Goal: Information Seeking & Learning: Learn about a topic

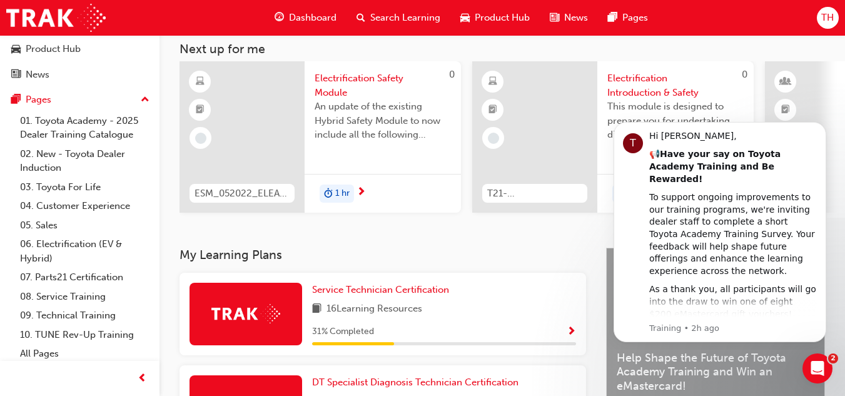
scroll to position [59, 0]
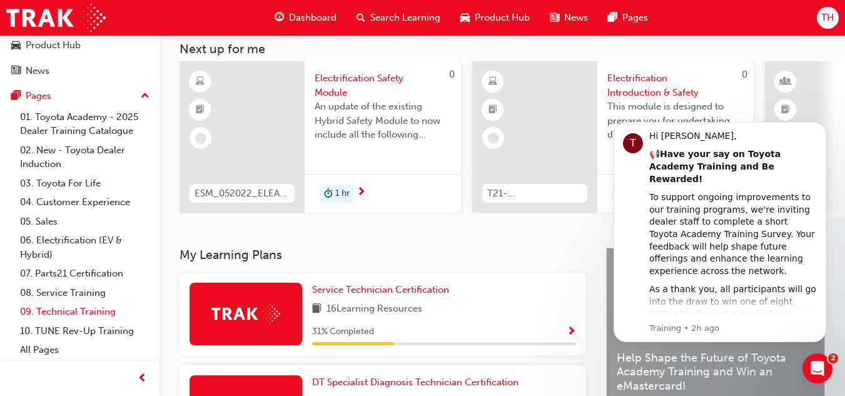
click at [71, 306] on link "09. Technical Training" at bounding box center [84, 311] width 139 height 19
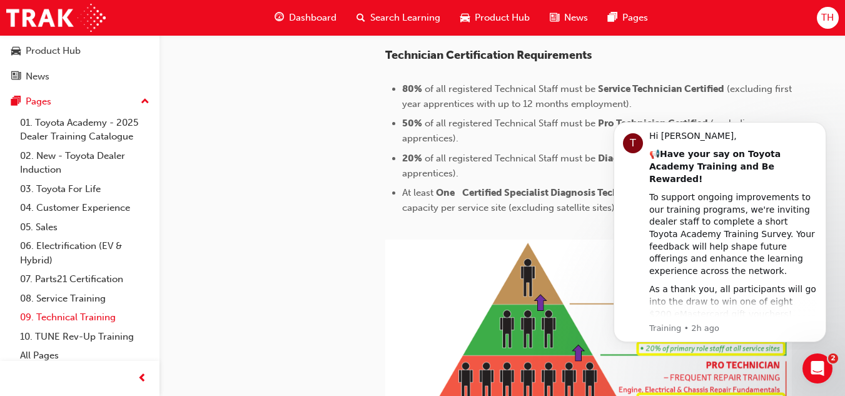
scroll to position [56, 0]
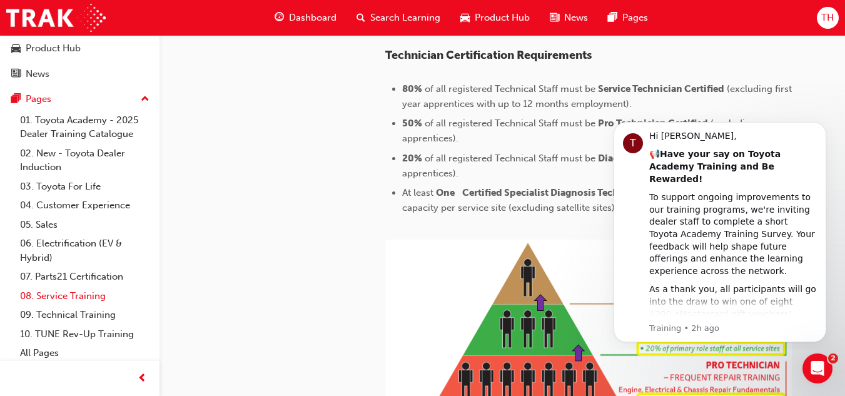
click at [84, 296] on link "08. Service Training" at bounding box center [84, 295] width 139 height 19
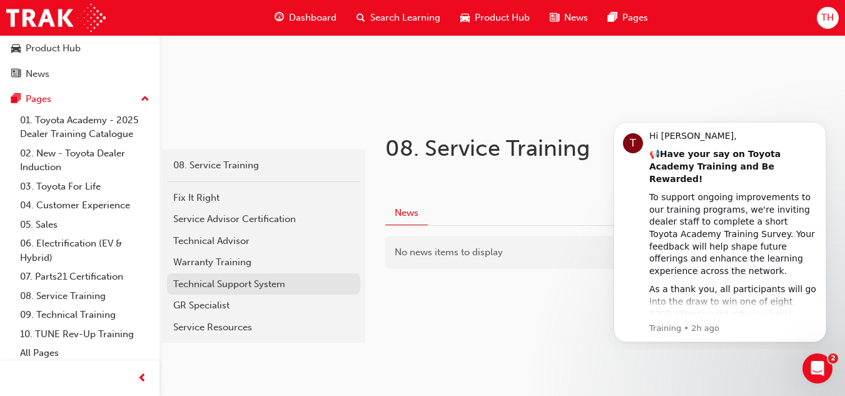
scroll to position [153, 0]
click at [76, 296] on link "08. Service Training" at bounding box center [84, 295] width 139 height 19
click at [79, 311] on link "09. Technical Training" at bounding box center [84, 314] width 139 height 19
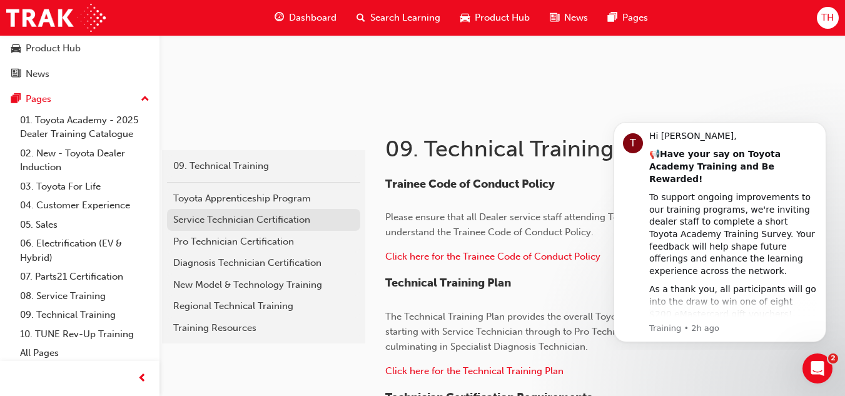
click at [256, 218] on div "Service Technician Certification" at bounding box center [263, 220] width 181 height 14
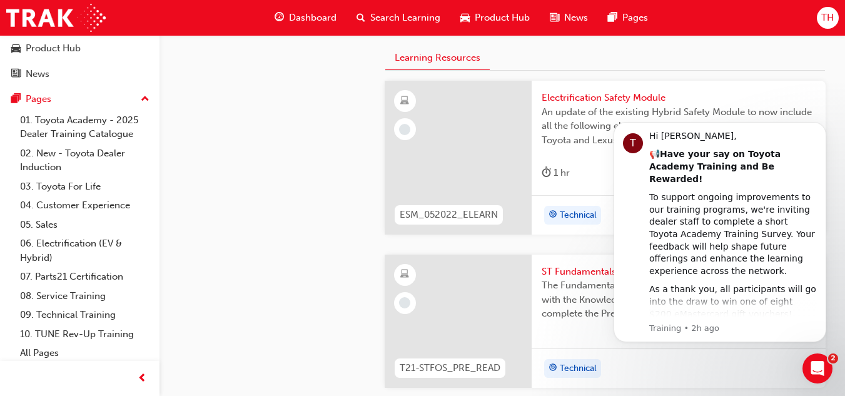
scroll to position [397, 0]
click at [820, 124] on icon "Dismiss notification" at bounding box center [822, 125] width 7 height 7
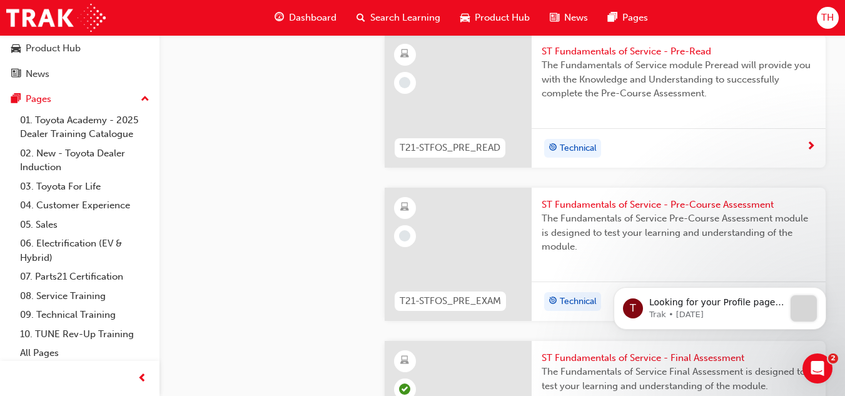
scroll to position [613, 0]
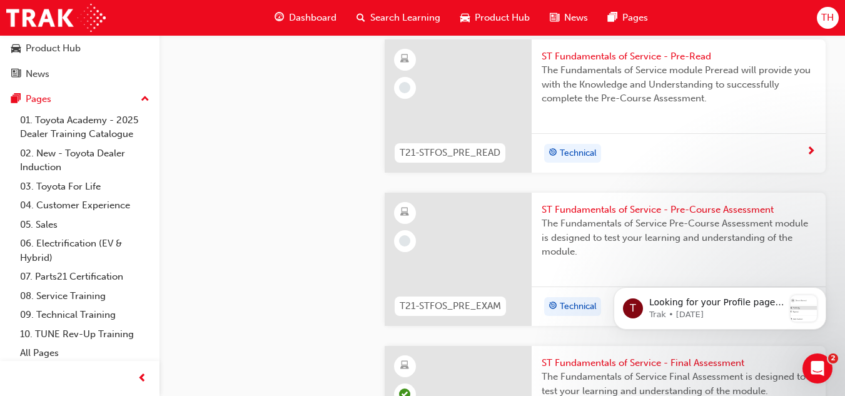
click at [757, 139] on div "Technical" at bounding box center [679, 152] width 294 height 39
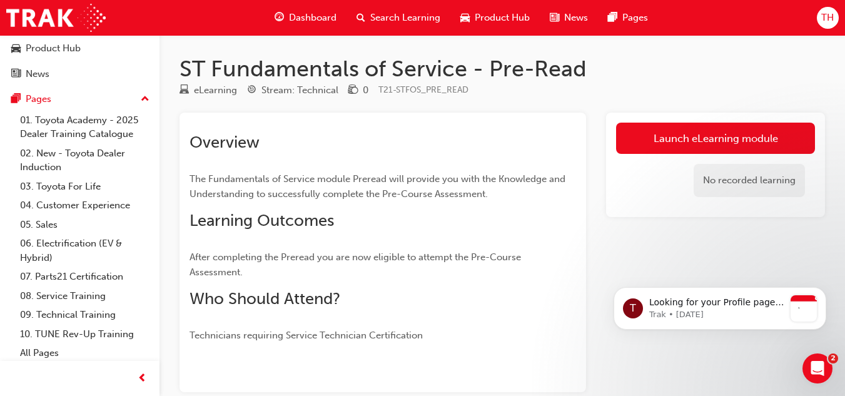
scroll to position [68, 0]
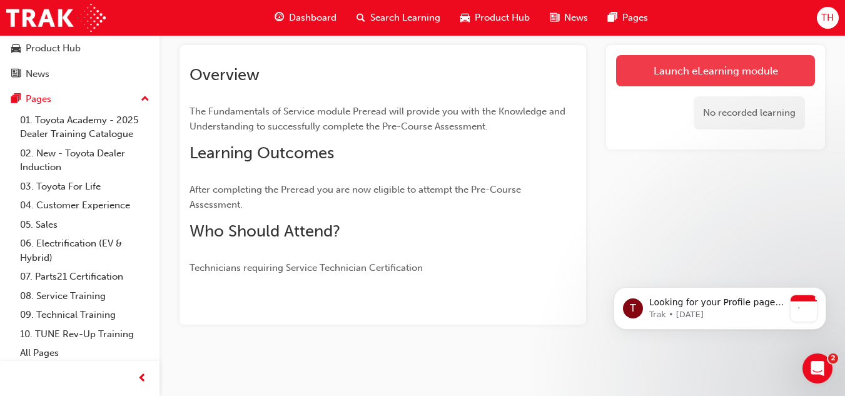
click at [672, 65] on link "Launch eLearning module" at bounding box center [715, 70] width 199 height 31
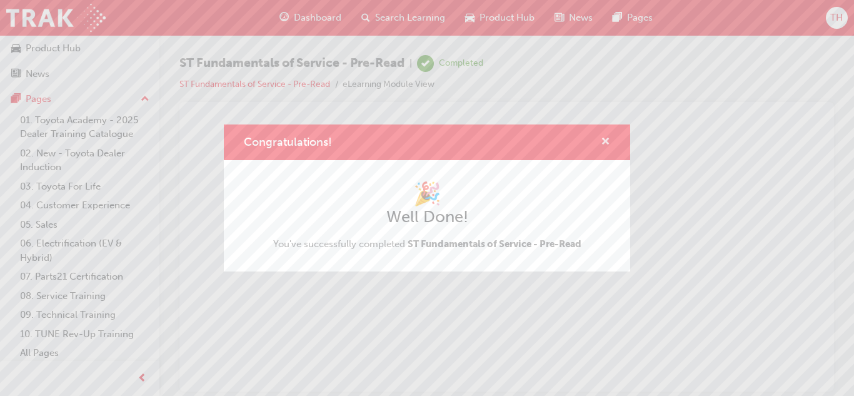
click at [605, 139] on span "cross-icon" at bounding box center [605, 142] width 9 height 11
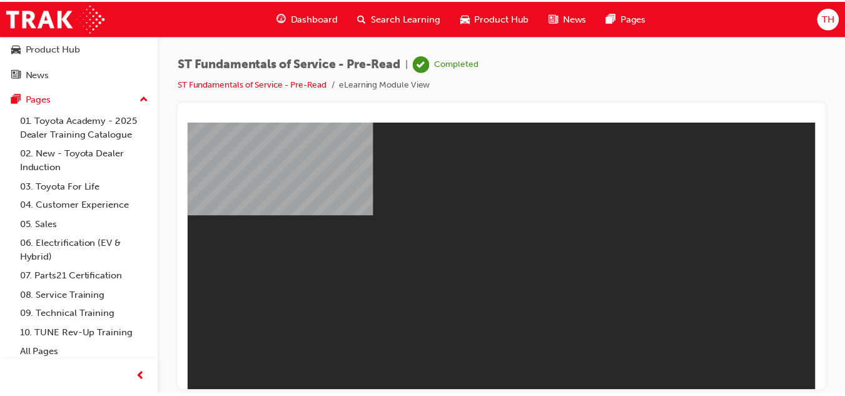
scroll to position [68, 0]
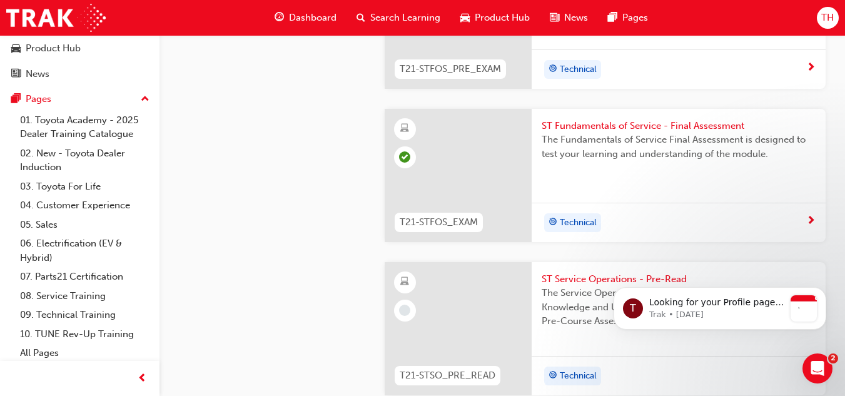
scroll to position [851, 0]
click at [823, 288] on icon "Dismiss notification" at bounding box center [822, 291] width 7 height 7
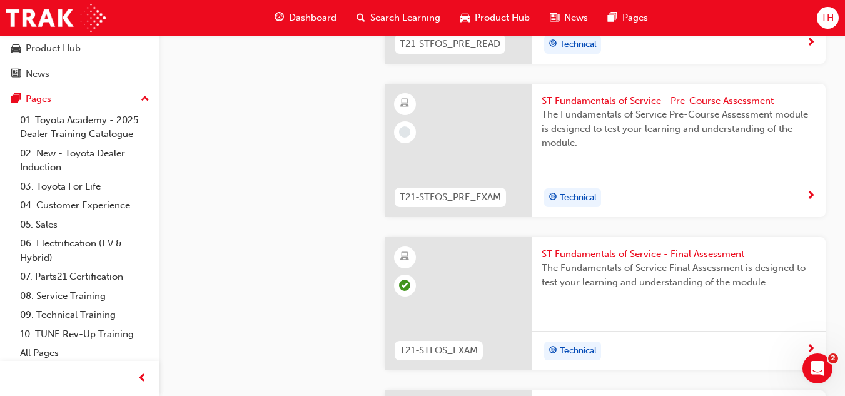
click at [678, 195] on div "Technical" at bounding box center [674, 197] width 265 height 19
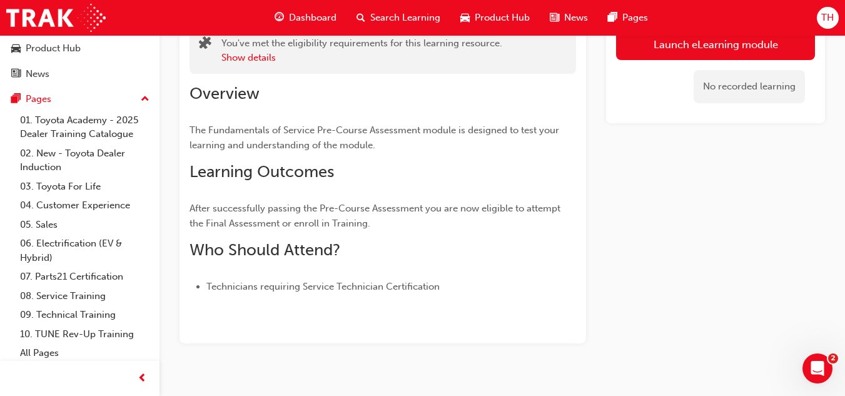
scroll to position [114, 0]
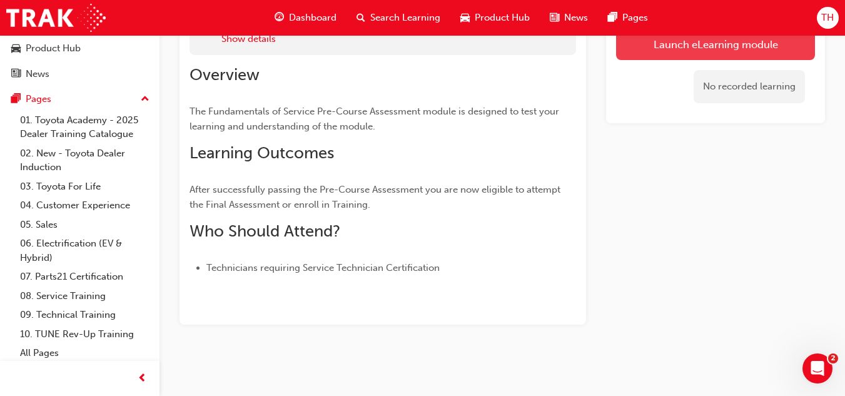
click at [687, 47] on link "Launch eLearning module" at bounding box center [715, 44] width 199 height 31
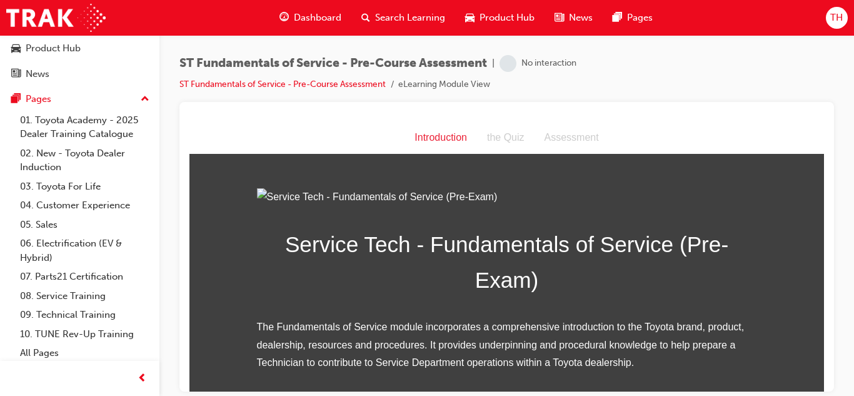
scroll to position [183, 0]
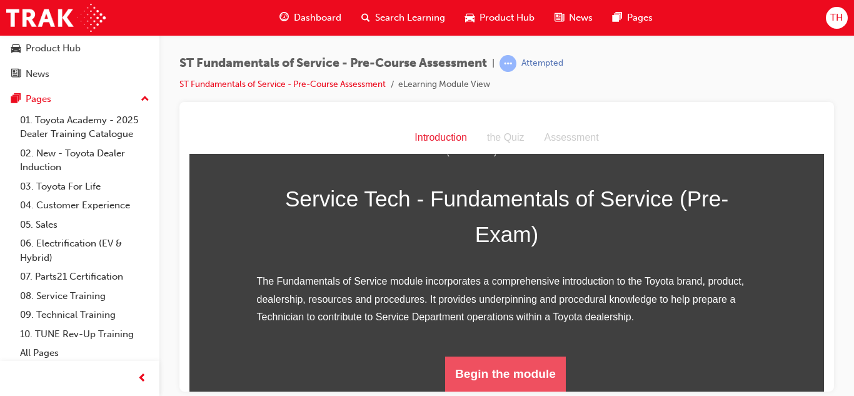
click at [481, 369] on button "Begin the module" at bounding box center [505, 373] width 121 height 35
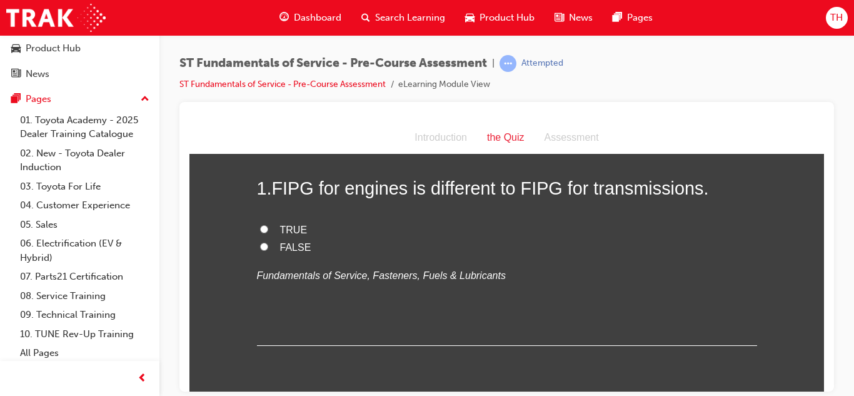
scroll to position [68, 0]
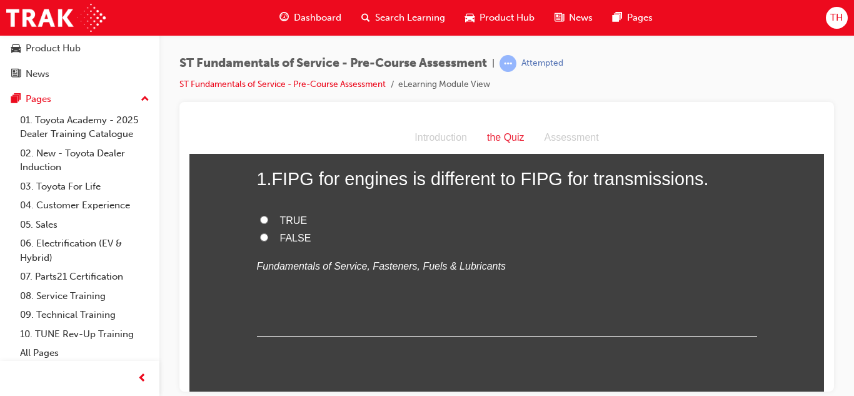
click at [260, 236] on input "FALSE" at bounding box center [264, 237] width 8 height 8
radio input "true"
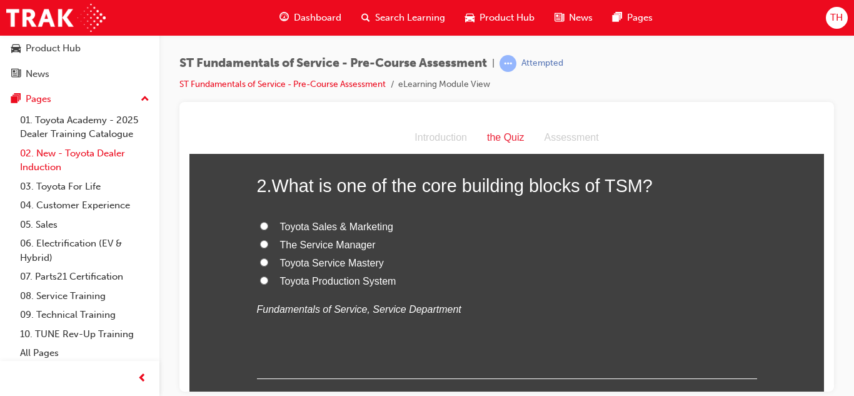
scroll to position [59, 0]
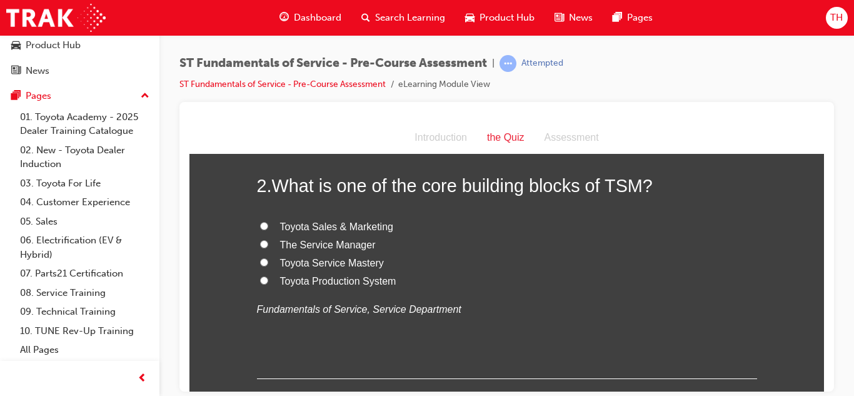
click at [320, 228] on span "Toyota Sales & Marketing" at bounding box center [336, 226] width 113 height 11
click at [268, 228] on input "Toyota Sales & Marketing" at bounding box center [264, 225] width 8 height 8
radio input "true"
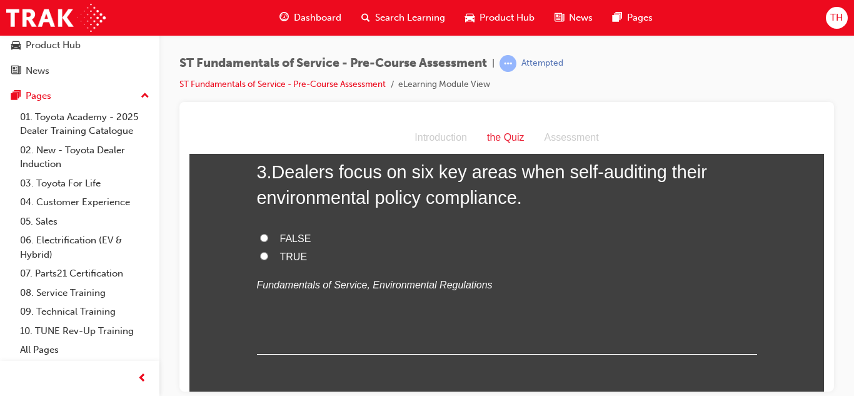
scroll to position [572, 0]
click at [261, 236] on input "FALSE" at bounding box center [264, 236] width 8 height 8
radio input "true"
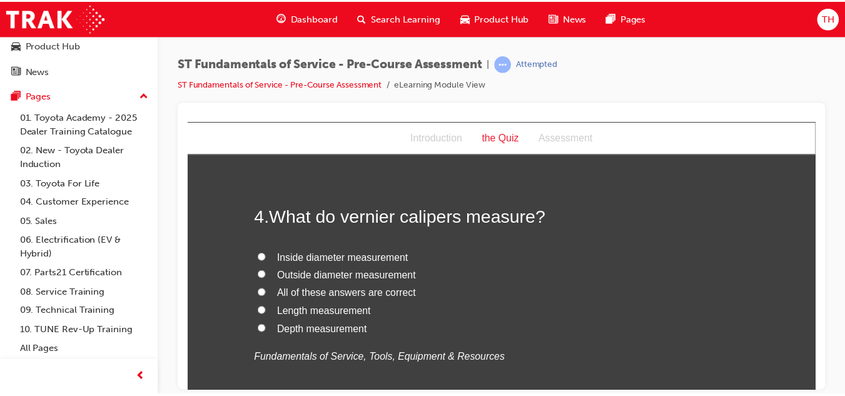
scroll to position [783, 0]
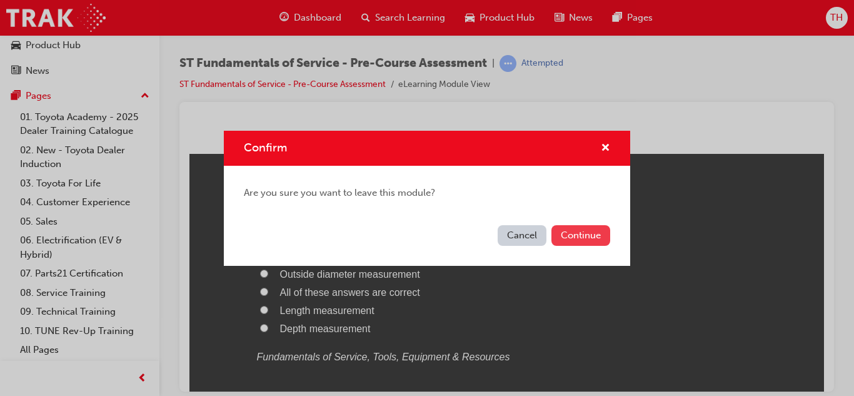
click at [587, 236] on button "Continue" at bounding box center [581, 235] width 59 height 21
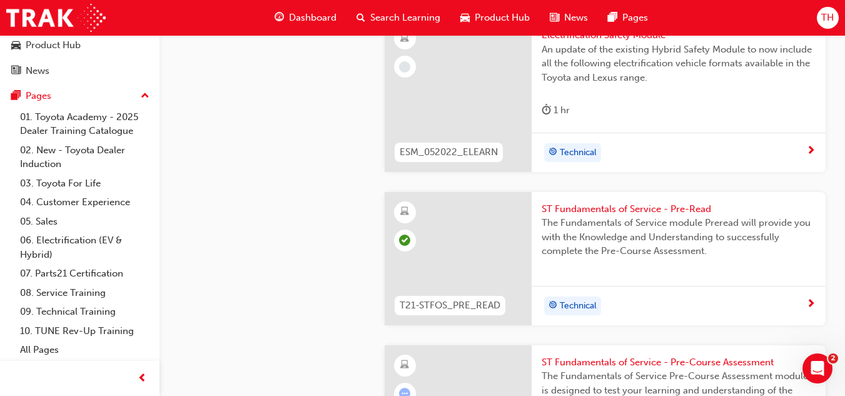
scroll to position [471, 0]
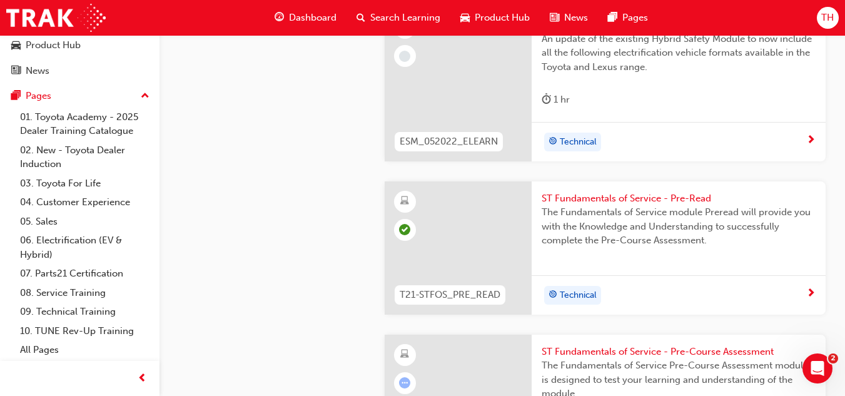
click at [671, 280] on div "Technical" at bounding box center [679, 294] width 294 height 39
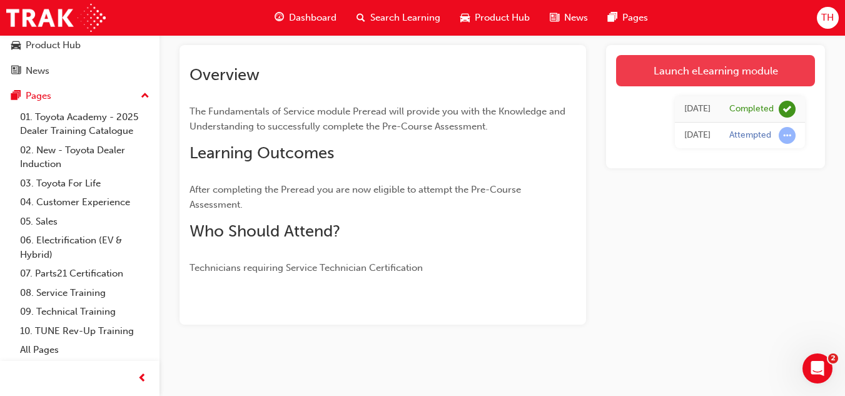
click at [679, 76] on link "Launch eLearning module" at bounding box center [715, 70] width 199 height 31
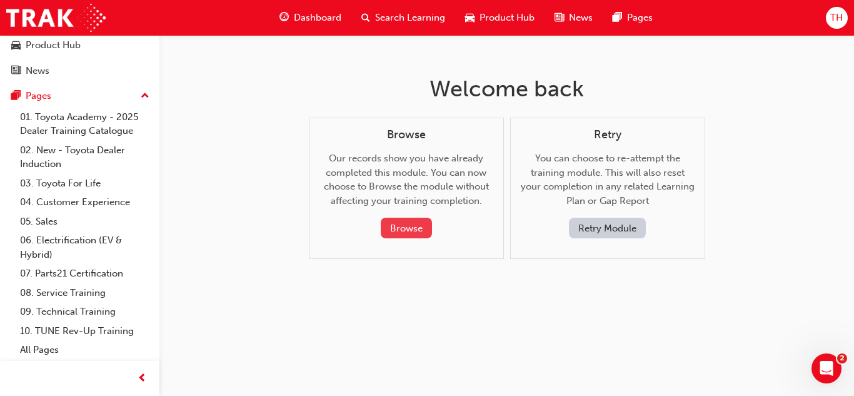
click at [400, 224] on button "Browse" at bounding box center [406, 228] width 51 height 21
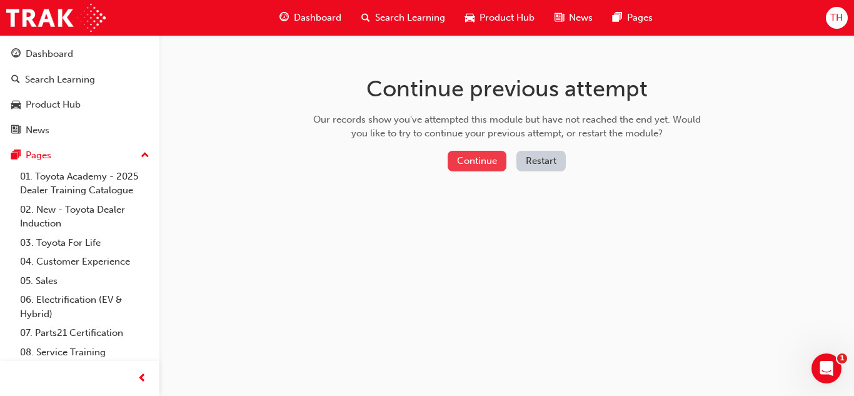
click at [497, 162] on button "Continue" at bounding box center [477, 161] width 59 height 21
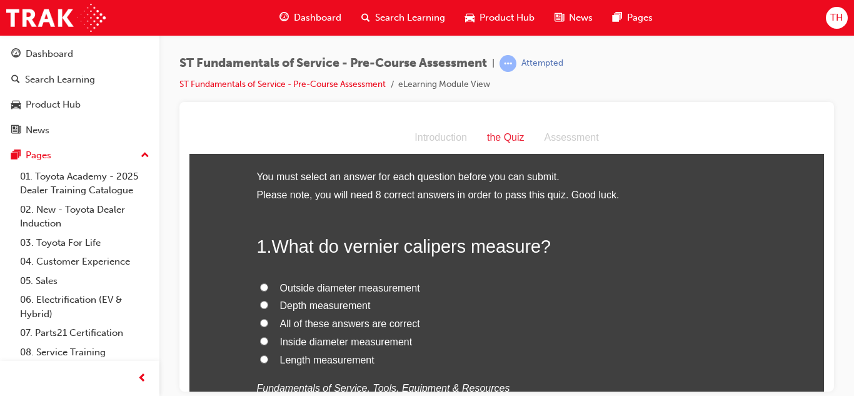
click at [355, 325] on span "All of these answers are correct" at bounding box center [350, 323] width 140 height 11
click at [268, 325] on input "All of these answers are correct" at bounding box center [264, 322] width 8 height 8
radio input "true"
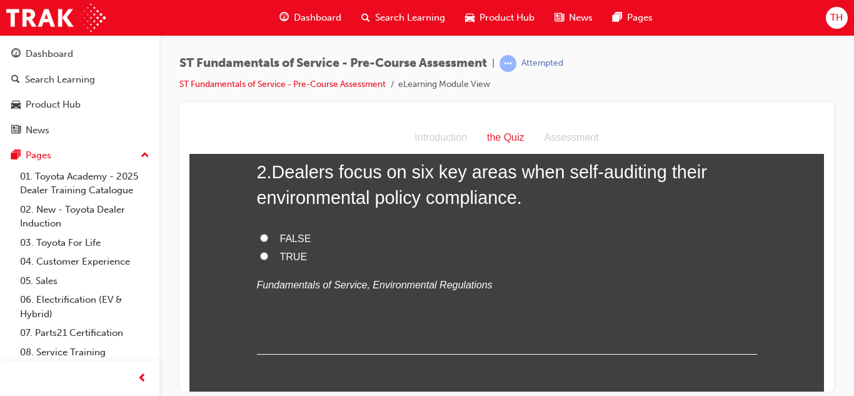
scroll to position [352, 0]
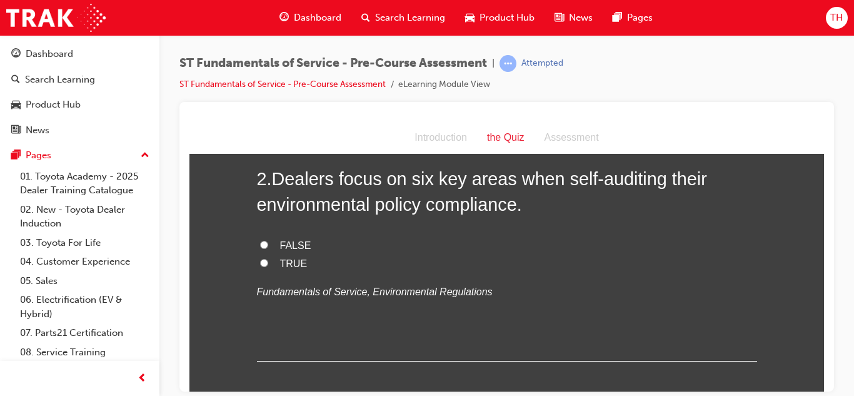
click at [260, 243] on input "FALSE" at bounding box center [264, 244] width 8 height 8
radio input "true"
click at [263, 263] on label "TRUE" at bounding box center [507, 264] width 500 height 18
click at [263, 263] on input "TRUE" at bounding box center [264, 262] width 8 height 8
radio input "true"
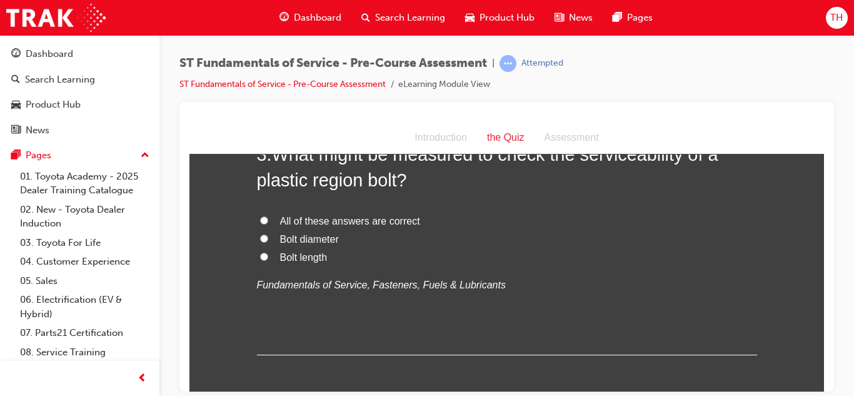
scroll to position [632, 0]
click at [295, 215] on span "All of these answers are correct" at bounding box center [350, 220] width 140 height 11
click at [268, 215] on input "All of these answers are correct" at bounding box center [264, 219] width 8 height 8
radio input "true"
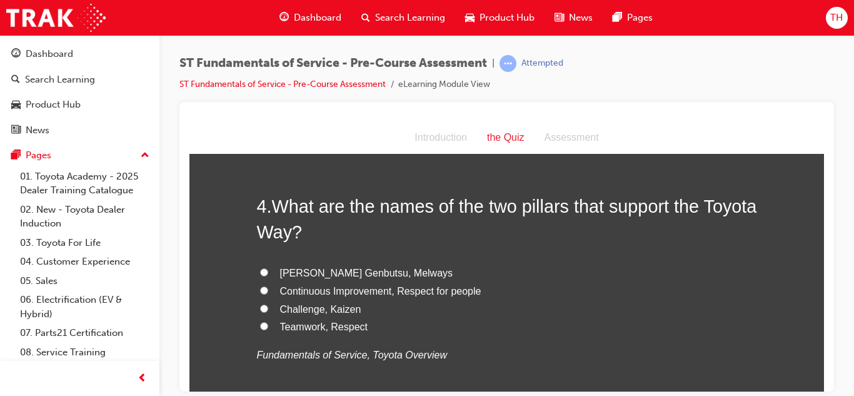
scroll to position [854, 0]
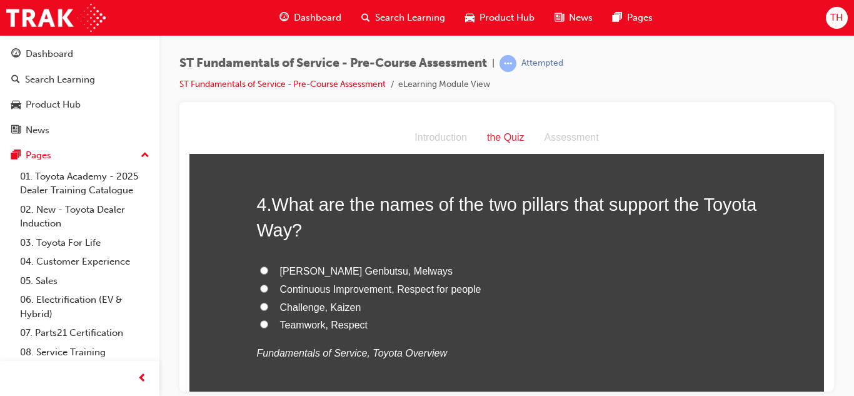
click at [308, 288] on span "Continuous Improvement, Respect for people" at bounding box center [380, 288] width 201 height 11
click at [268, 288] on input "Continuous Improvement, Respect for people" at bounding box center [264, 288] width 8 height 8
radio input "true"
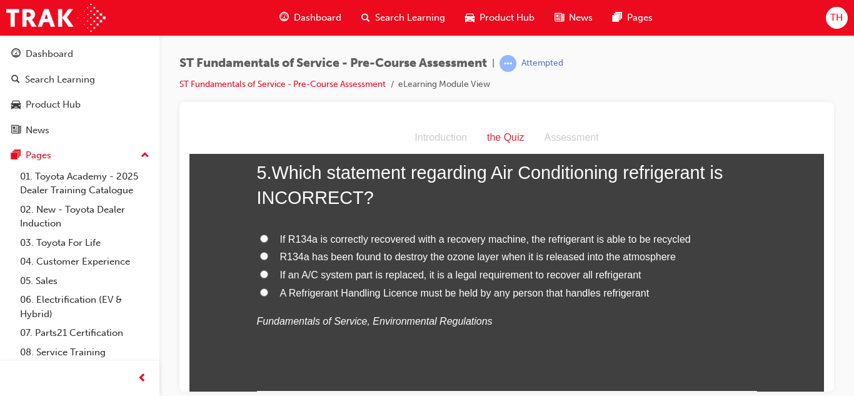
scroll to position [1178, 0]
click at [399, 291] on span "A Refrigerant Handling Licence must be held by any person that handles refriger…" at bounding box center [465, 291] width 370 height 11
click at [268, 291] on input "A Refrigerant Handling Licence must be held by any person that handles refriger…" at bounding box center [264, 291] width 8 height 8
radio input "true"
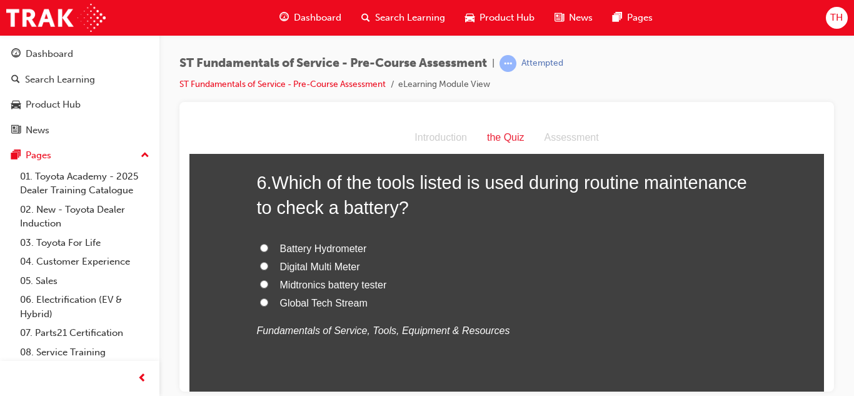
scroll to position [1467, 0]
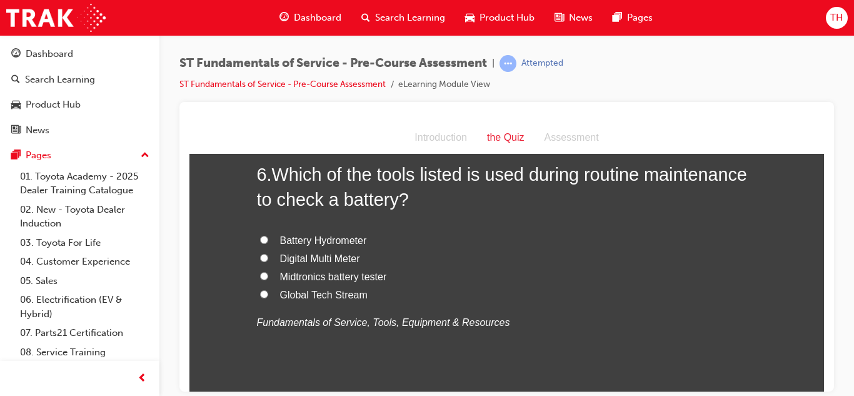
click at [306, 261] on span "Digital Multi Meter" at bounding box center [320, 258] width 80 height 11
click at [268, 261] on input "Digital Multi Meter" at bounding box center [264, 257] width 8 height 8
radio input "true"
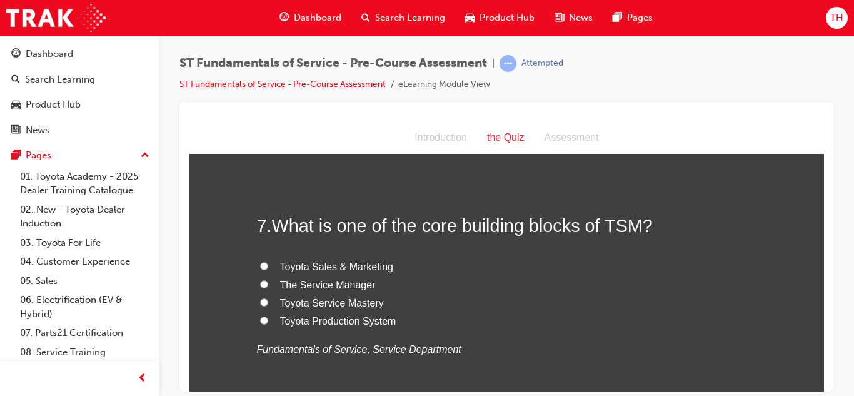
scroll to position [1706, 0]
click at [320, 320] on span "Toyota Production System" at bounding box center [338, 321] width 116 height 11
click at [268, 320] on input "Toyota Production System" at bounding box center [264, 321] width 8 height 8
radio input "true"
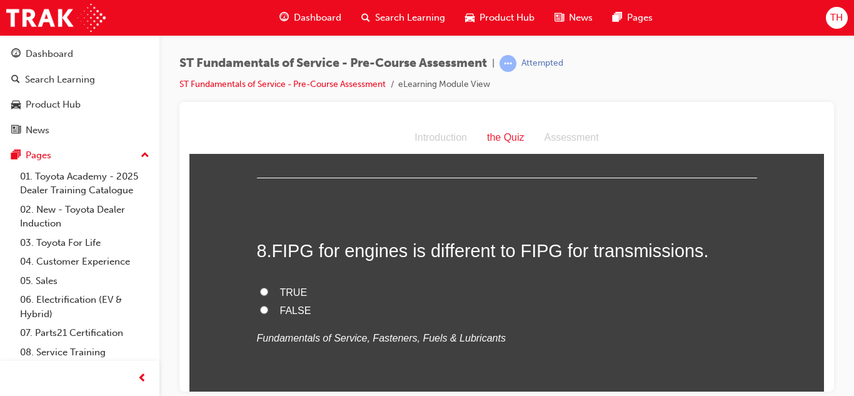
scroll to position [1950, 0]
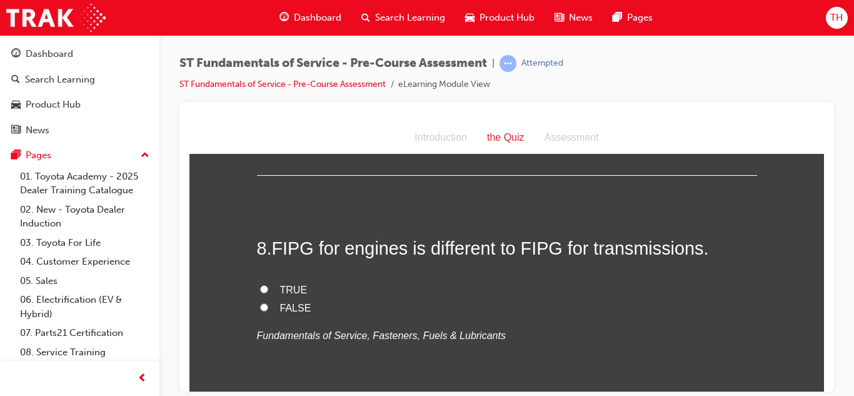
click at [260, 287] on input "TRUE" at bounding box center [264, 289] width 8 height 8
radio input "true"
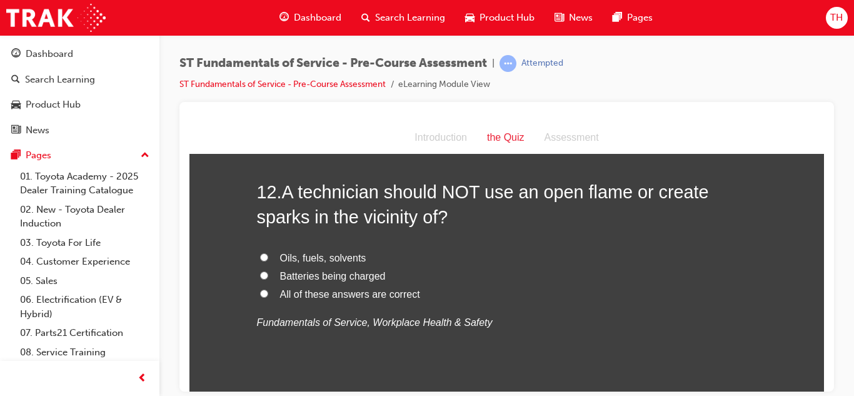
scroll to position [3086, 0]
click at [340, 291] on span "All of these answers are correct" at bounding box center [350, 293] width 140 height 11
click at [268, 291] on input "All of these answers are correct" at bounding box center [264, 292] width 8 height 8
radio input "true"
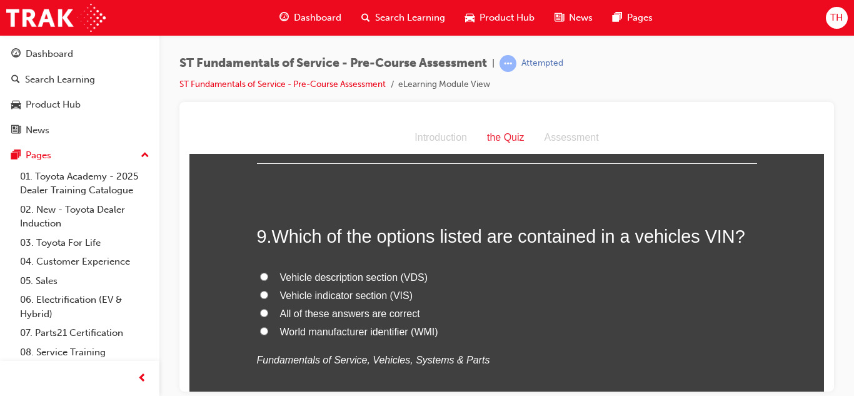
scroll to position [2192, 0]
click at [288, 313] on span "All of these answers are correct" at bounding box center [350, 313] width 140 height 11
click at [268, 313] on input "All of these answers are correct" at bounding box center [264, 313] width 8 height 8
radio input "true"
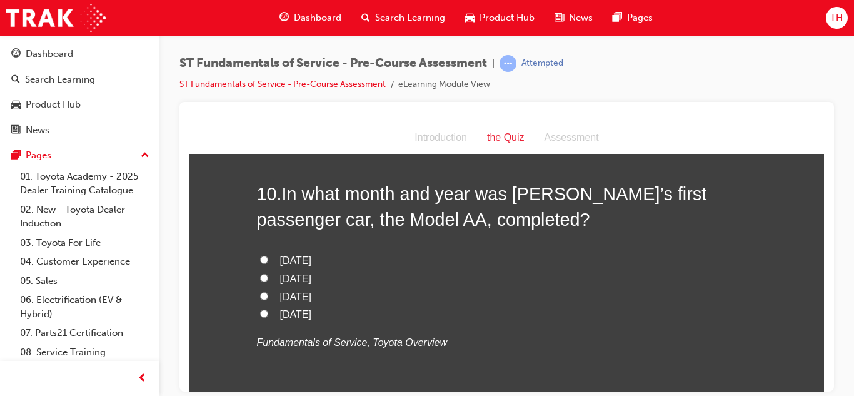
scroll to position [2501, 0]
click at [312, 295] on span "[DATE]" at bounding box center [295, 295] width 31 height 11
click at [268, 295] on input "[DATE]" at bounding box center [264, 295] width 8 height 8
radio input "true"
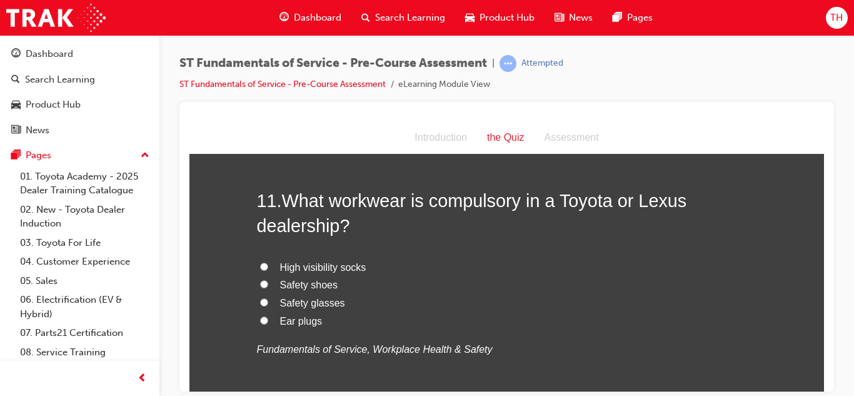
scroll to position [2787, 0]
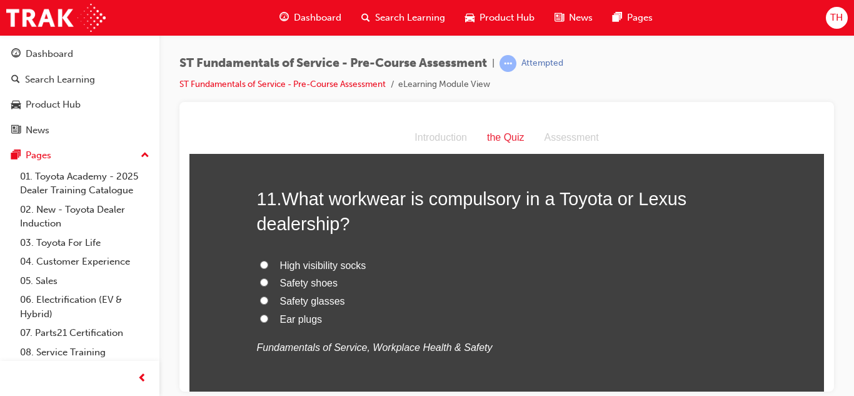
click at [307, 283] on span "Safety shoes" at bounding box center [309, 282] width 58 height 11
click at [268, 283] on input "Safety shoes" at bounding box center [264, 282] width 8 height 8
radio input "true"
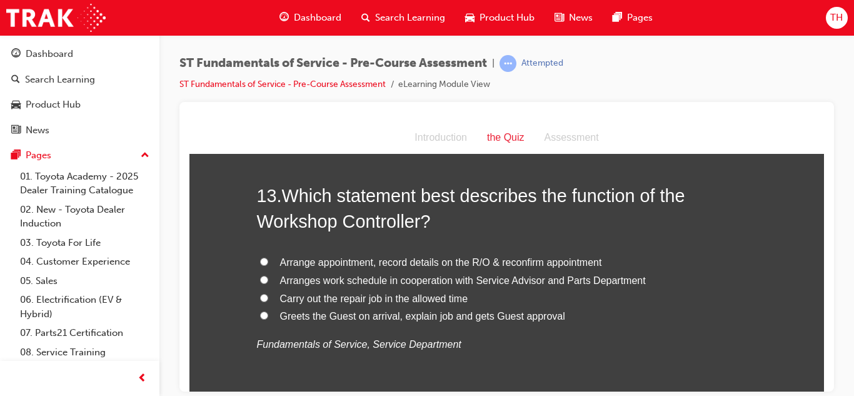
scroll to position [3359, 0]
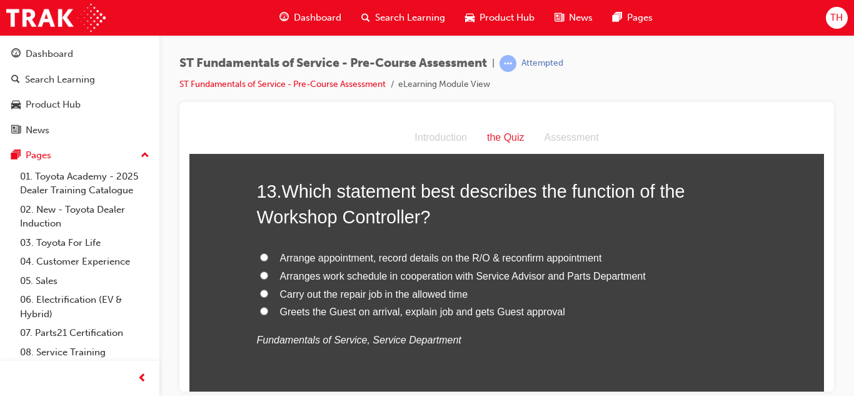
click at [315, 384] on div "13 . Which statement best describes the function of the Workshop Controller? Ar…" at bounding box center [507, 293] width 500 height 231
click at [296, 276] on span "Arranges work schedule in cooperation with Service Advisor and Parts Department" at bounding box center [463, 275] width 366 height 11
click at [268, 276] on input "Arranges work schedule in cooperation with Service Advisor and Parts Department" at bounding box center [264, 275] width 8 height 8
radio input "true"
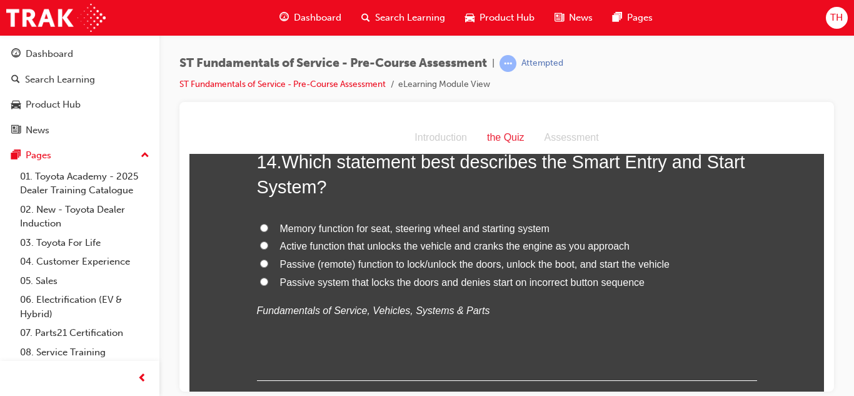
scroll to position [3682, 0]
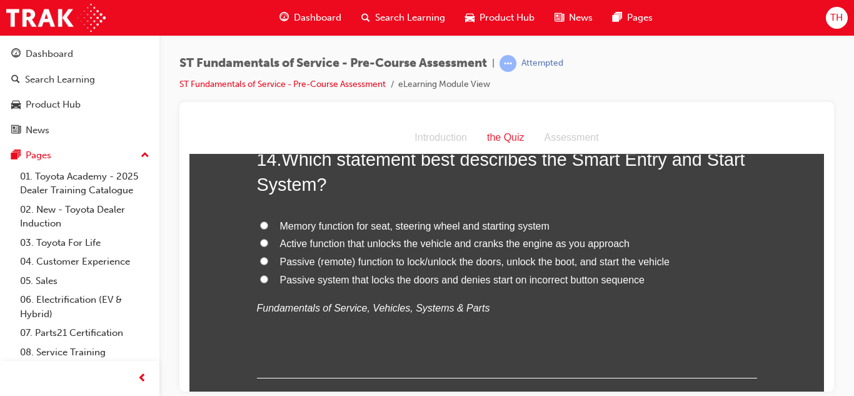
click at [470, 261] on span "Passive (remote) function to lock/unlock the doors, unlock the boot, and start …" at bounding box center [475, 261] width 390 height 11
click at [268, 261] on input "Passive (remote) function to lock/unlock the doors, unlock the boot, and start …" at bounding box center [264, 260] width 8 height 8
radio input "true"
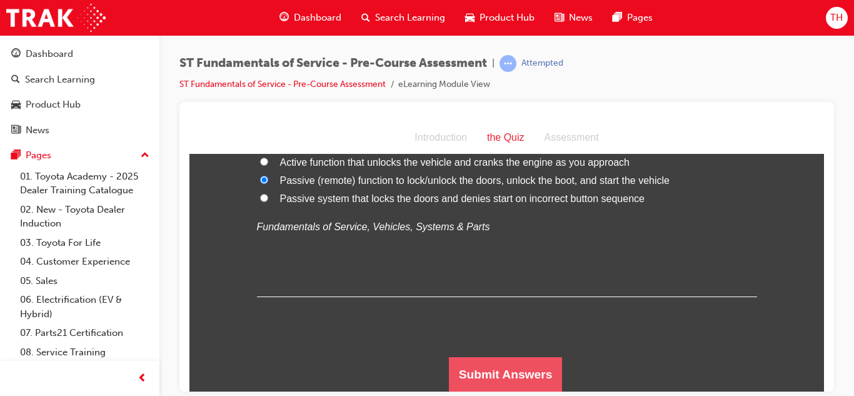
click at [494, 373] on button "Submit Answers" at bounding box center [506, 374] width 114 height 35
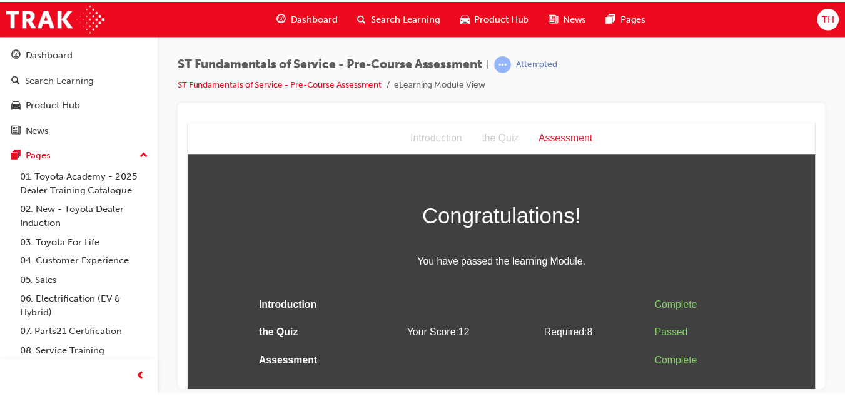
scroll to position [0, 0]
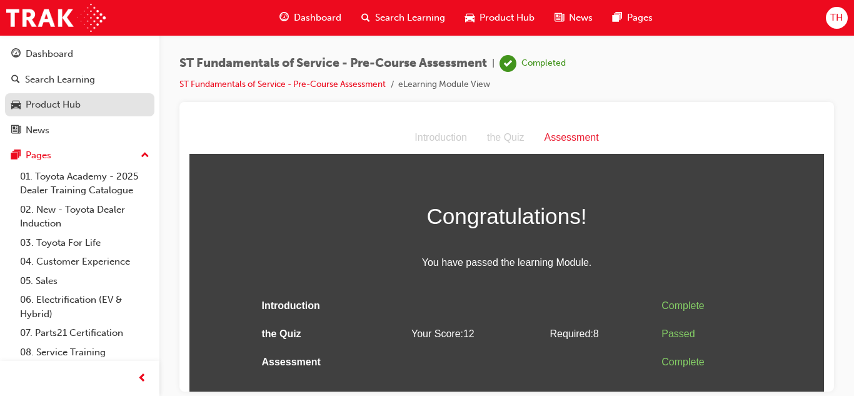
click at [89, 102] on div "Product Hub" at bounding box center [79, 105] width 137 height 16
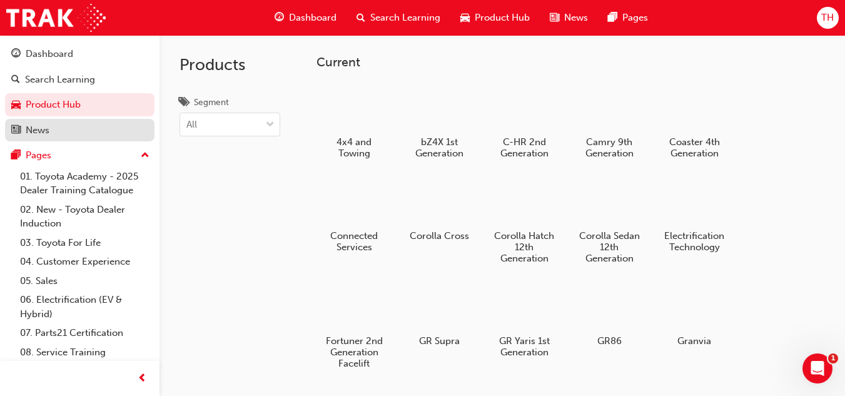
click at [84, 128] on div "News" at bounding box center [79, 131] width 137 height 16
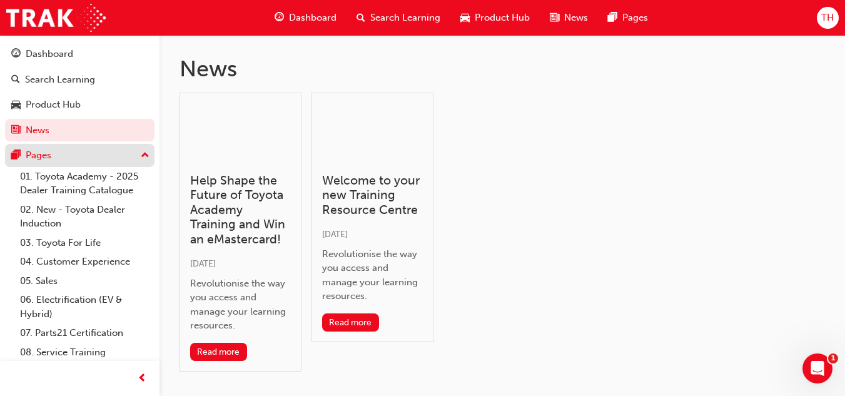
click at [80, 154] on div "Pages" at bounding box center [79, 156] width 137 height 16
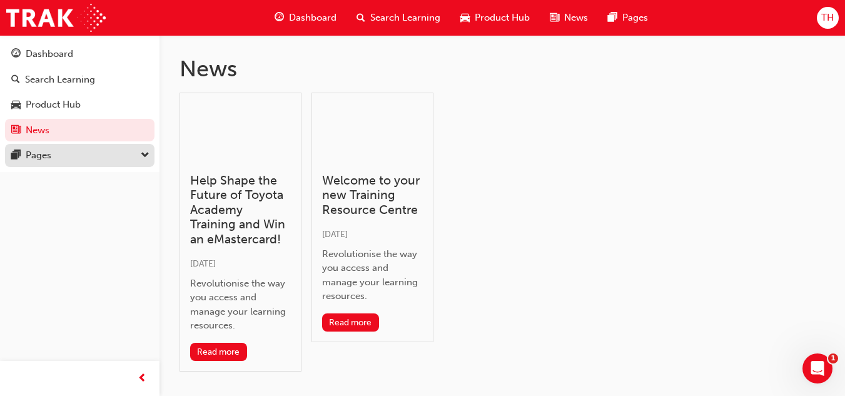
click at [81, 154] on div "Pages" at bounding box center [79, 156] width 137 height 16
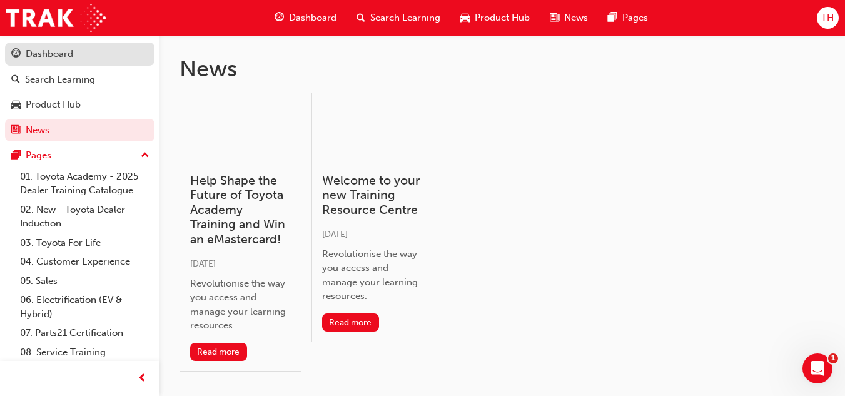
click at [105, 58] on div "Dashboard" at bounding box center [79, 54] width 137 height 16
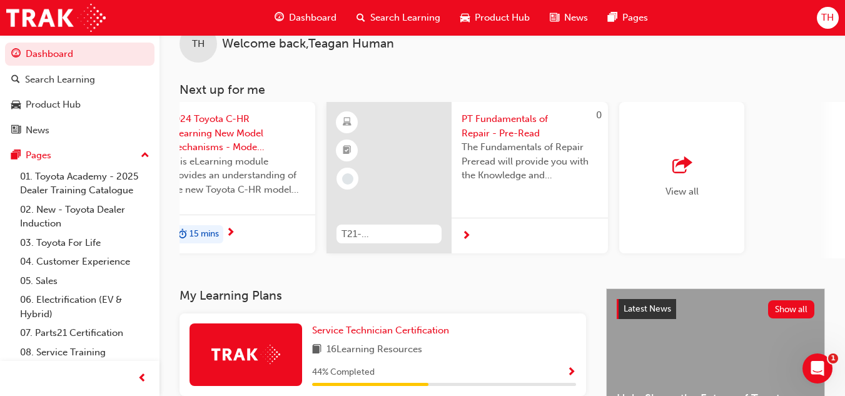
scroll to position [0, 1089]
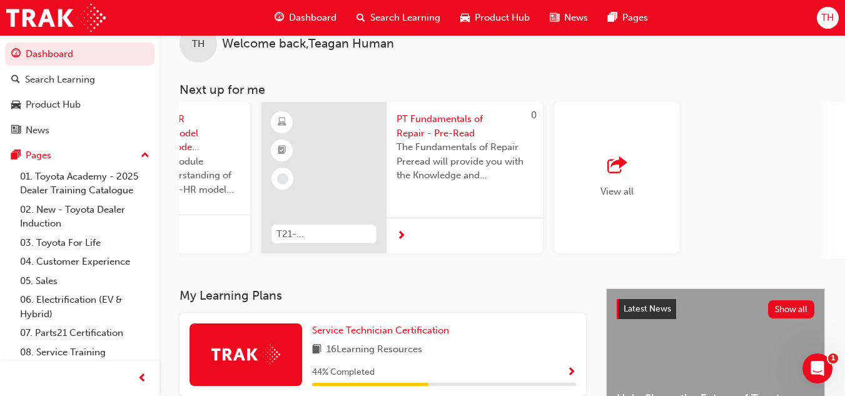
click at [638, 151] on div "View all" at bounding box center [616, 177] width 125 height 151
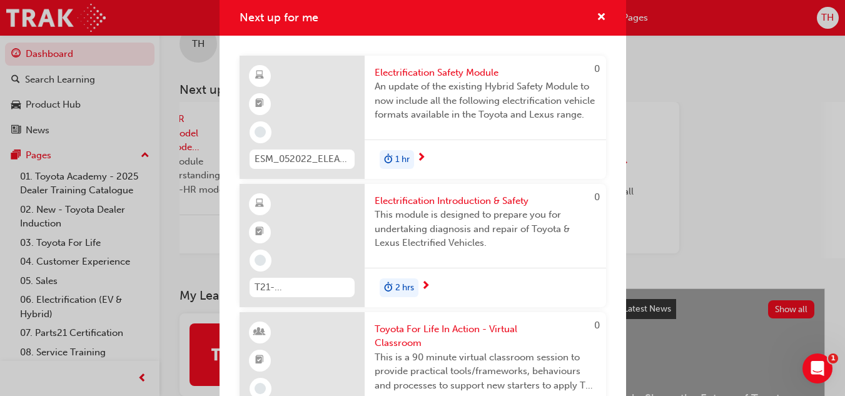
click at [638, 151] on div "Next up for me 0 ESM_052022_ELEARN Electrification Safety Module An update of t…" at bounding box center [422, 198] width 845 height 396
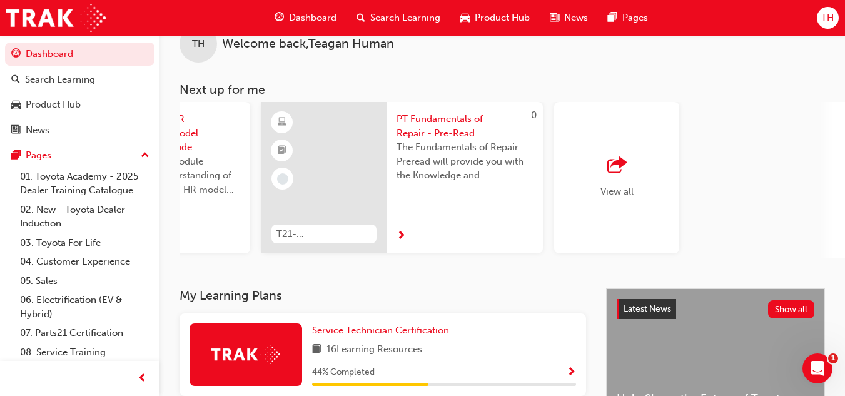
click at [638, 151] on div "View all" at bounding box center [616, 177] width 125 height 151
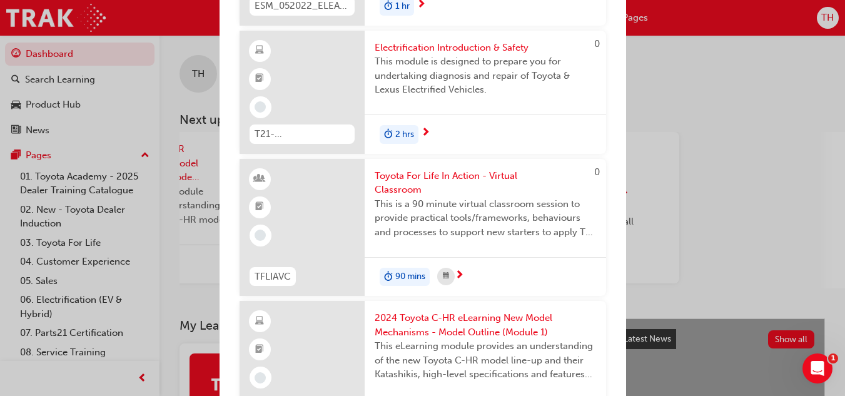
scroll to position [158, 0]
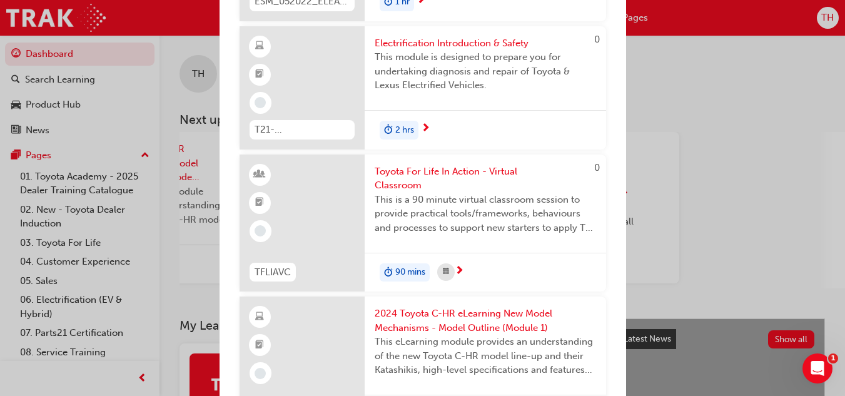
click at [749, 115] on div "Next up for me 0 ESM_052022_ELEARN Electrification Safety Module An update of t…" at bounding box center [422, 198] width 845 height 396
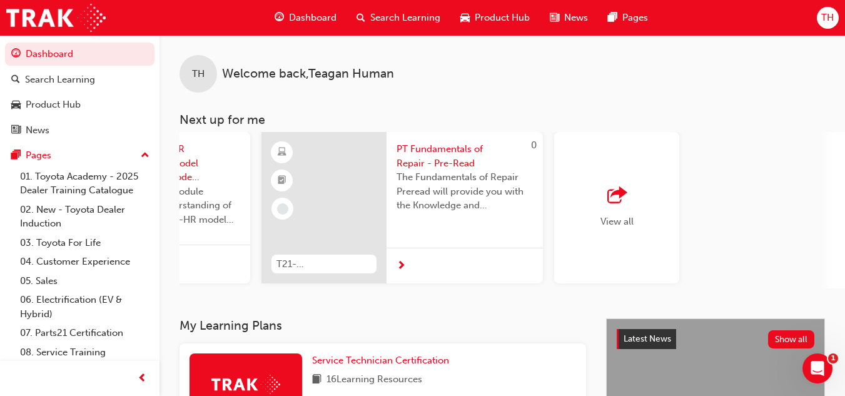
click at [413, 250] on div at bounding box center [465, 266] width 156 height 36
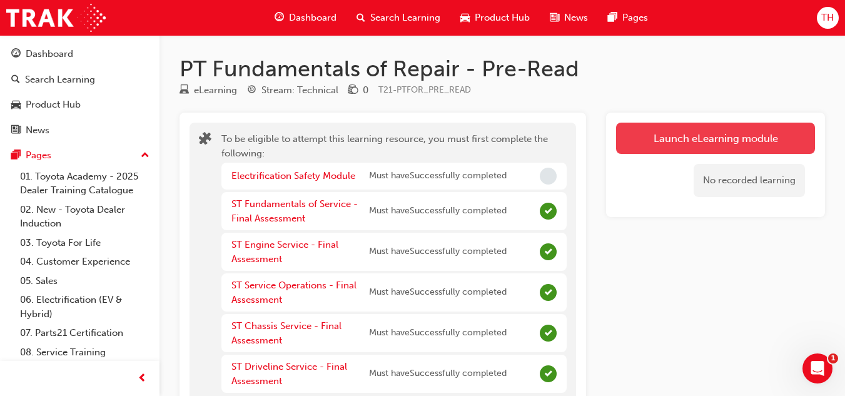
click at [691, 135] on button "Launch eLearning module" at bounding box center [715, 138] width 199 height 31
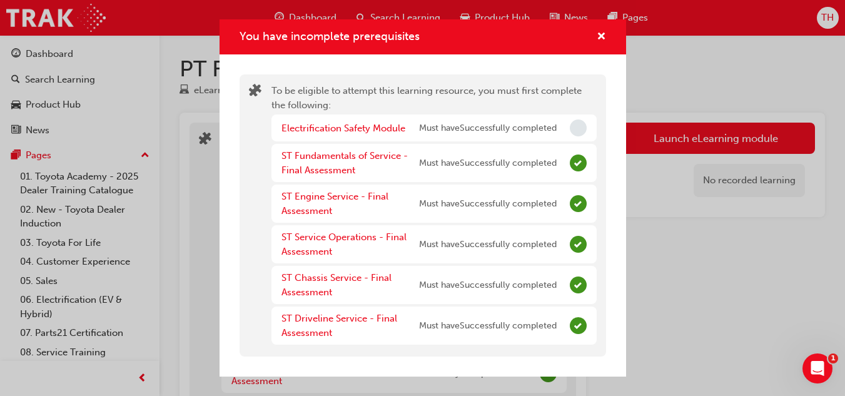
click at [572, 126] on span "Incomplete" at bounding box center [578, 127] width 17 height 17
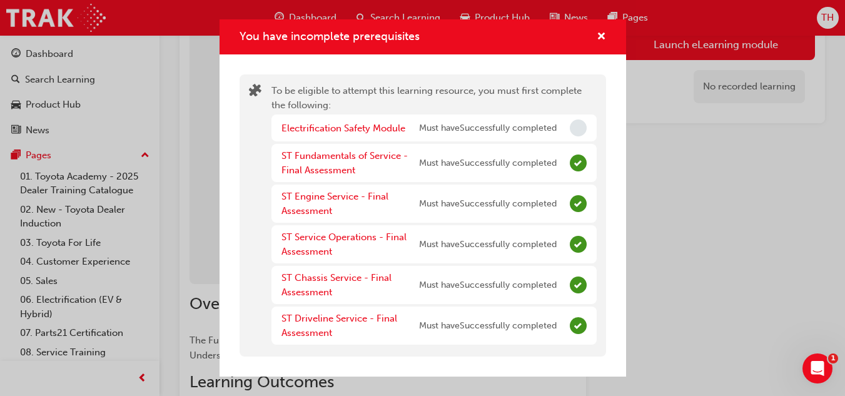
scroll to position [121, 0]
click at [602, 33] on span "cross-icon" at bounding box center [601, 37] width 9 height 11
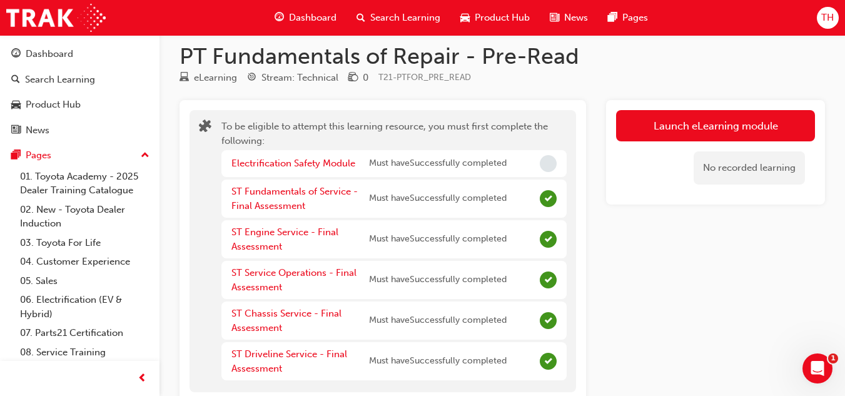
scroll to position [0, 0]
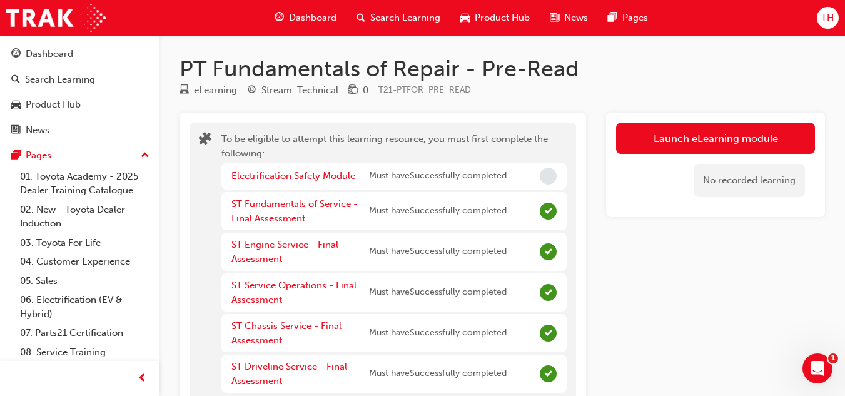
click at [326, 18] on span "Dashboard" at bounding box center [313, 18] width 48 height 14
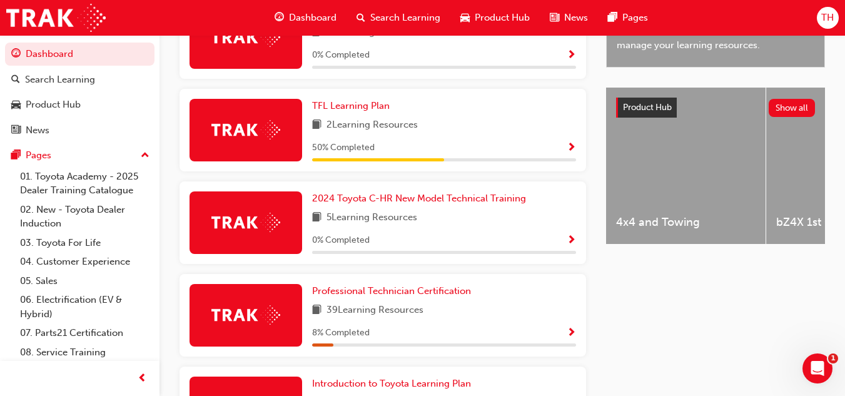
scroll to position [438, 0]
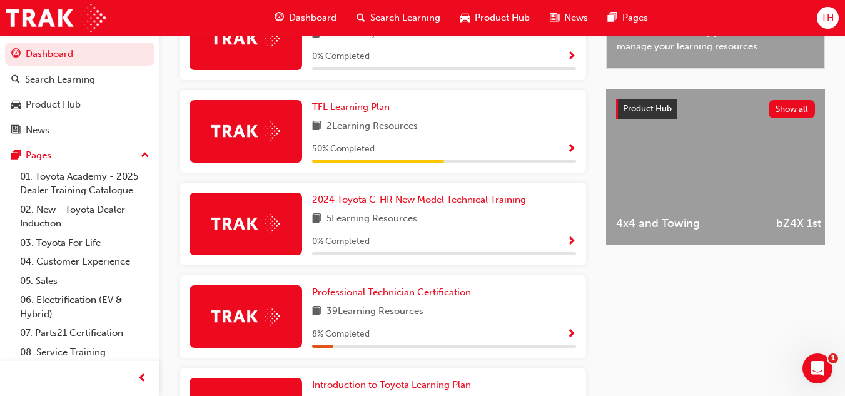
click at [495, 143] on div "TFL Learning Plan 2 Learning Resources 50 % Completed" at bounding box center [444, 131] width 264 height 63
click at [568, 152] on span "Show Progress" at bounding box center [571, 149] width 9 height 11
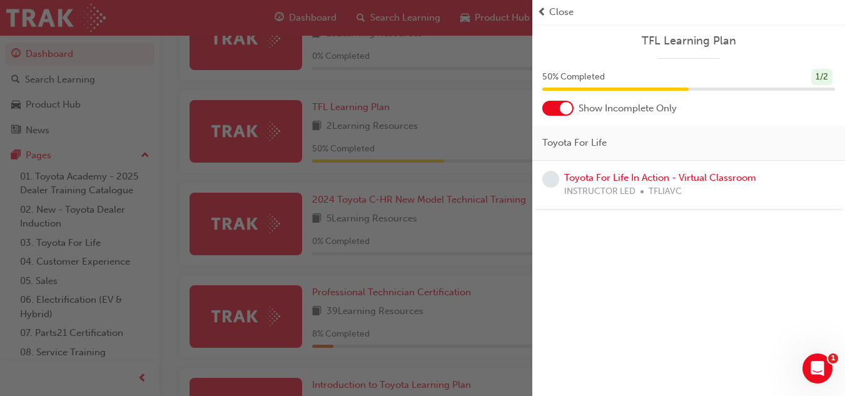
click at [560, 8] on span "Close" at bounding box center [561, 12] width 24 height 14
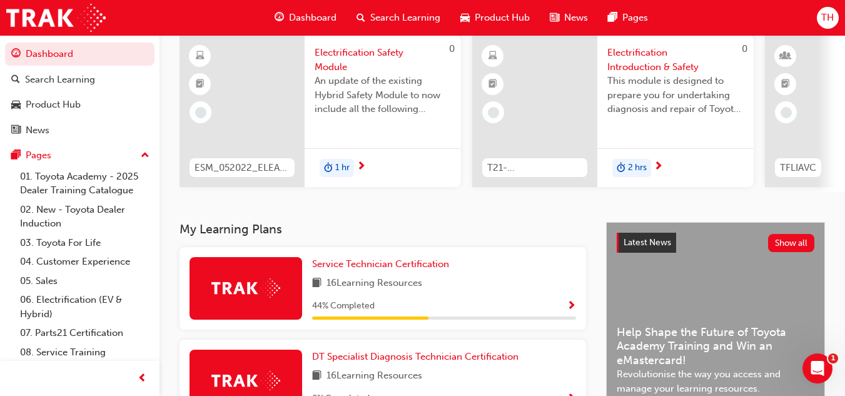
scroll to position [90, 0]
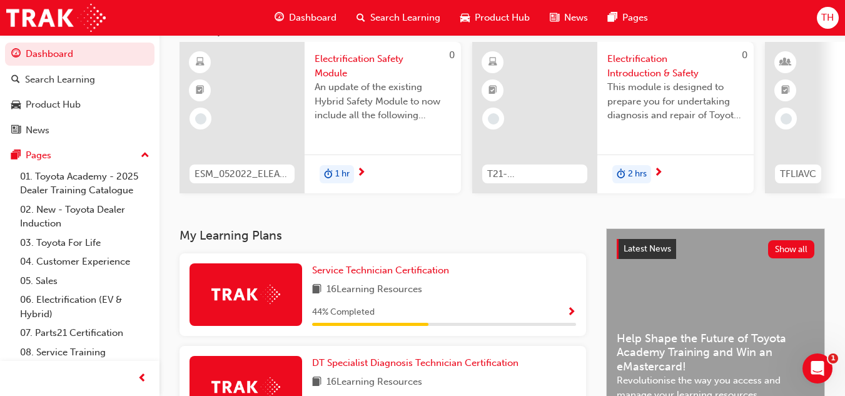
click at [395, 176] on div "1 hr" at bounding box center [383, 173] width 156 height 39
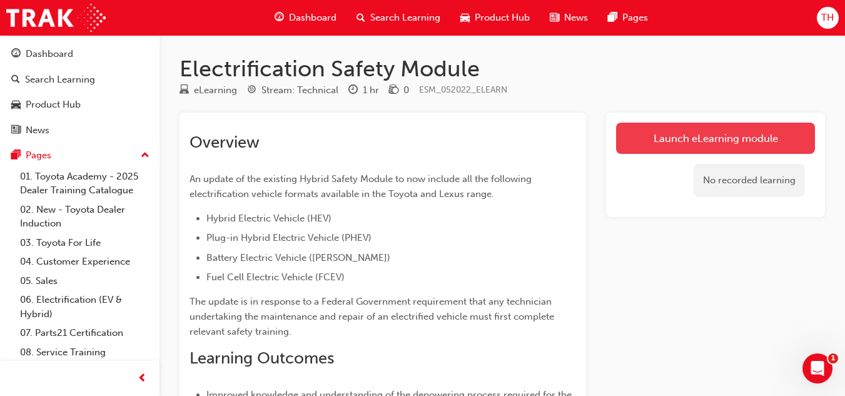
click at [684, 139] on link "Launch eLearning module" at bounding box center [715, 138] width 199 height 31
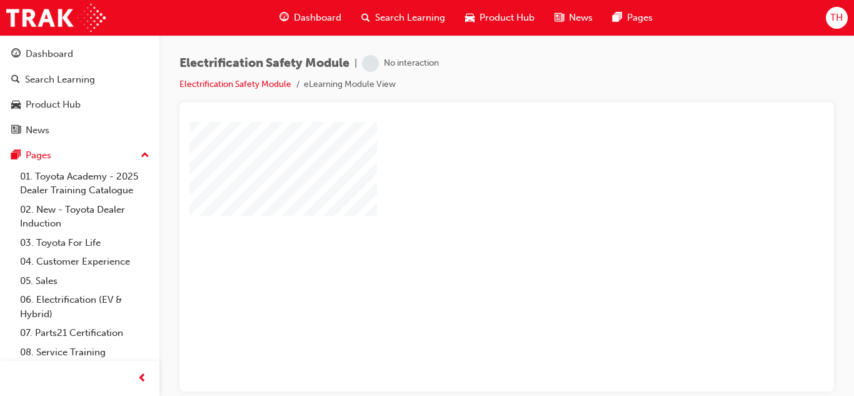
click at [471, 220] on div "play" at bounding box center [471, 220] width 0 height 0
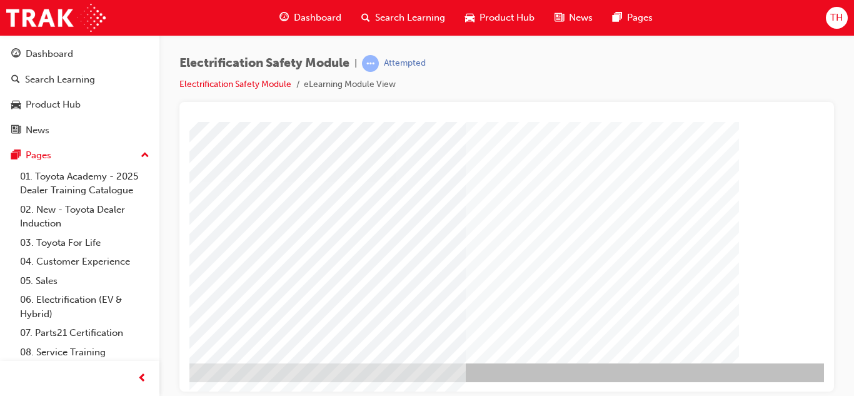
scroll to position [209, 225]
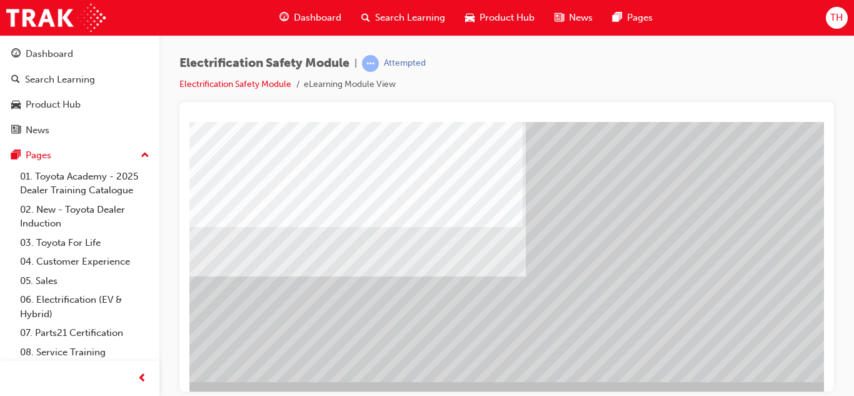
scroll to position [191, 0]
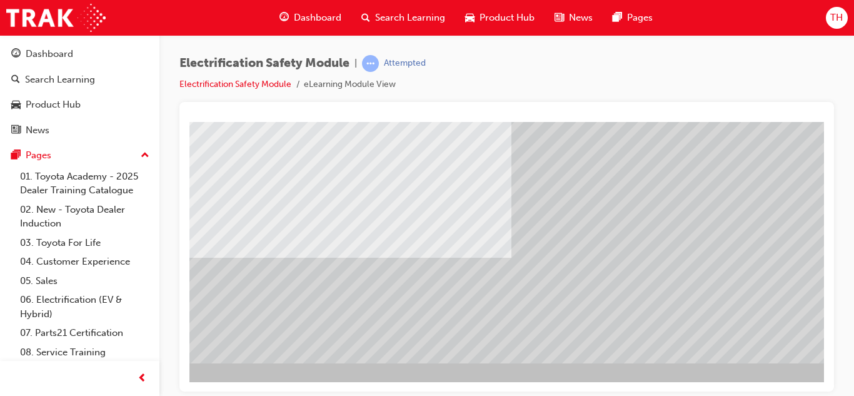
scroll to position [209, 225]
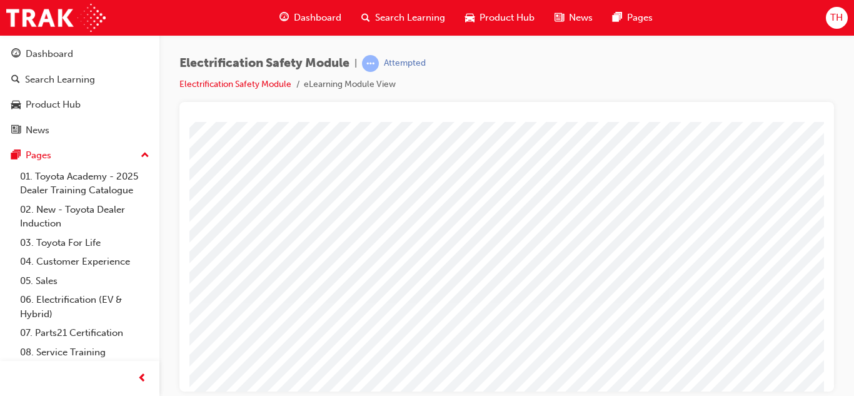
scroll to position [180, 225]
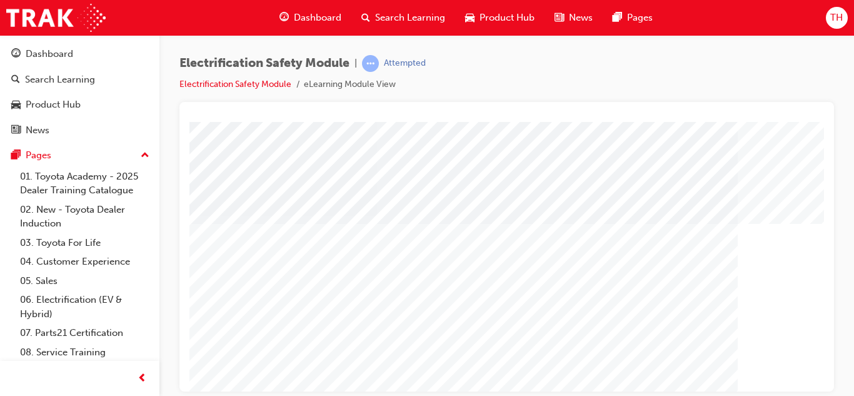
scroll to position [209, 0]
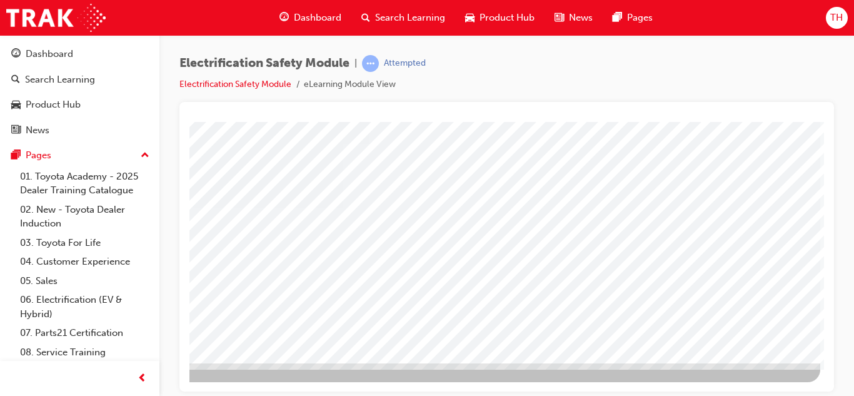
click at [748, 117] on div at bounding box center [507, 117] width 635 height 10
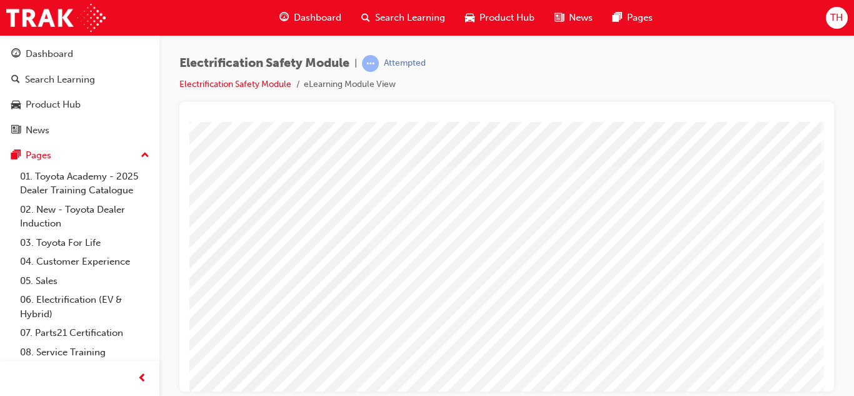
scroll to position [15, 225]
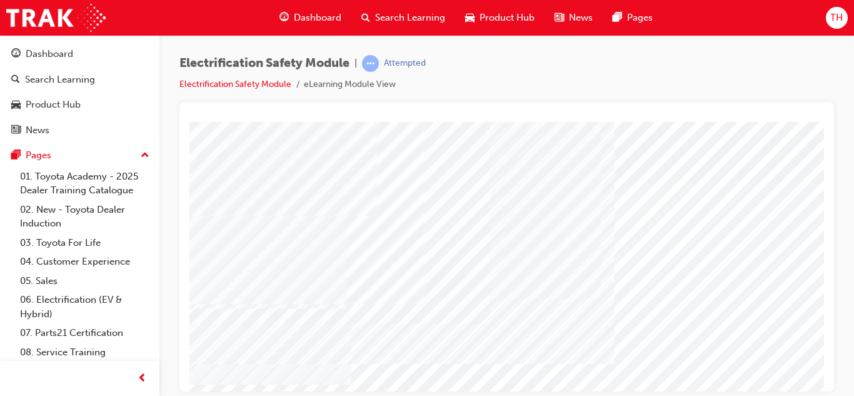
drag, startPoint x: 604, startPoint y: 306, endPoint x: 593, endPoint y: 323, distance: 20.0
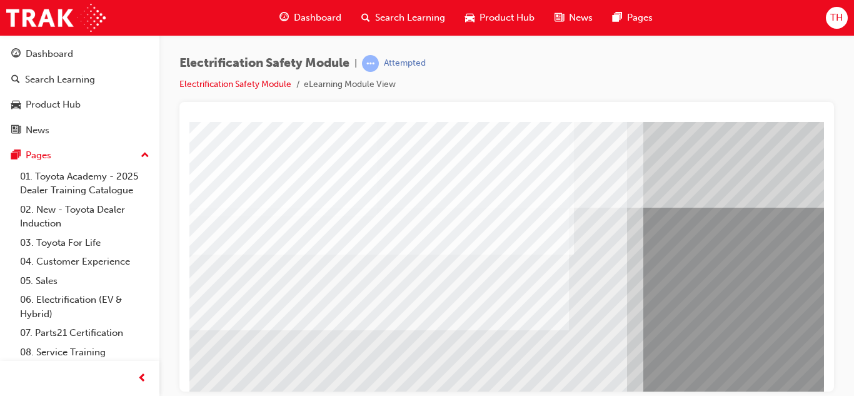
click at [564, 231] on div "multistate" at bounding box center [615, 346] width 851 height 450
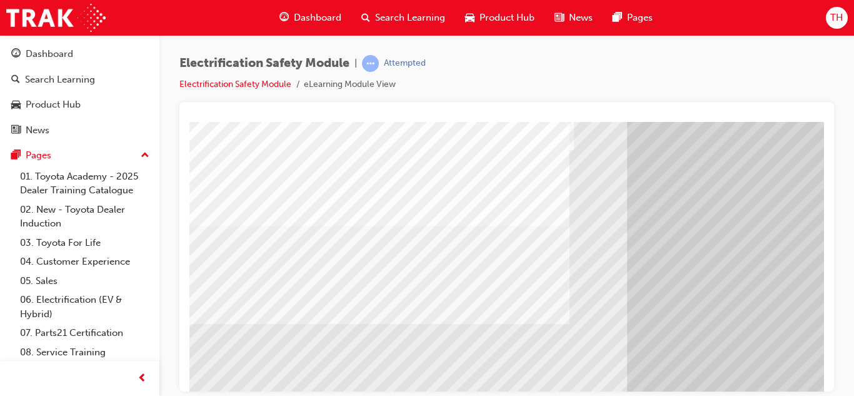
drag, startPoint x: 540, startPoint y: 365, endPoint x: 479, endPoint y: 363, distance: 60.7
click at [479, 363] on div "multistate" at bounding box center [615, 242] width 851 height 450
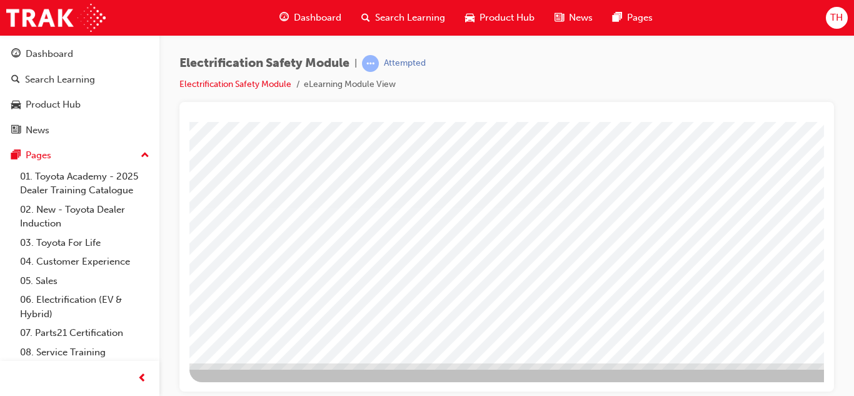
scroll to position [209, 225]
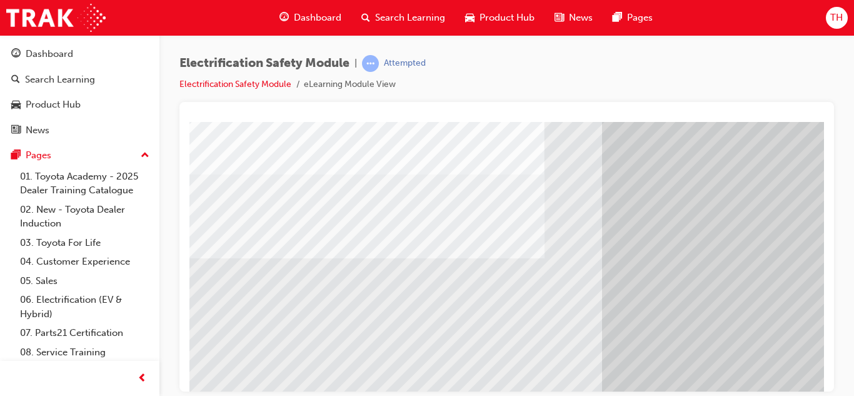
scroll to position [170, 19]
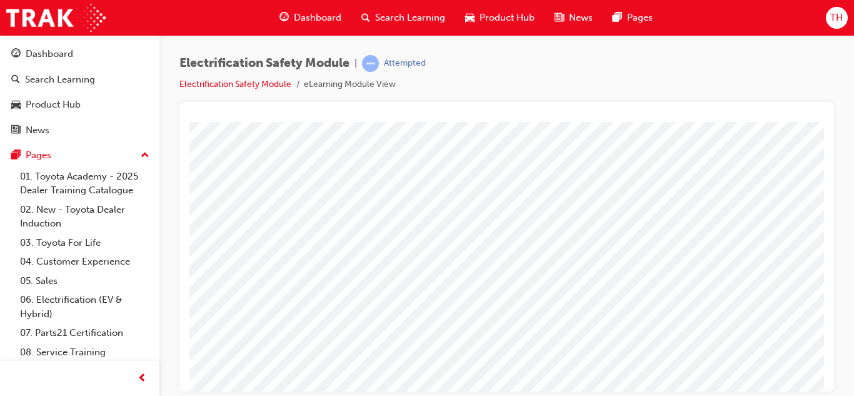
scroll to position [209, 0]
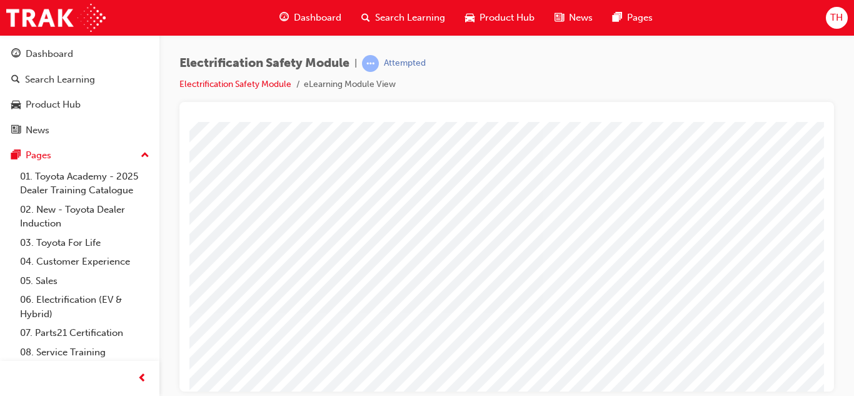
scroll to position [139, 101]
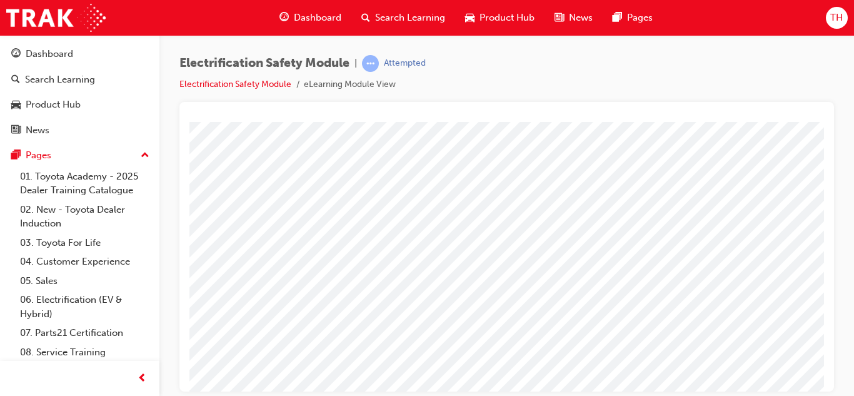
scroll to position [209, 0]
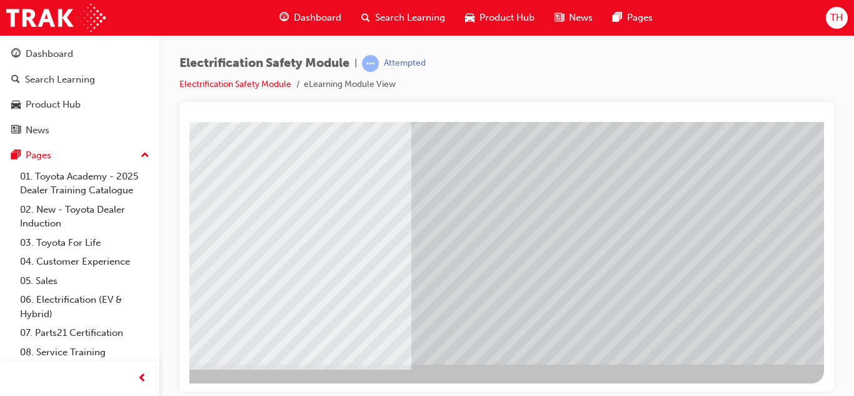
scroll to position [200, 225]
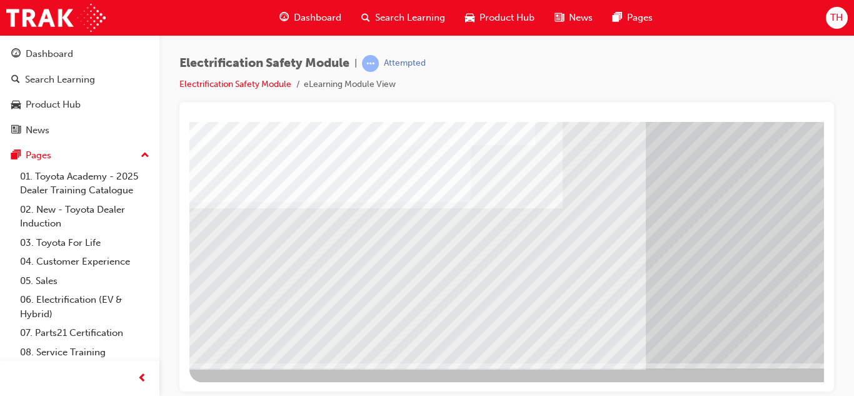
scroll to position [209, 225]
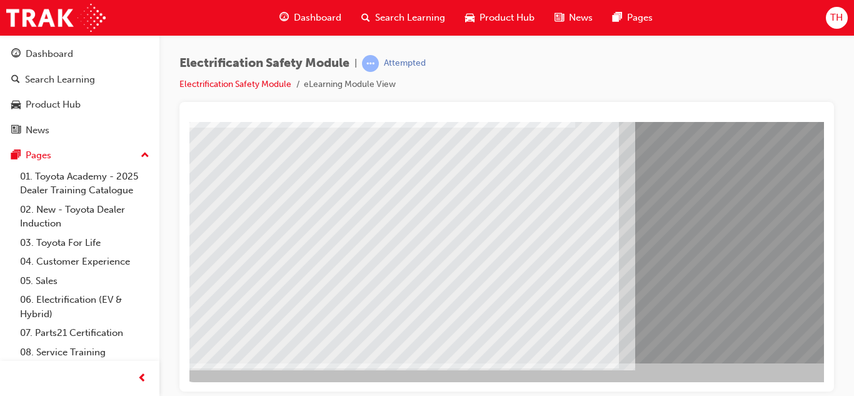
scroll to position [209, 0]
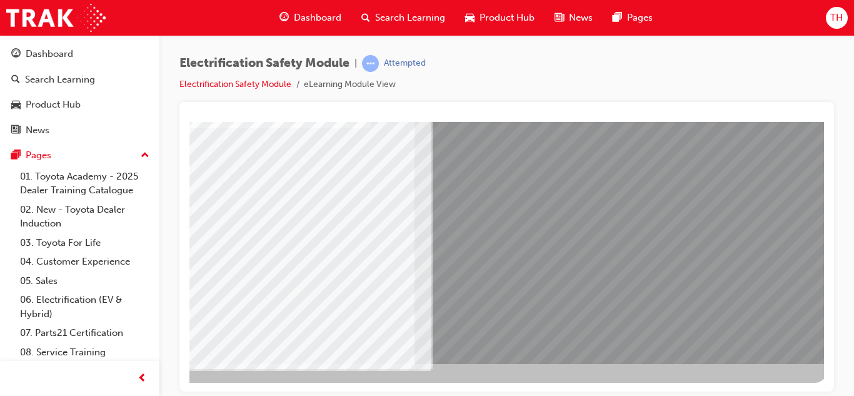
scroll to position [205, 225]
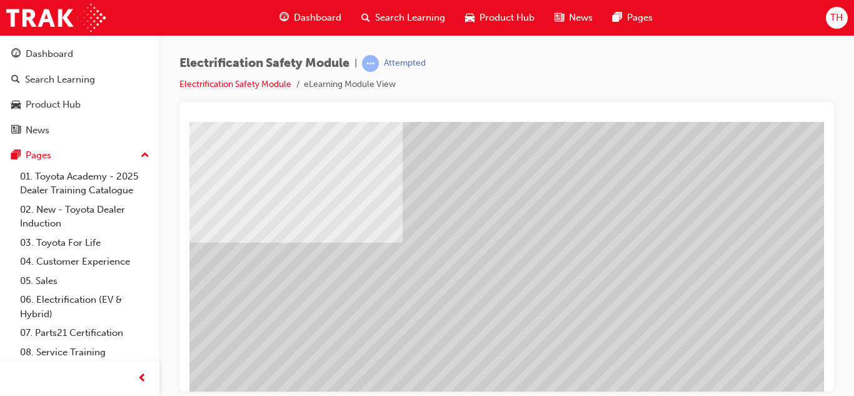
scroll to position [175, 225]
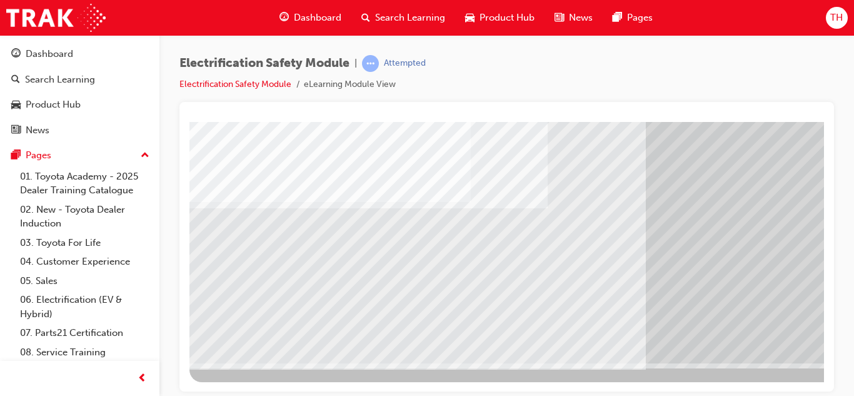
scroll to position [209, 225]
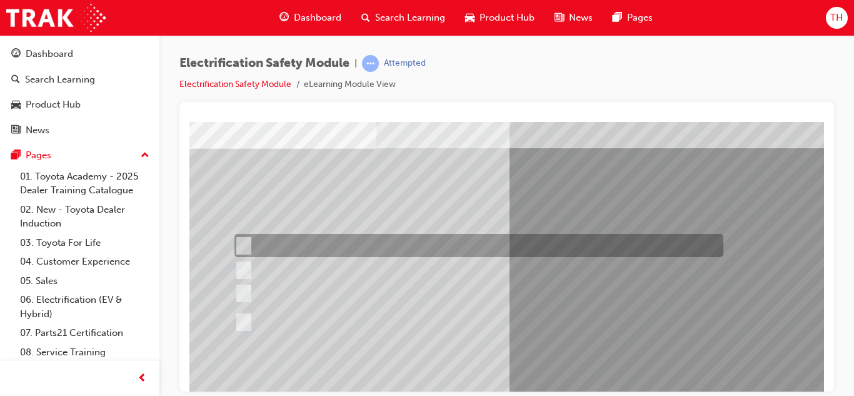
click at [527, 239] on div at bounding box center [475, 245] width 489 height 23
radio input "true"
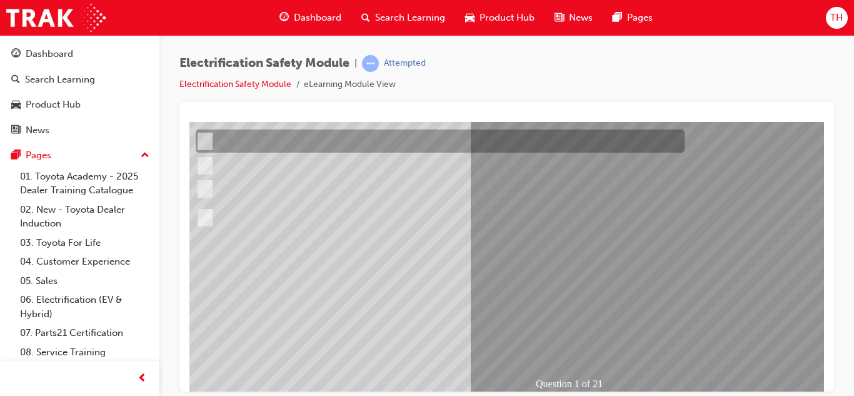
scroll to position [209, 46]
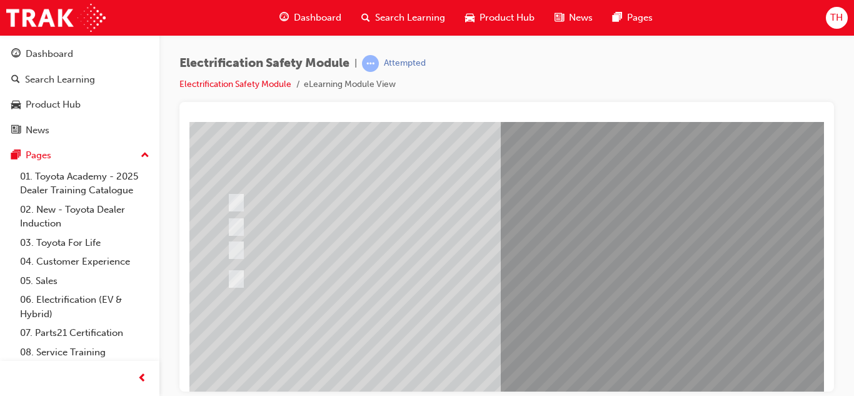
scroll to position [108, 9]
click at [521, 226] on div at bounding box center [467, 229] width 489 height 23
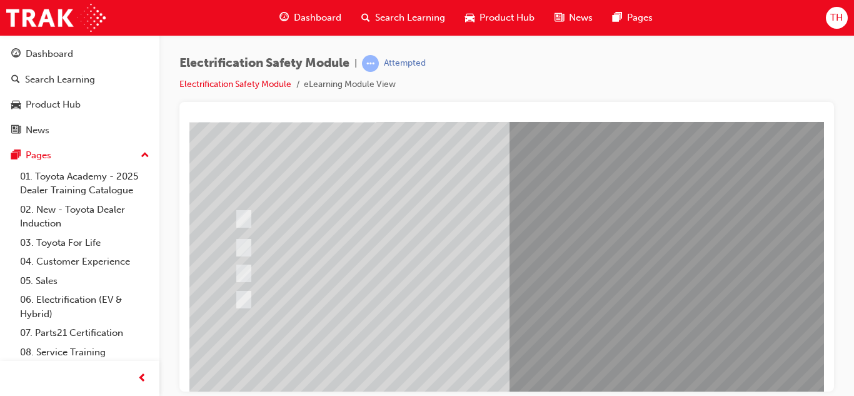
scroll to position [93, 0]
drag, startPoint x: 435, startPoint y: 183, endPoint x: 545, endPoint y: 153, distance: 114.1
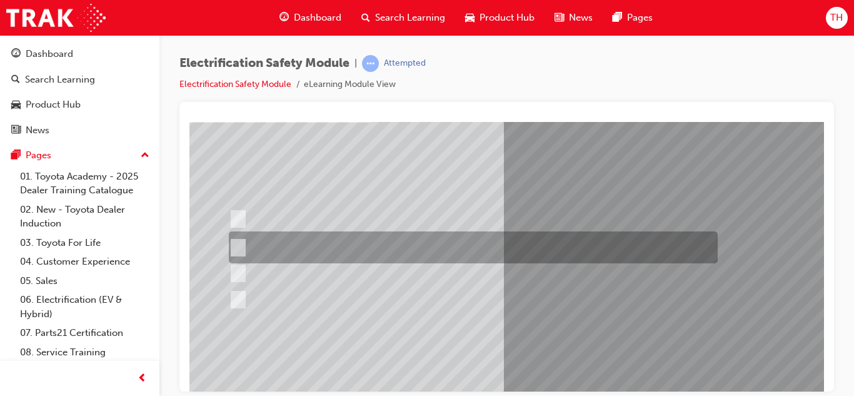
scroll to position [93, 6]
click at [390, 253] on div at bounding box center [470, 247] width 489 height 32
radio input "true"
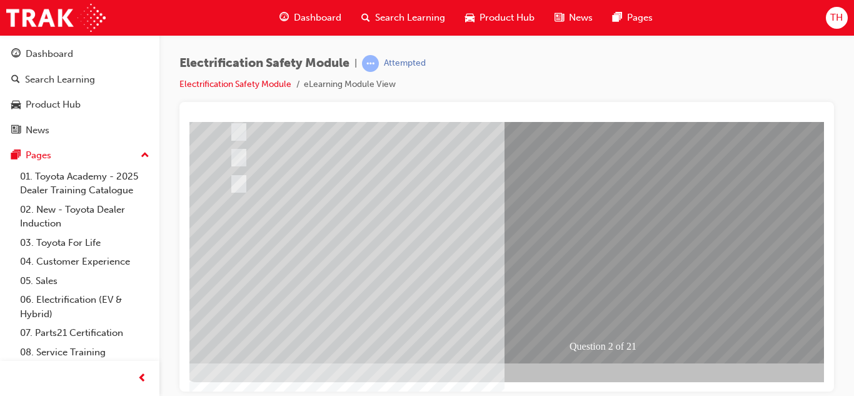
drag, startPoint x: 474, startPoint y: 245, endPoint x: 450, endPoint y: 321, distance: 80.1
click at [450, 321] on div "Question 2 of 21" at bounding box center [609, 137] width 851 height 450
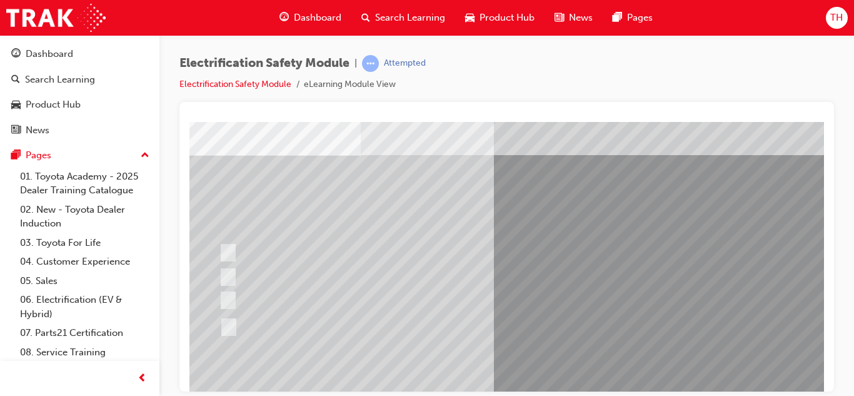
scroll to position [60, 0]
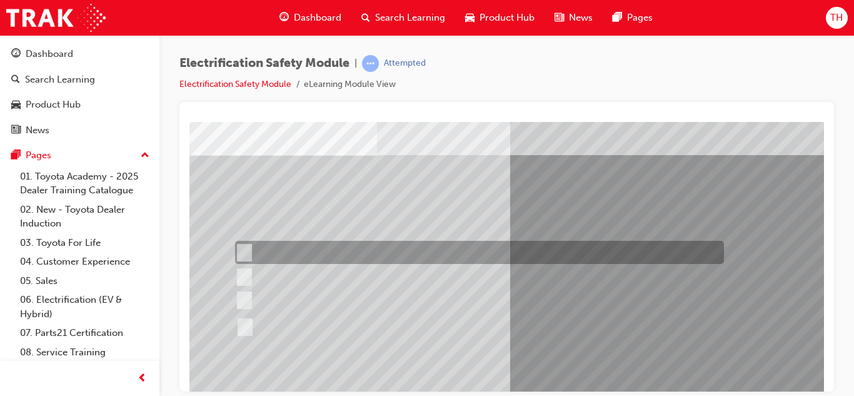
click at [387, 253] on div at bounding box center [476, 252] width 489 height 23
radio input "true"
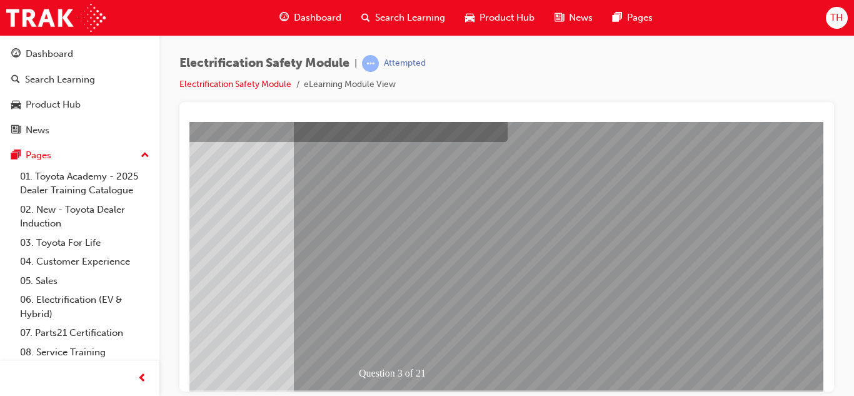
scroll to position [184, 225]
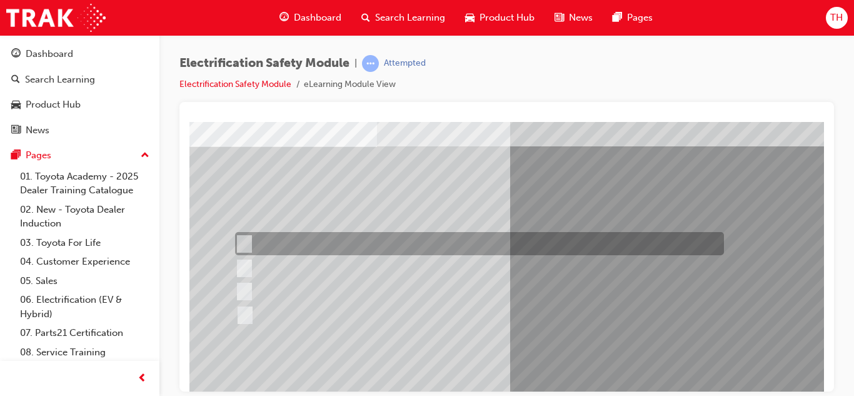
scroll to position [70, 0]
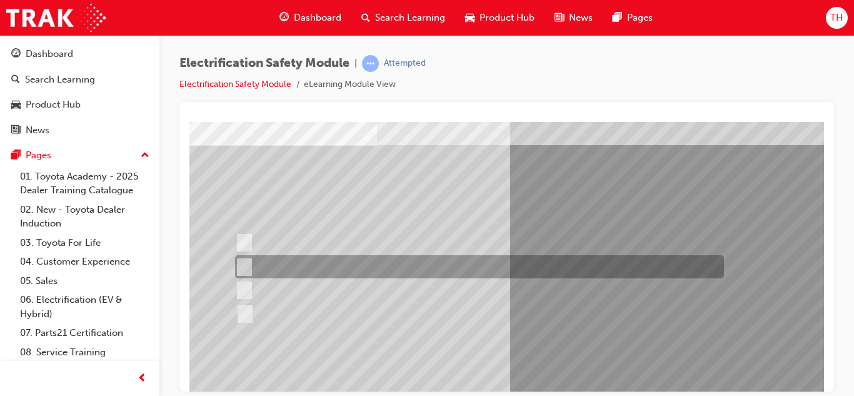
click at [378, 272] on div at bounding box center [476, 266] width 489 height 23
checkbox input "true"
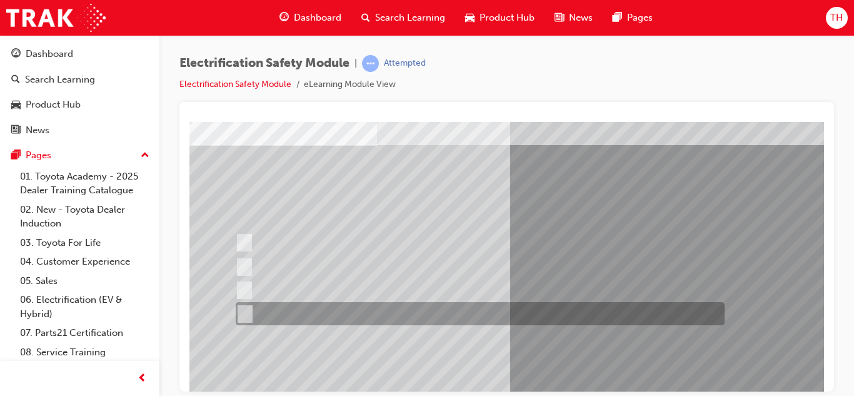
click at [343, 319] on div at bounding box center [477, 313] width 489 height 23
checkbox input "true"
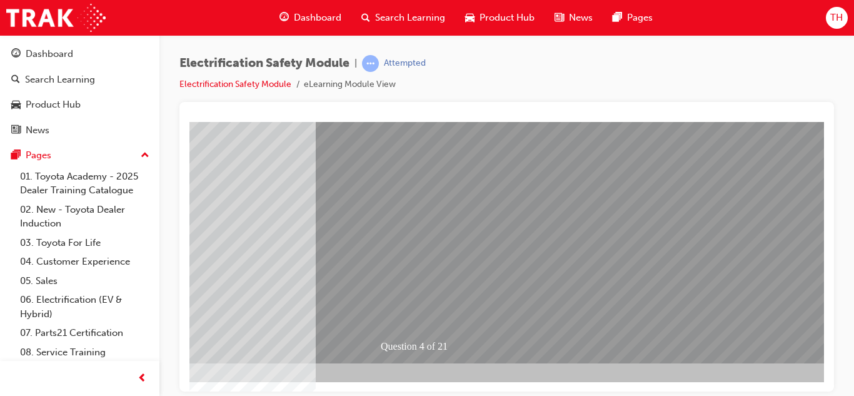
scroll to position [209, 186]
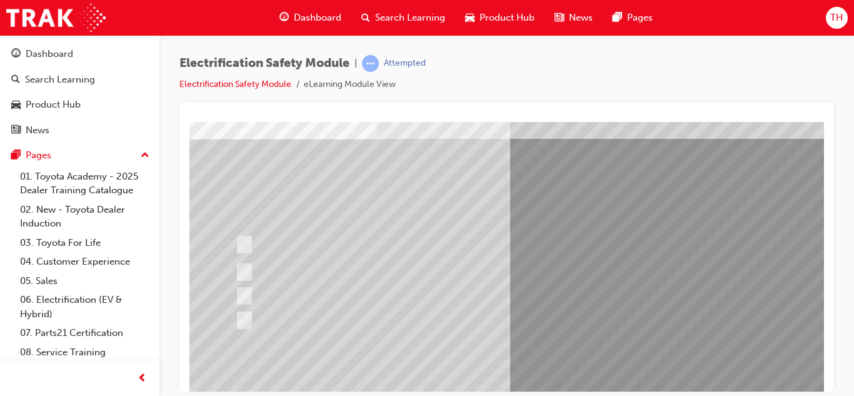
scroll to position [92, 0]
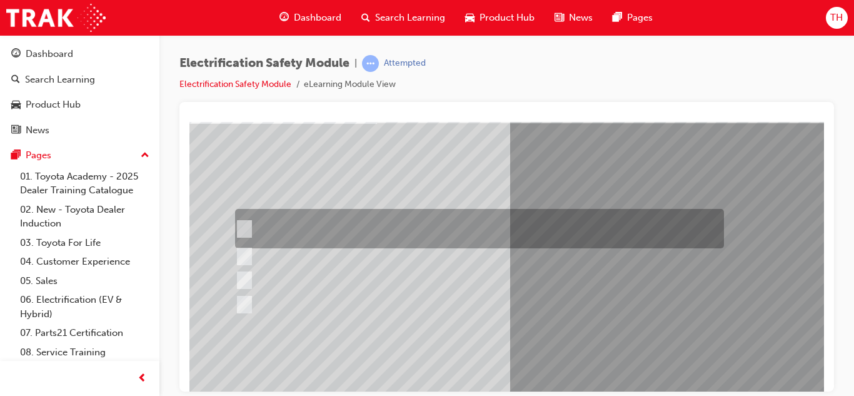
click at [394, 220] on div at bounding box center [476, 228] width 489 height 39
checkbox input "true"
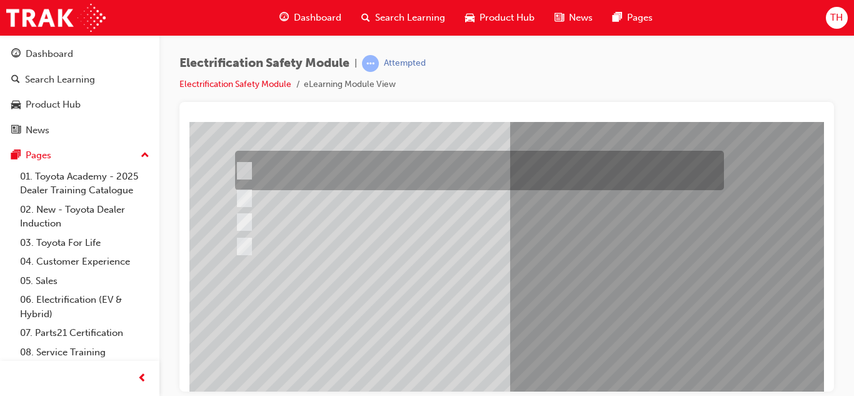
scroll to position [166, 0]
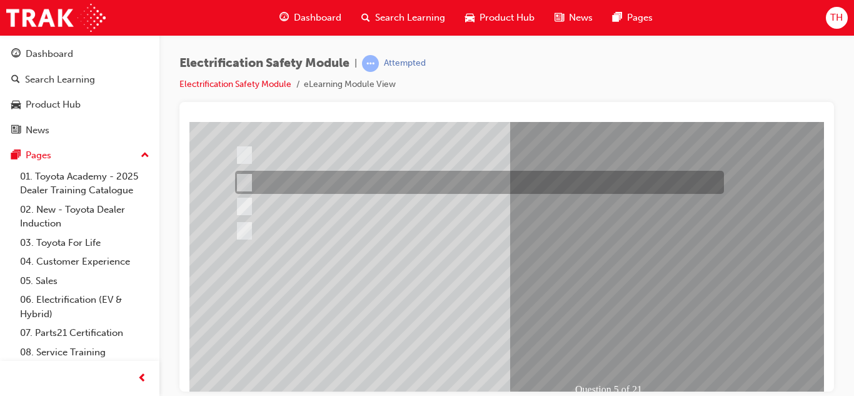
click at [430, 182] on div at bounding box center [476, 182] width 489 height 23
checkbox input "true"
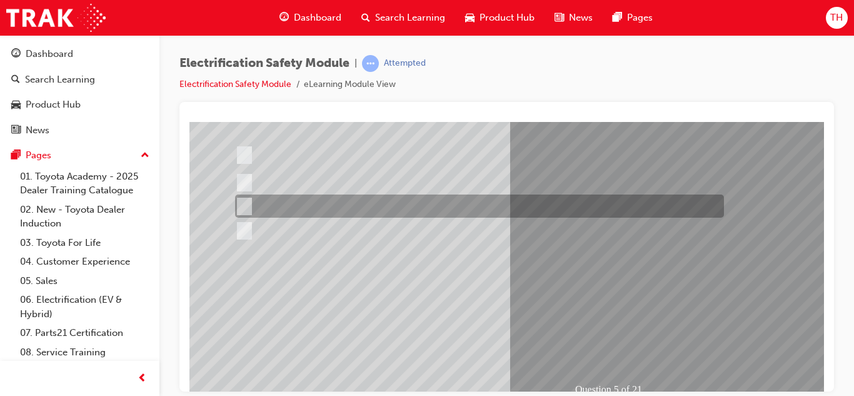
click at [372, 210] on div at bounding box center [476, 206] width 489 height 23
checkbox input "true"
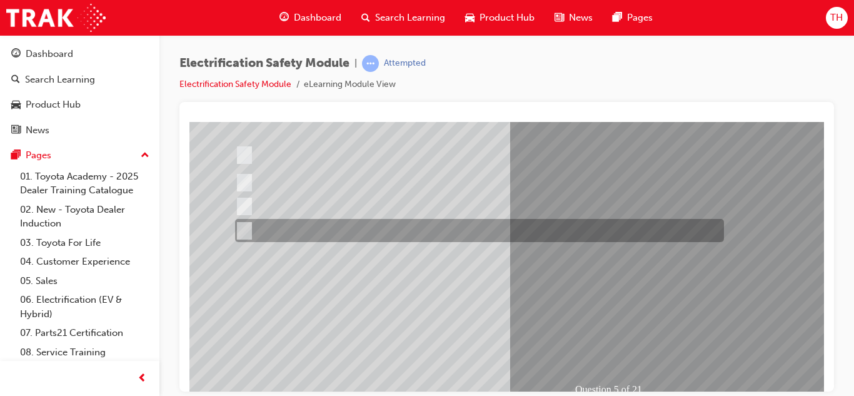
click at [340, 230] on div at bounding box center [476, 230] width 489 height 23
checkbox input "true"
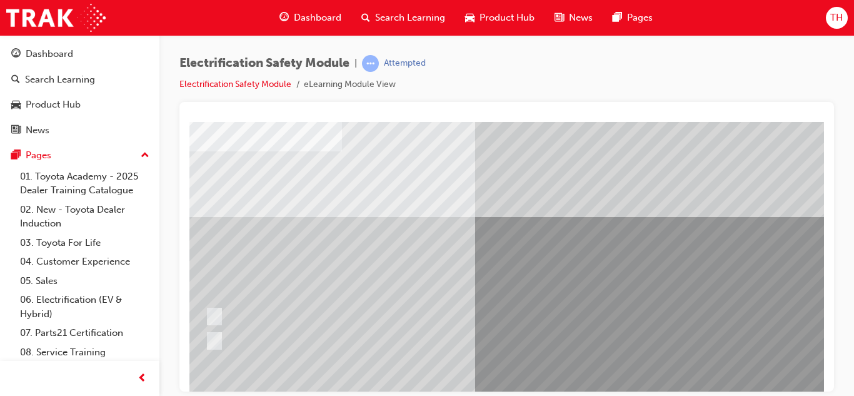
scroll to position [65, 35]
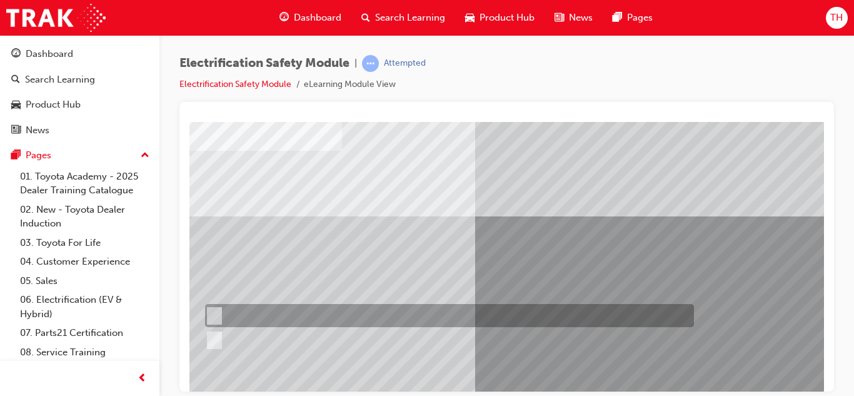
click at [213, 315] on input "True" at bounding box center [212, 316] width 14 height 14
radio input "true"
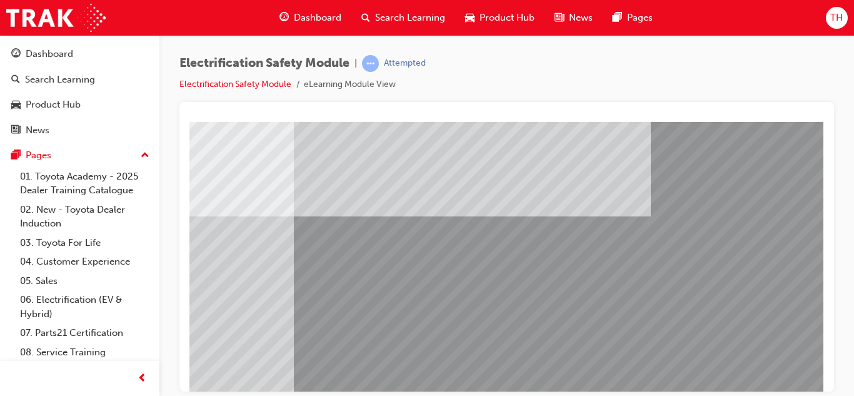
scroll to position [209, 225]
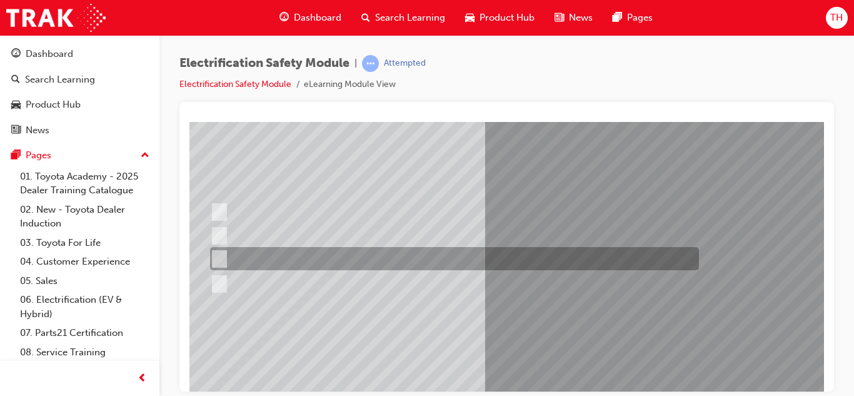
scroll to position [101, 26]
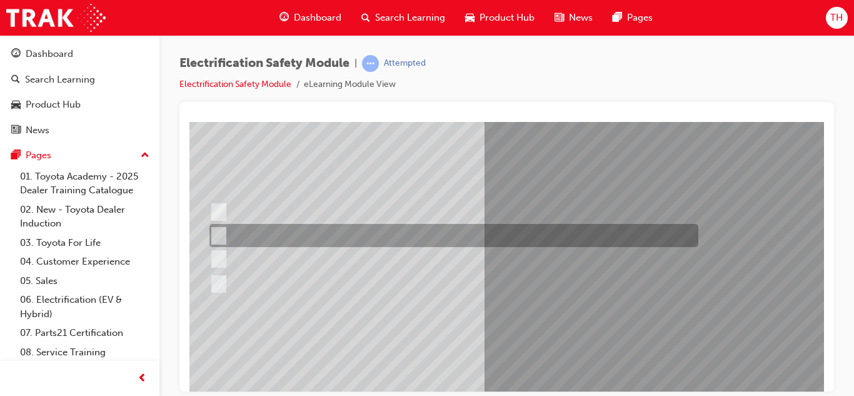
click at [353, 228] on div at bounding box center [450, 235] width 489 height 23
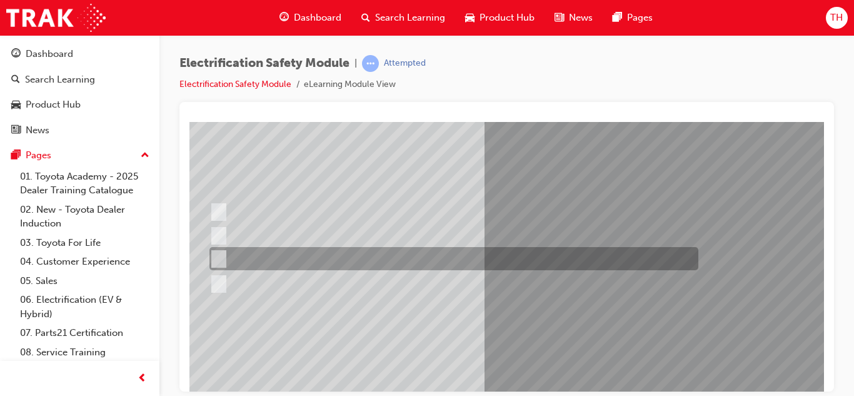
click at [316, 256] on div at bounding box center [450, 258] width 489 height 23
radio input "false"
radio input "true"
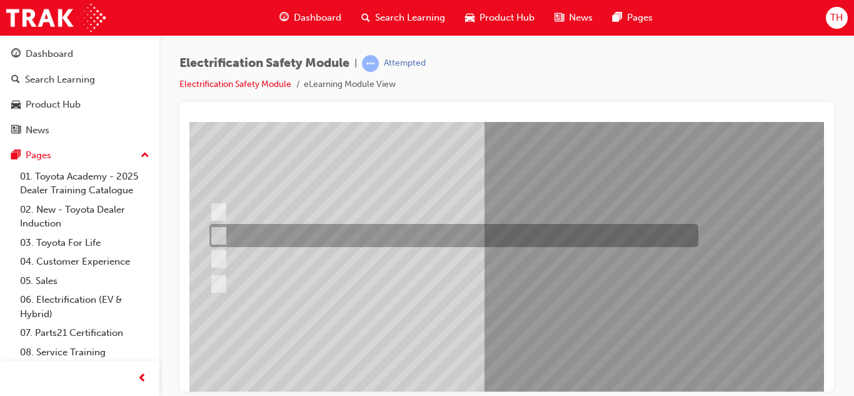
scroll to position [209, 26]
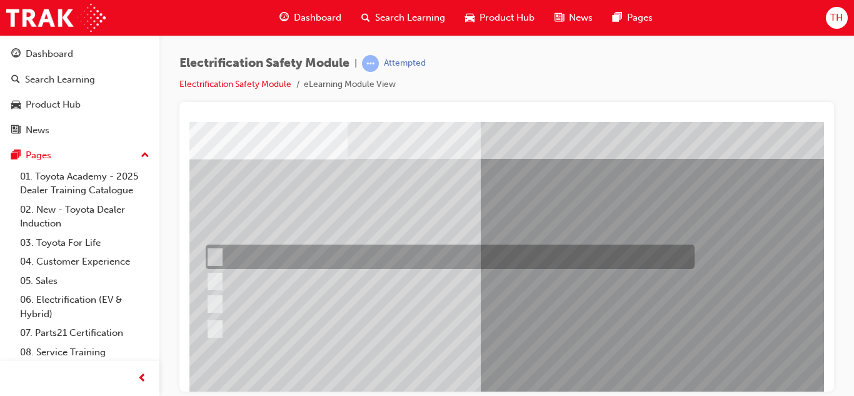
scroll to position [56, 30]
click at [418, 253] on div at bounding box center [446, 257] width 489 height 24
radio input "true"
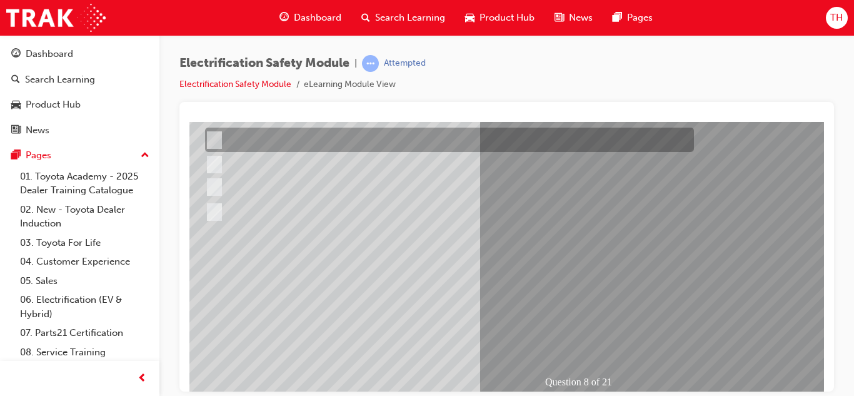
scroll to position [174, 30]
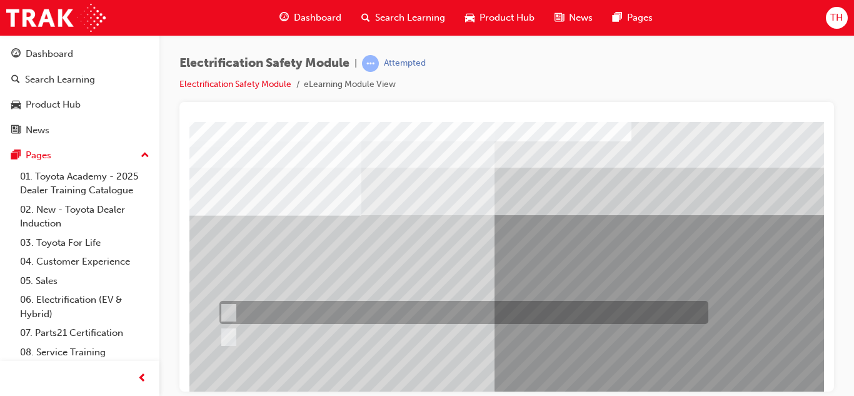
scroll to position [0, 0]
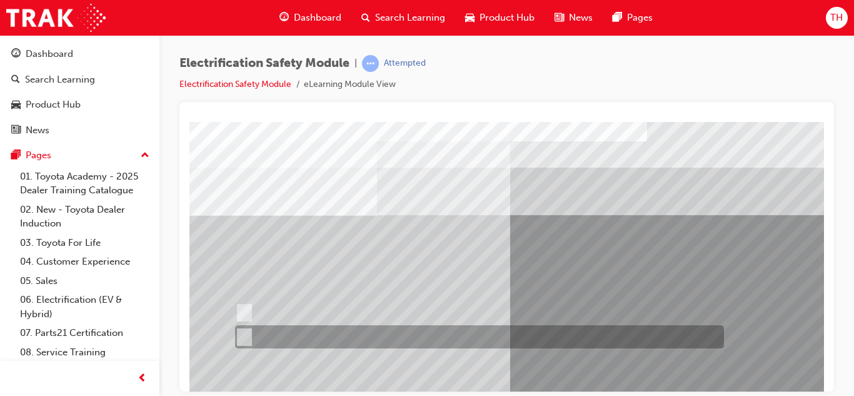
click at [450, 334] on div at bounding box center [476, 336] width 489 height 23
radio input "true"
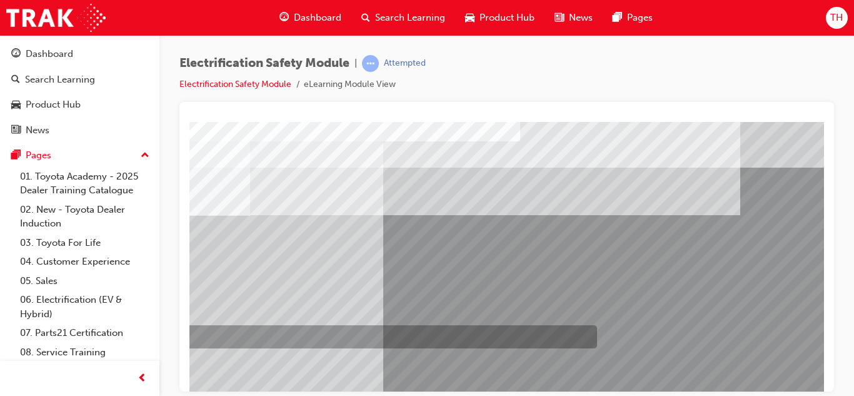
scroll to position [209, 128]
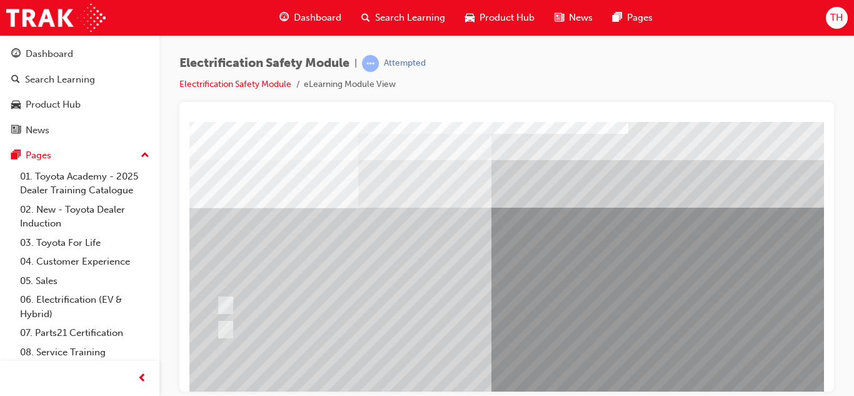
scroll to position [8, 19]
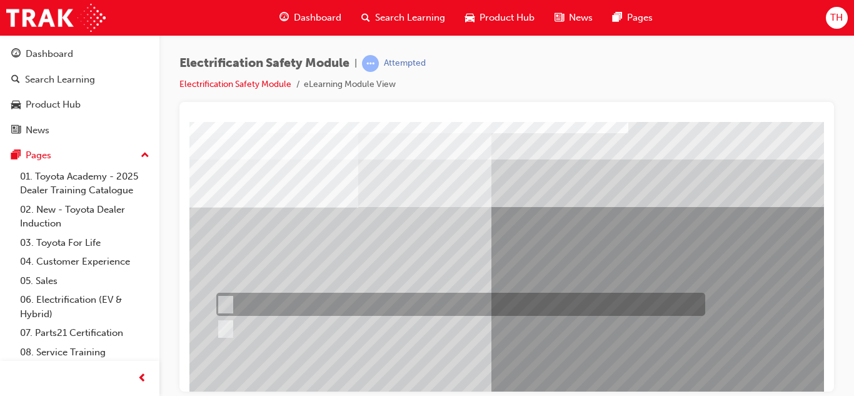
click at [235, 306] on div at bounding box center [457, 304] width 489 height 23
radio input "true"
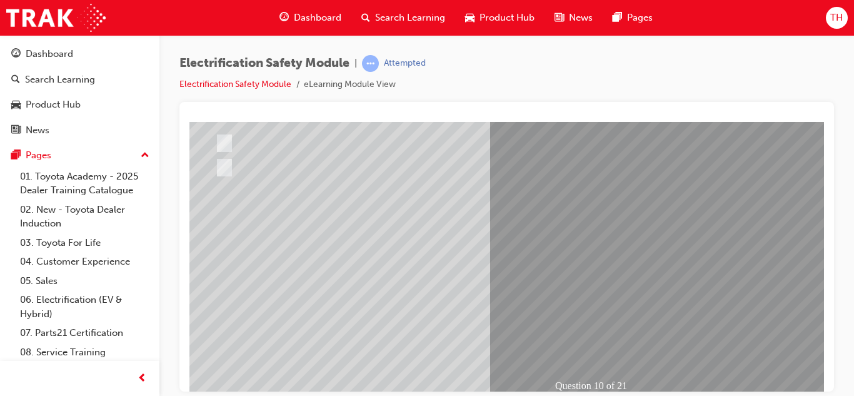
scroll to position [170, 20]
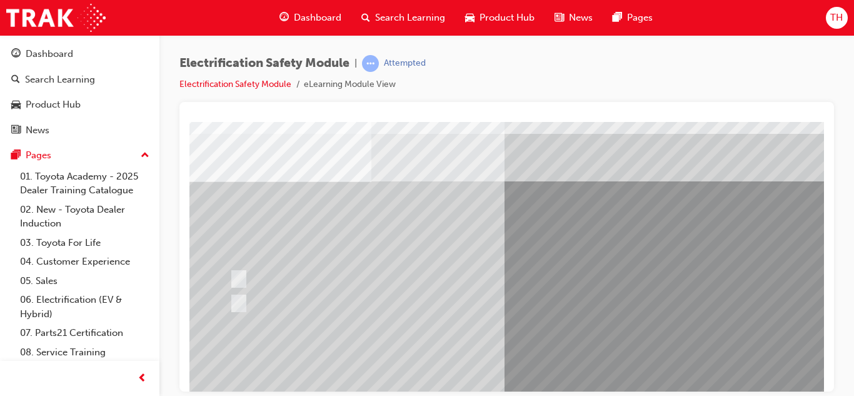
scroll to position [34, 11]
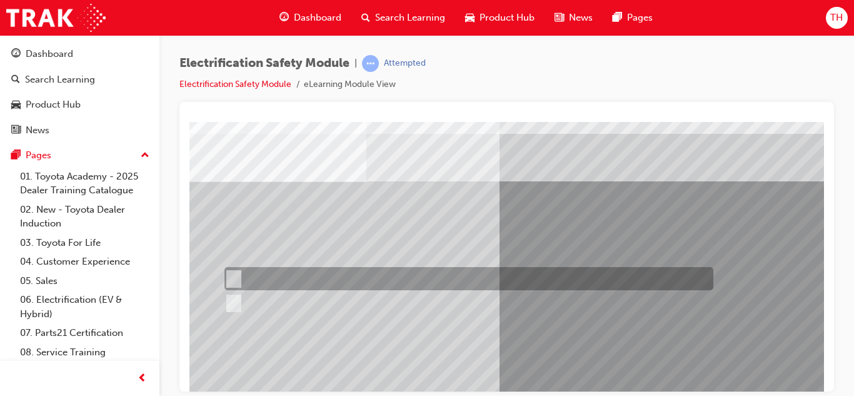
click at [335, 275] on div at bounding box center [465, 278] width 489 height 23
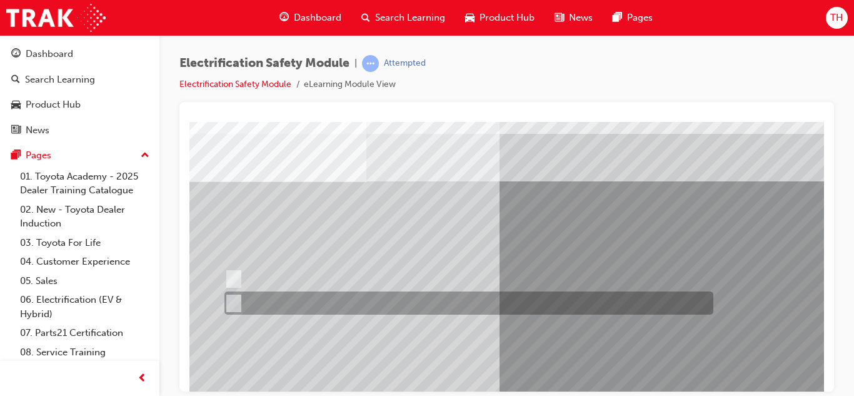
click at [320, 291] on div at bounding box center [465, 302] width 489 height 23
radio input "false"
radio input "true"
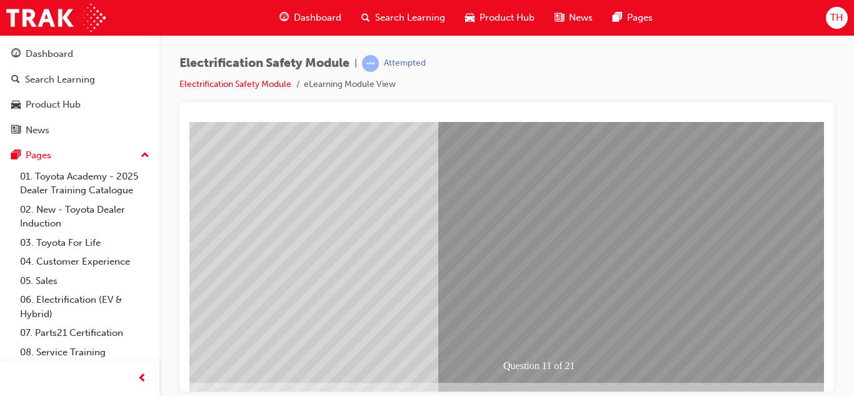
scroll to position [190, 73]
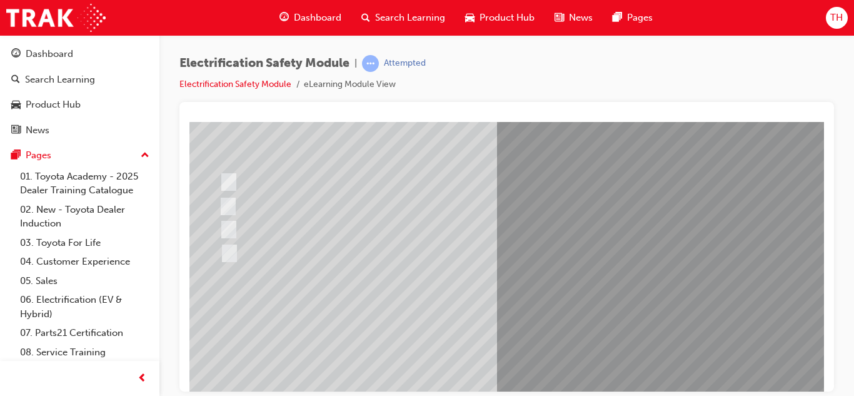
scroll to position [131, 13]
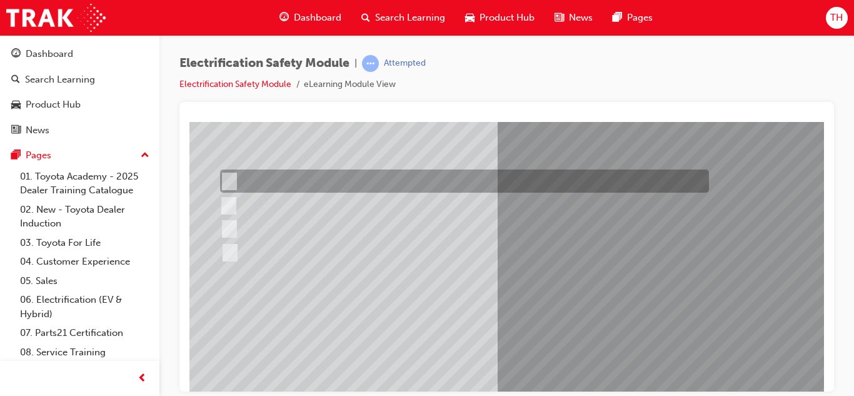
click at [351, 173] on div at bounding box center [461, 181] width 489 height 23
radio input "true"
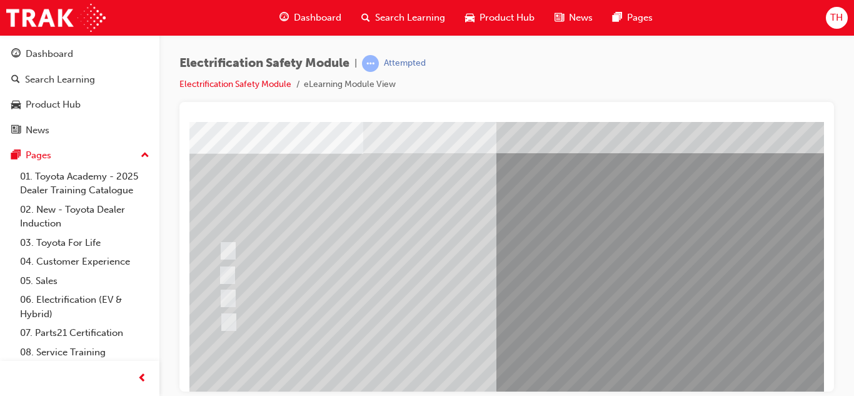
scroll to position [62, 3]
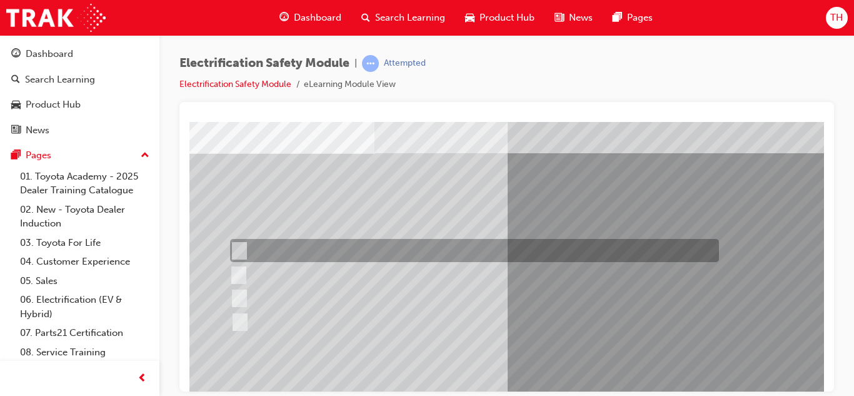
click at [352, 245] on div at bounding box center [471, 250] width 489 height 23
radio input "true"
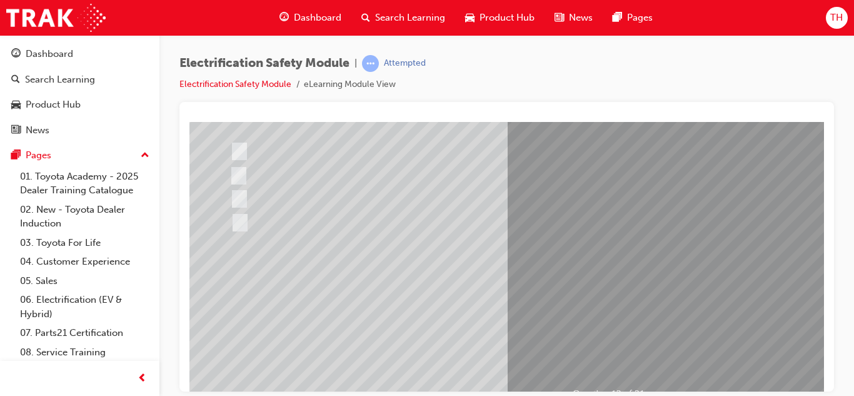
scroll to position [163, 3]
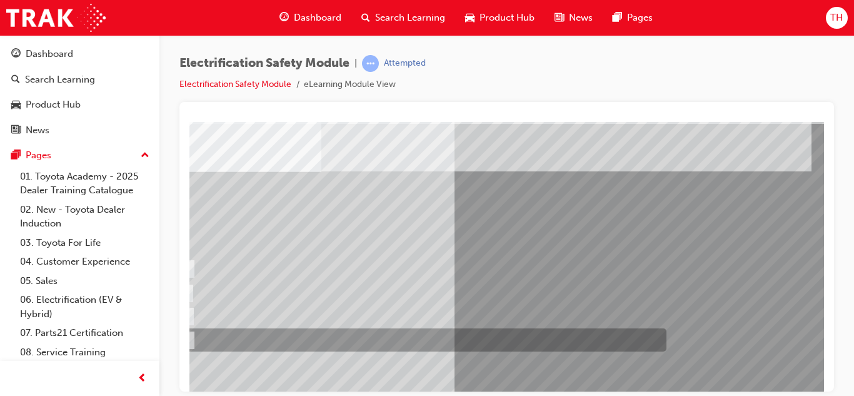
scroll to position [44, 0]
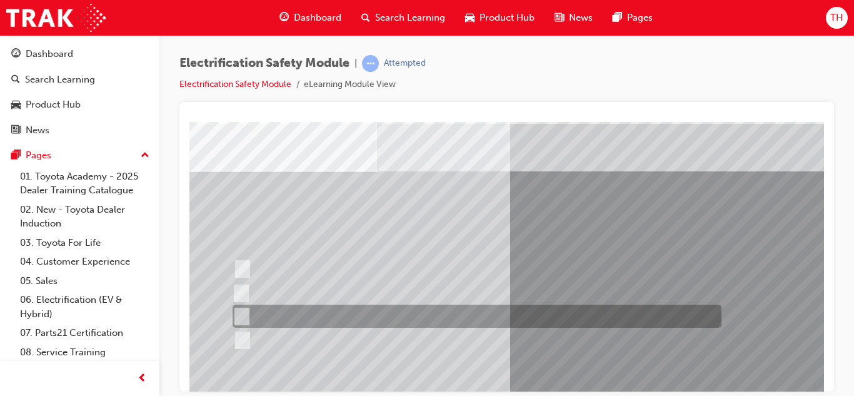
click at [404, 324] on div at bounding box center [474, 316] width 489 height 23
radio input "true"
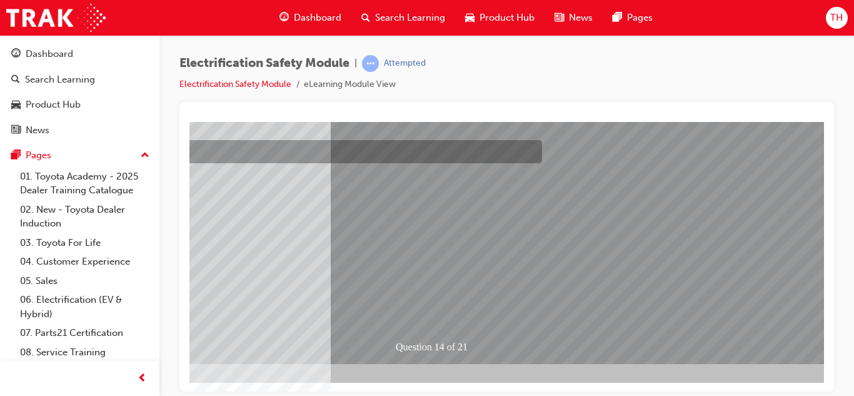
scroll to position [208, 180]
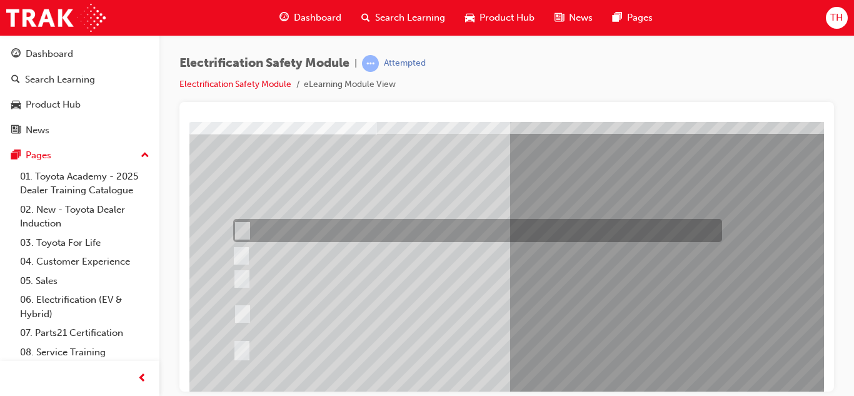
scroll to position [85, 0]
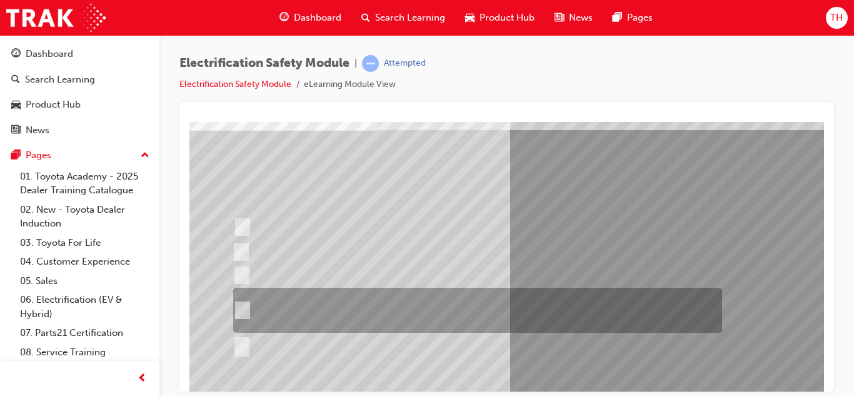
click at [570, 320] on div at bounding box center [474, 310] width 489 height 45
radio input "true"
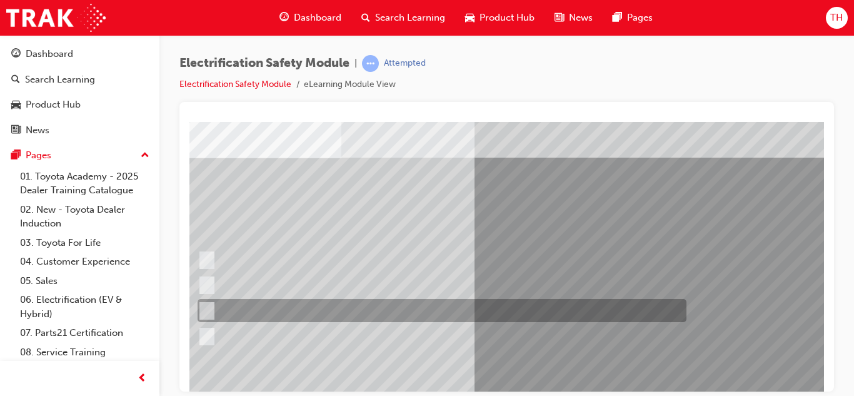
scroll to position [58, 35]
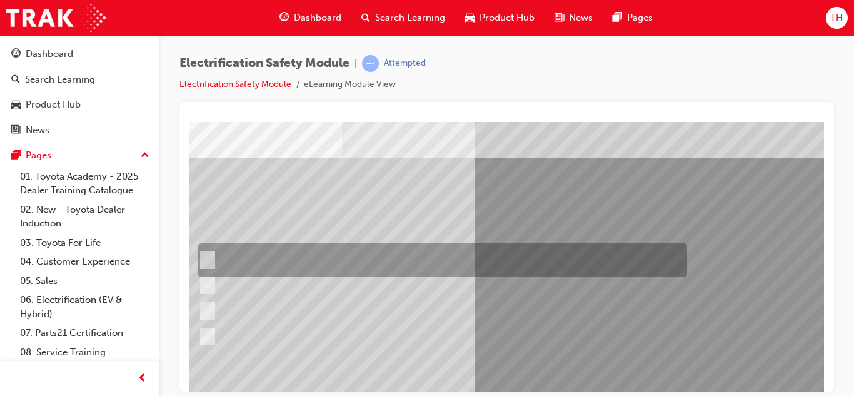
click at [362, 269] on div at bounding box center [439, 260] width 489 height 34
radio input "true"
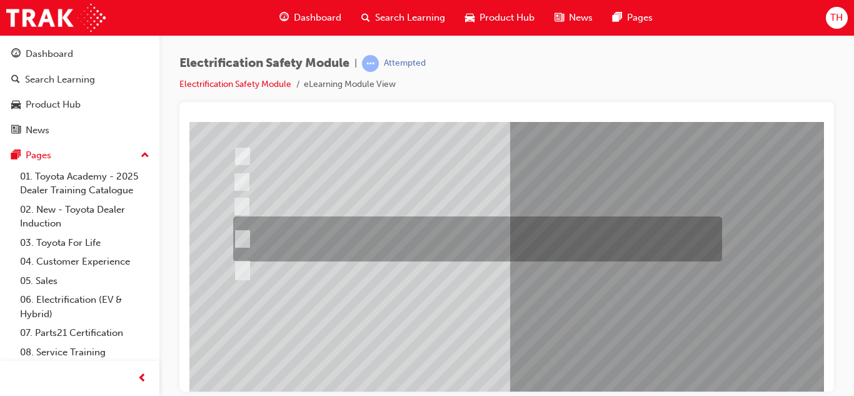
scroll to position [156, 0]
click at [463, 238] on div at bounding box center [474, 238] width 489 height 45
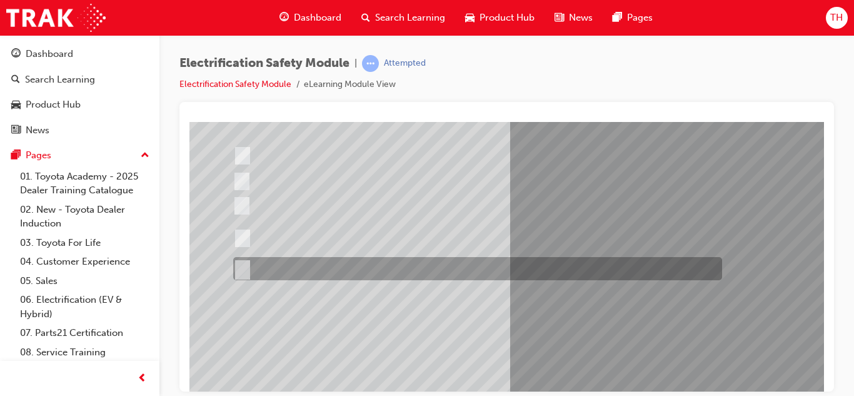
click at [433, 275] on div at bounding box center [474, 268] width 489 height 23
radio input "false"
radio input "true"
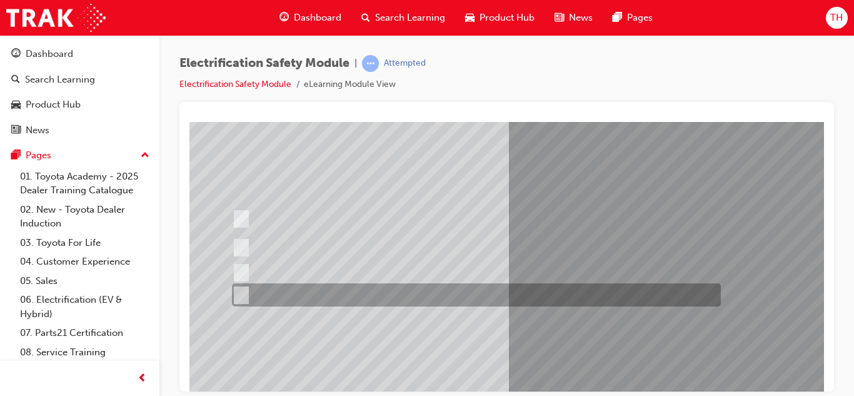
scroll to position [94, 2]
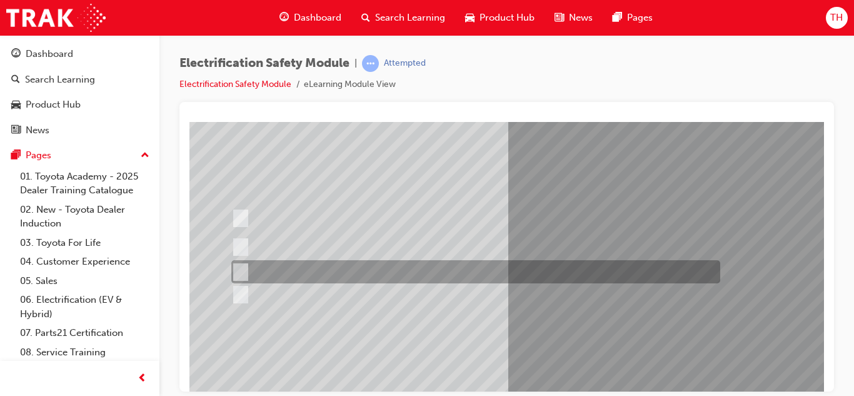
click at [484, 281] on div at bounding box center [472, 271] width 489 height 23
radio input "true"
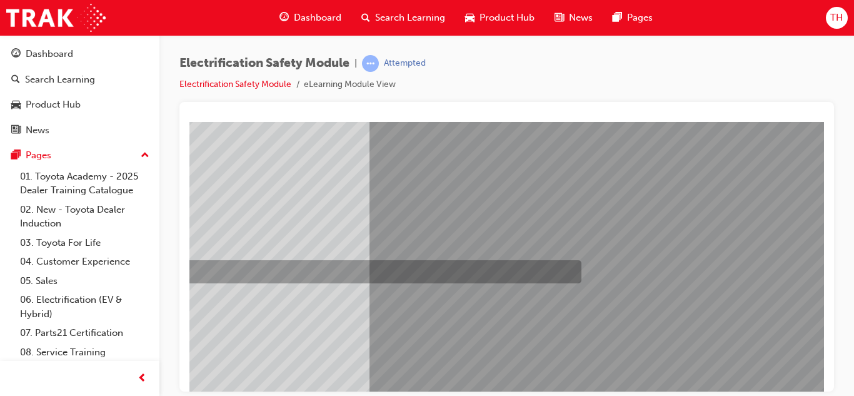
scroll to position [209, 141]
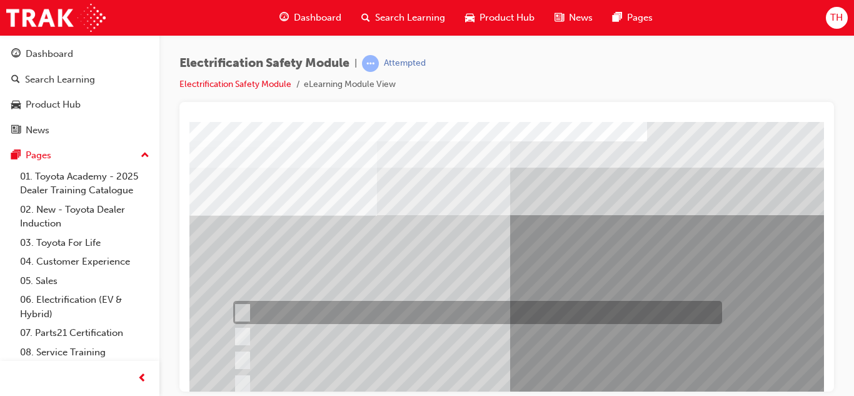
click at [481, 301] on div at bounding box center [474, 312] width 489 height 23
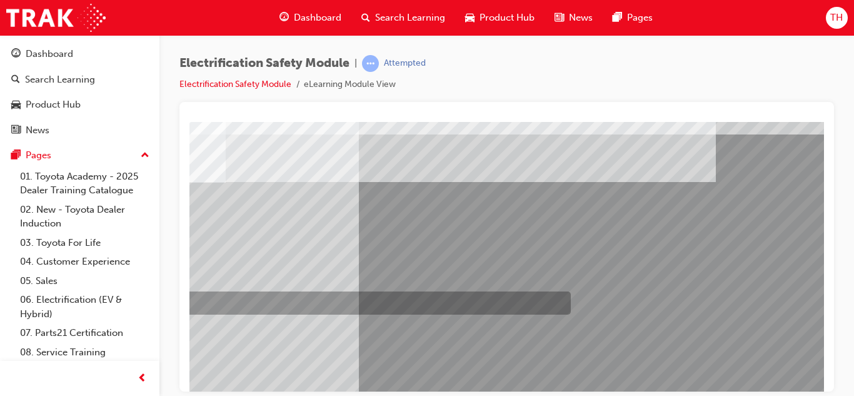
scroll to position [33, 0]
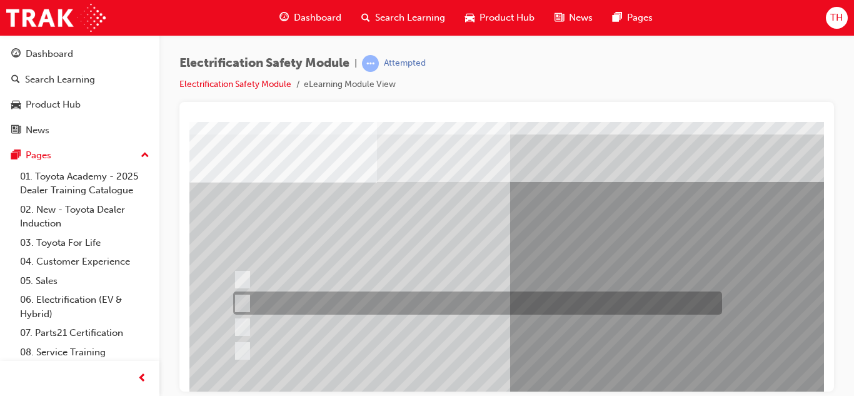
click at [481, 301] on div at bounding box center [474, 302] width 489 height 23
radio input "false"
radio input "true"
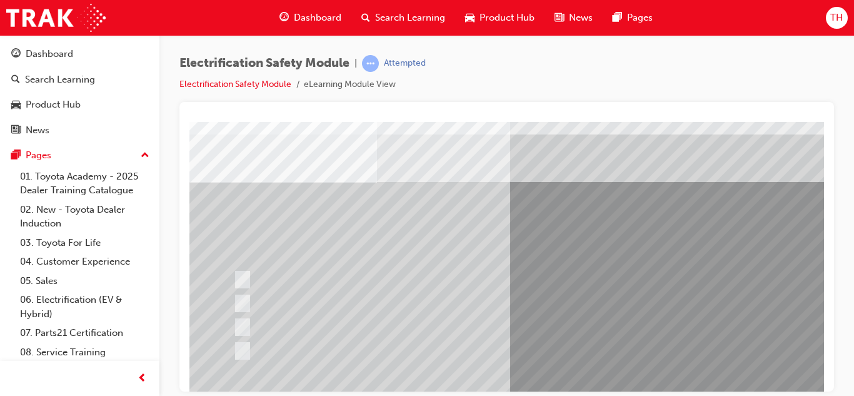
scroll to position [209, 0]
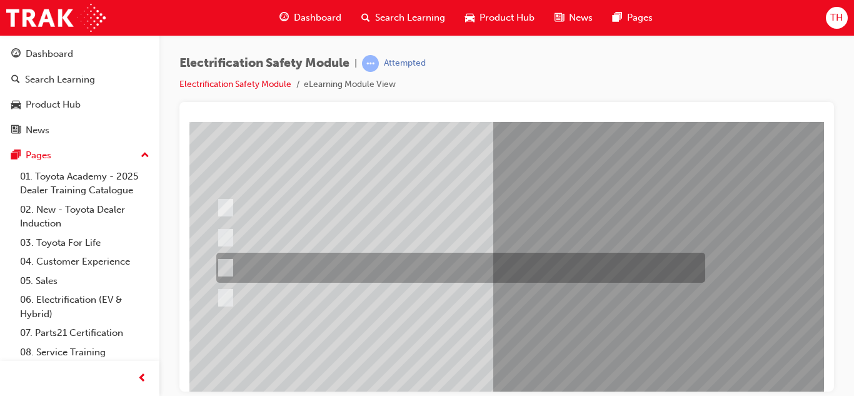
scroll to position [105, 19]
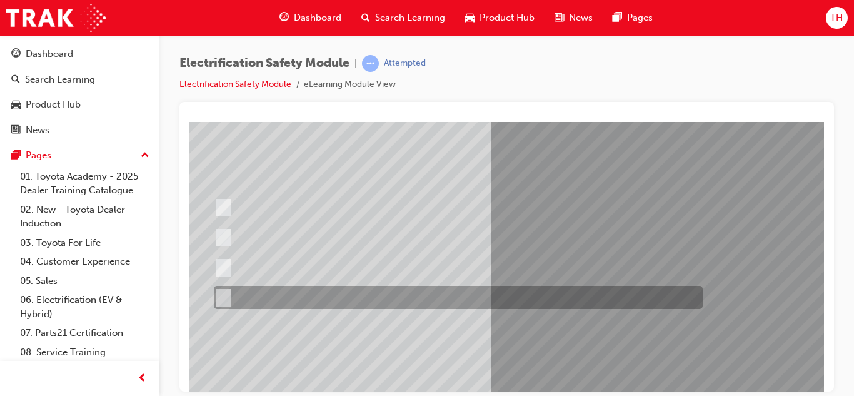
click at [399, 296] on div at bounding box center [455, 297] width 489 height 23
radio input "true"
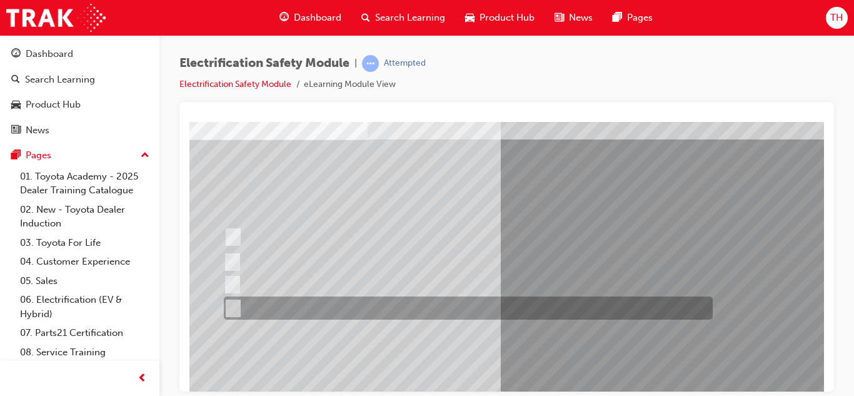
scroll to position [76, 0]
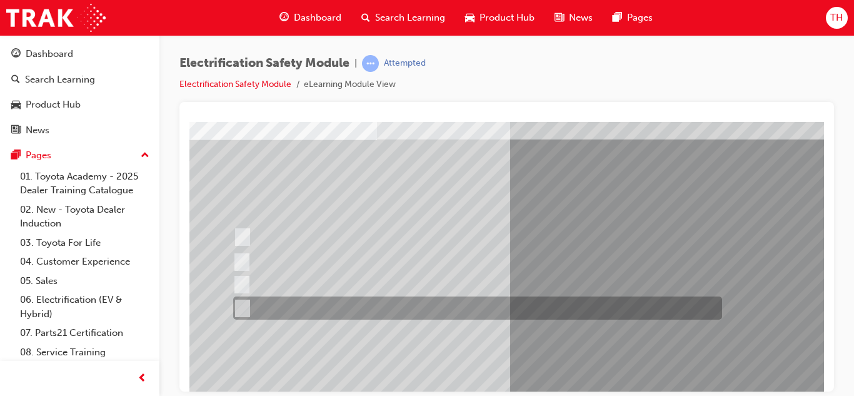
click at [389, 310] on div at bounding box center [474, 307] width 489 height 23
radio input "true"
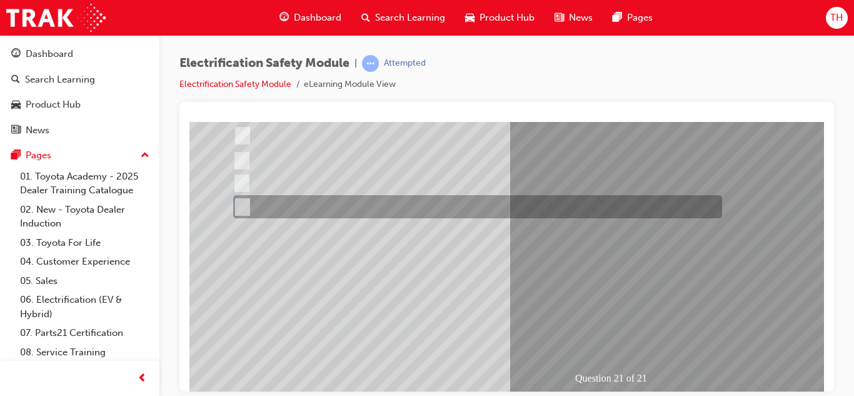
scroll to position [181, 0]
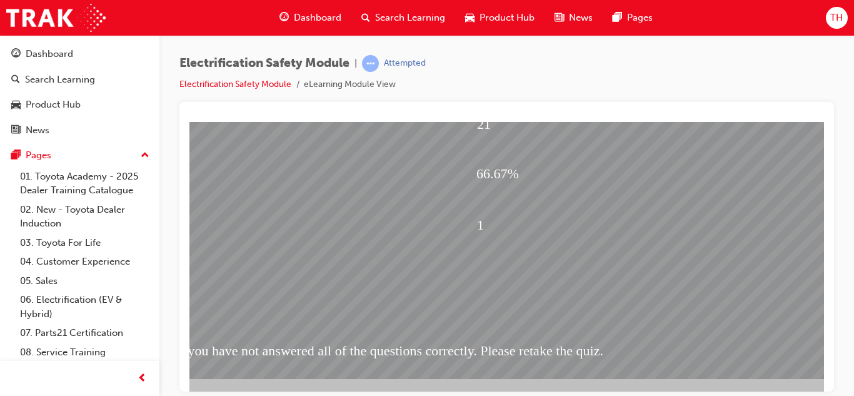
scroll to position [196, 181]
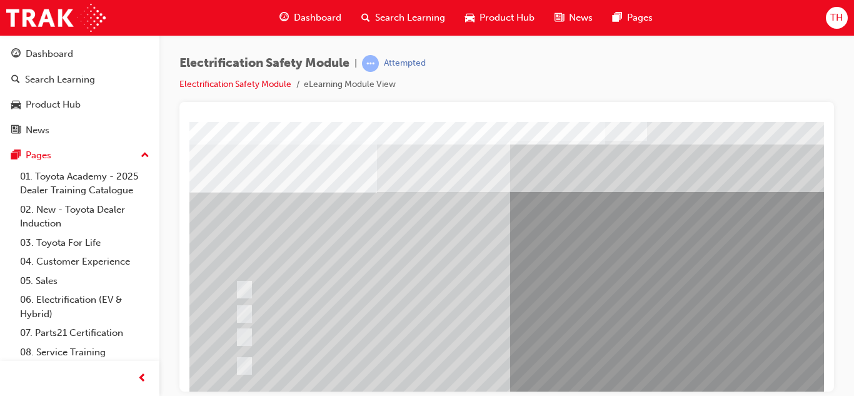
scroll to position [62, 0]
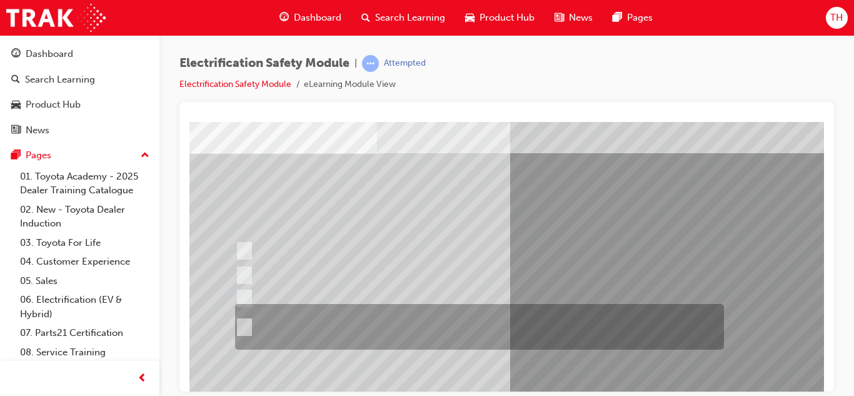
click at [489, 333] on div at bounding box center [476, 327] width 489 height 46
radio input "true"
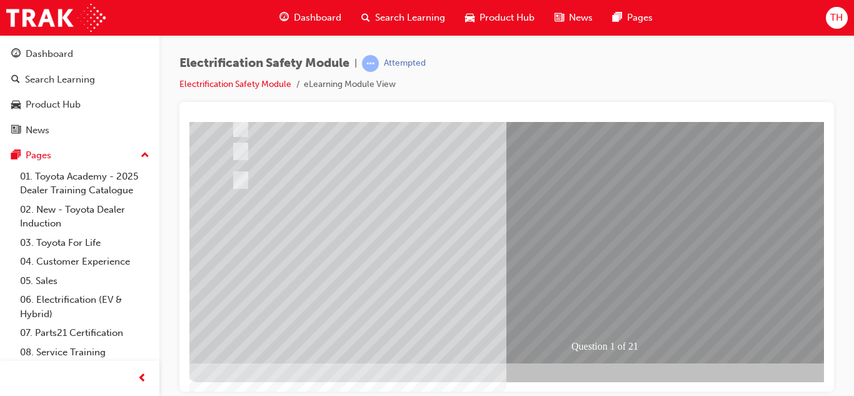
scroll to position [209, 2]
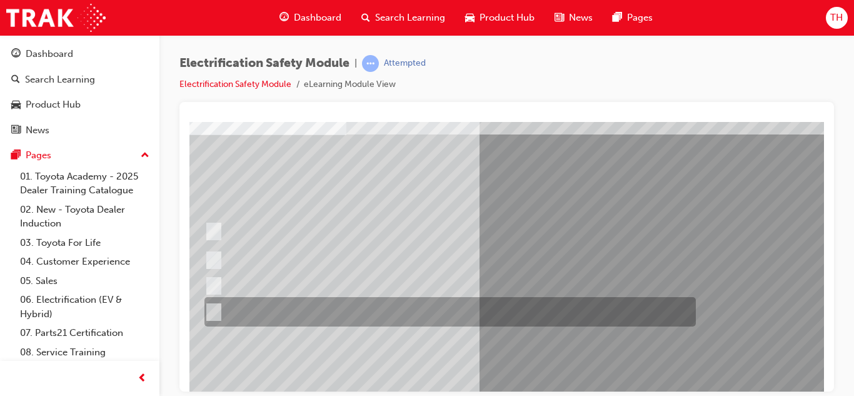
scroll to position [82, 31]
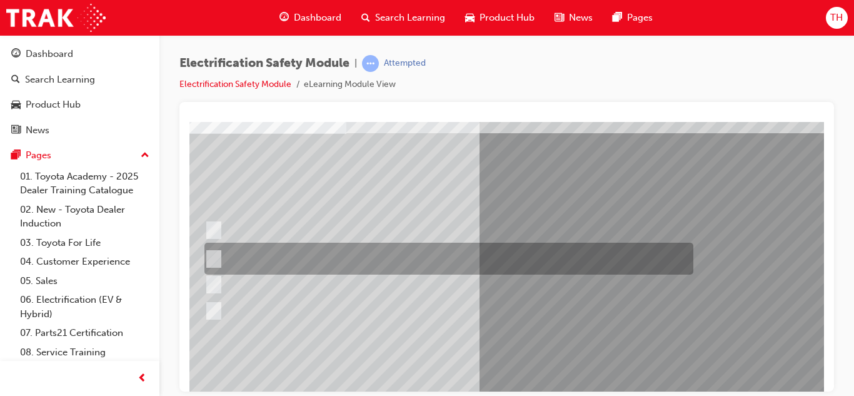
click at [335, 258] on div at bounding box center [445, 259] width 489 height 32
radio input "true"
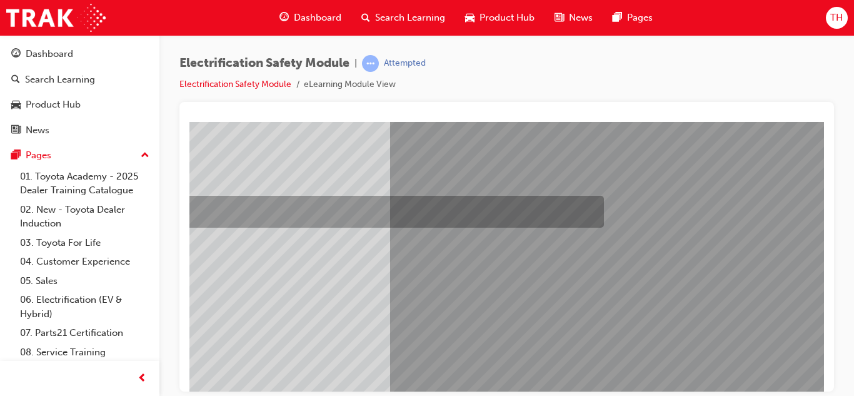
scroll to position [131, 121]
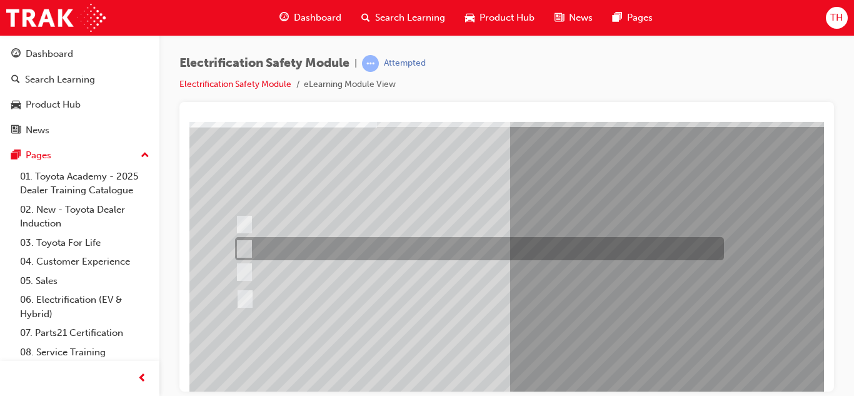
scroll to position [89, 0]
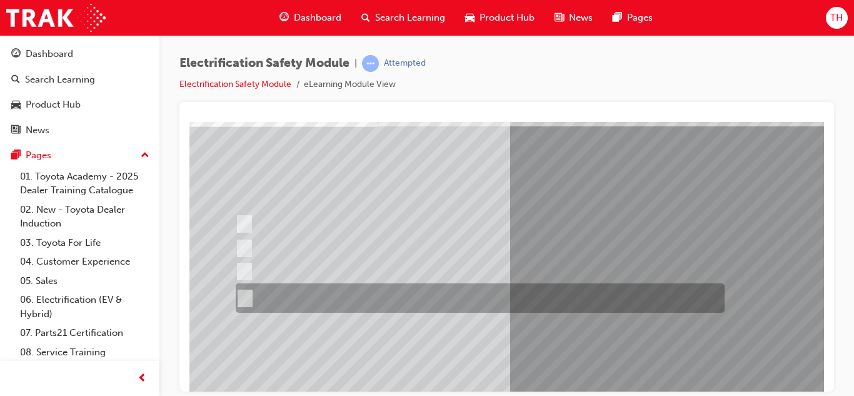
click at [424, 303] on div at bounding box center [477, 297] width 489 height 29
radio input "true"
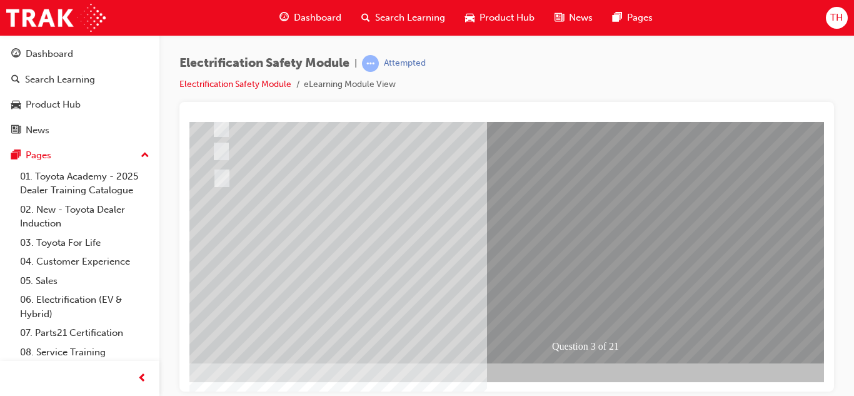
scroll to position [209, 24]
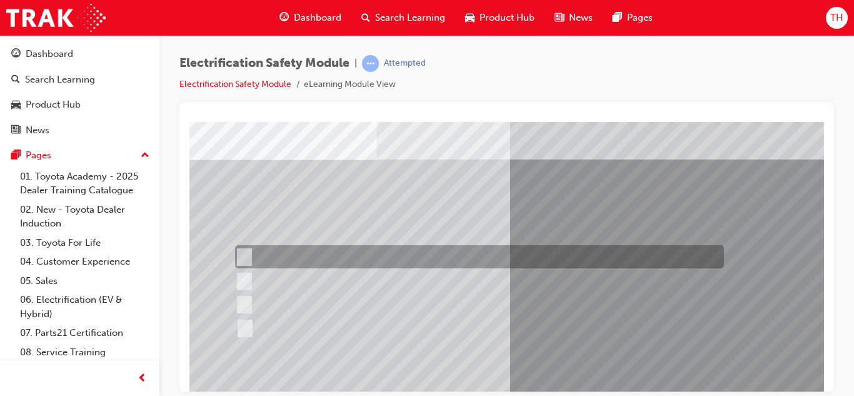
scroll to position [58, 0]
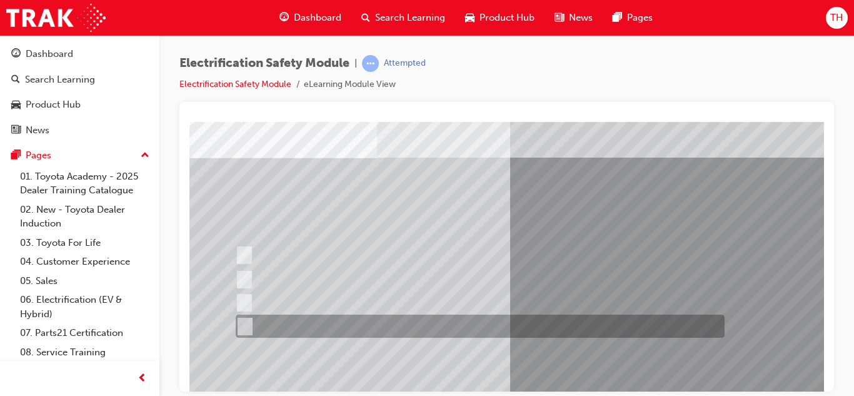
click at [270, 318] on div at bounding box center [477, 326] width 489 height 23
checkbox input "true"
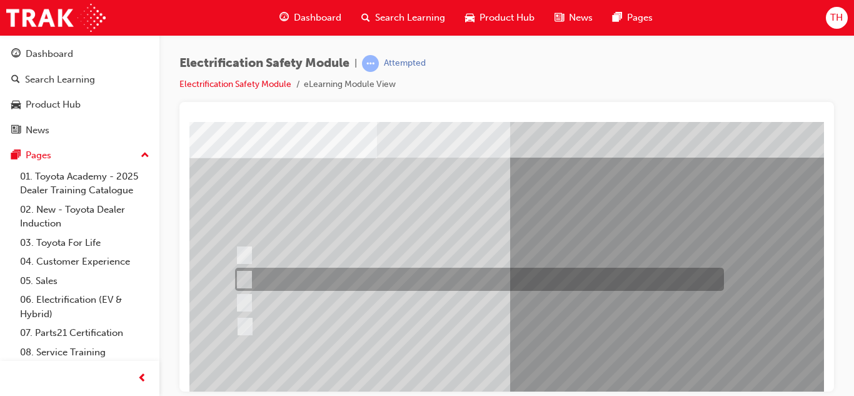
click at [282, 284] on div at bounding box center [476, 279] width 489 height 23
checkbox input "true"
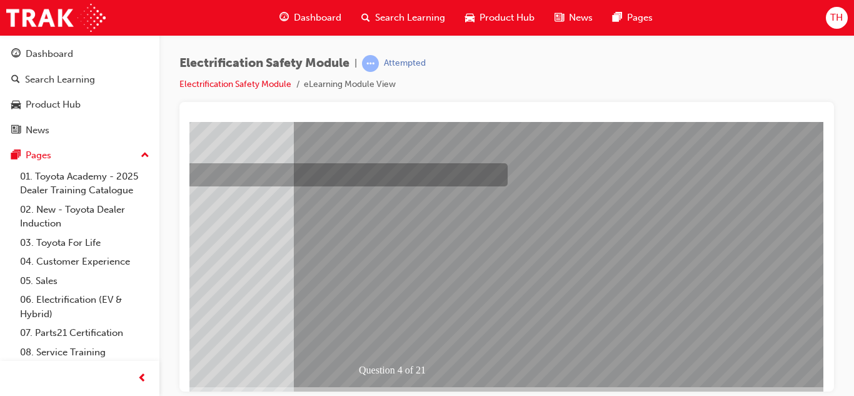
scroll to position [209, 225]
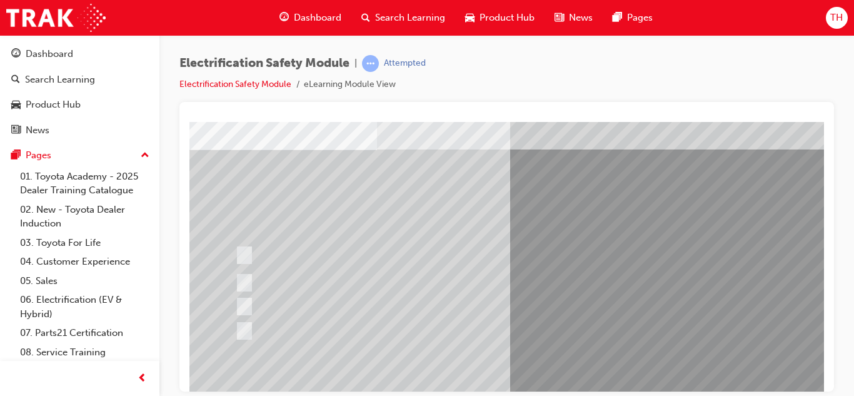
scroll to position [66, 0]
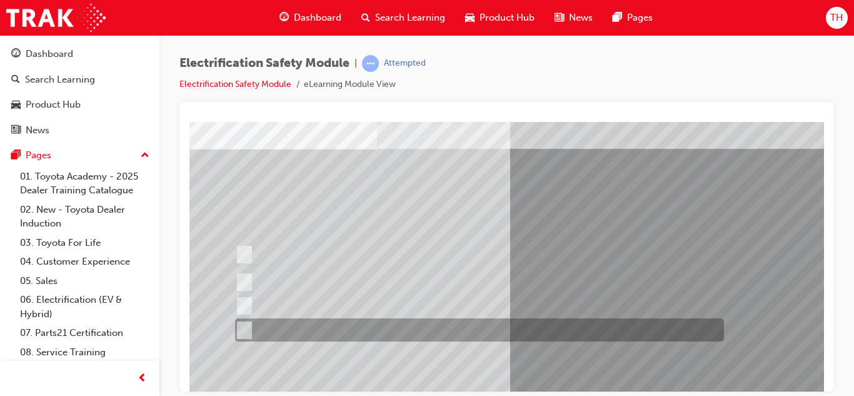
click at [248, 327] on div at bounding box center [476, 329] width 489 height 23
checkbox input "true"
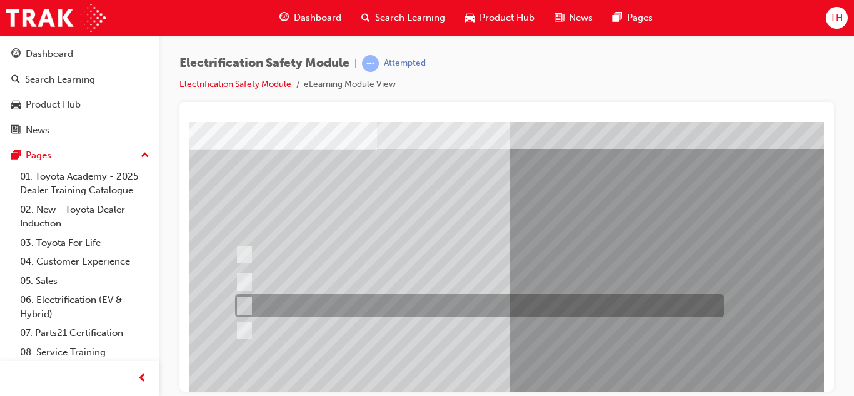
click at [243, 303] on input "Vehicle Motive Force selection types illuminated e.g. (EV/HV)." at bounding box center [242, 306] width 14 height 14
checkbox input "true"
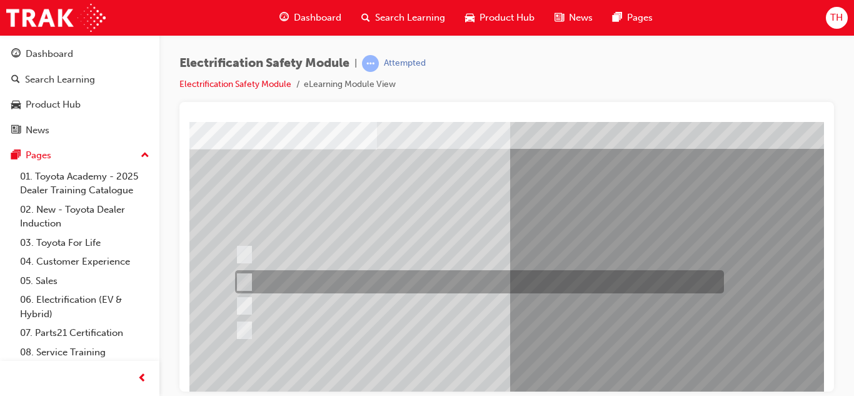
click at [348, 278] on div at bounding box center [476, 281] width 489 height 23
checkbox input "true"
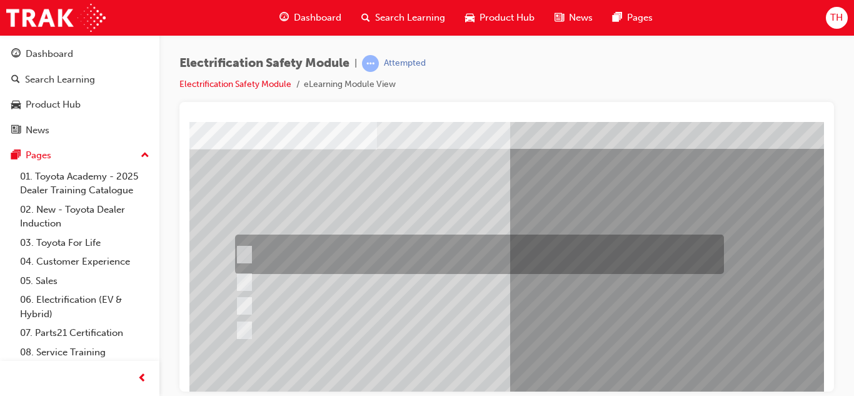
click at [342, 261] on div at bounding box center [476, 254] width 489 height 39
checkbox input "true"
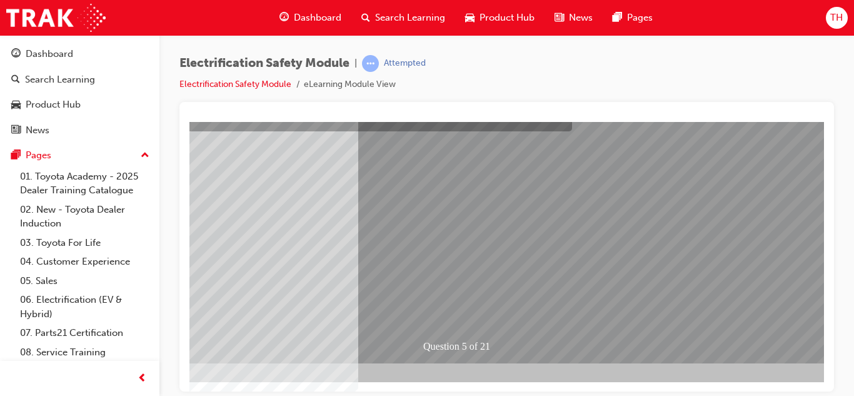
scroll to position [209, 153]
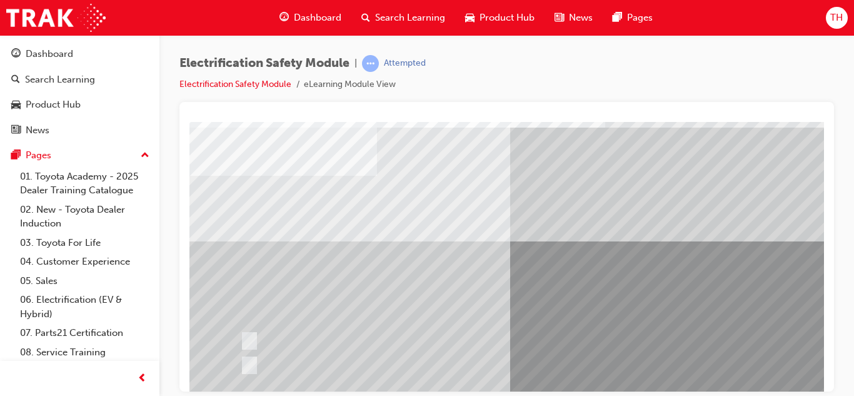
scroll to position [117, 0]
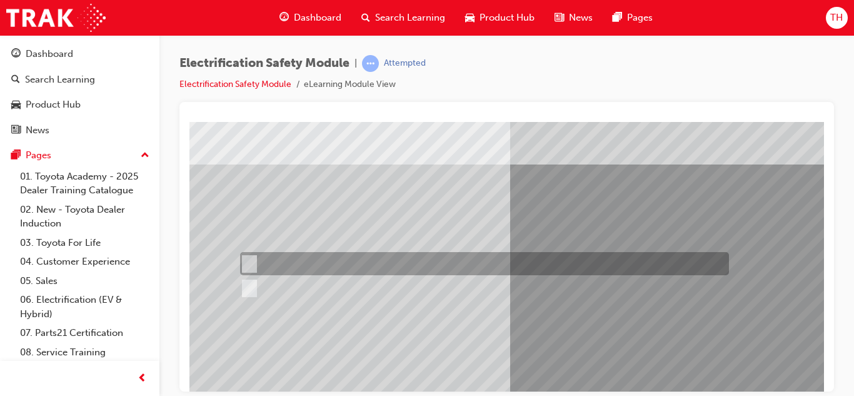
click at [349, 265] on div at bounding box center [481, 263] width 489 height 23
radio input "true"
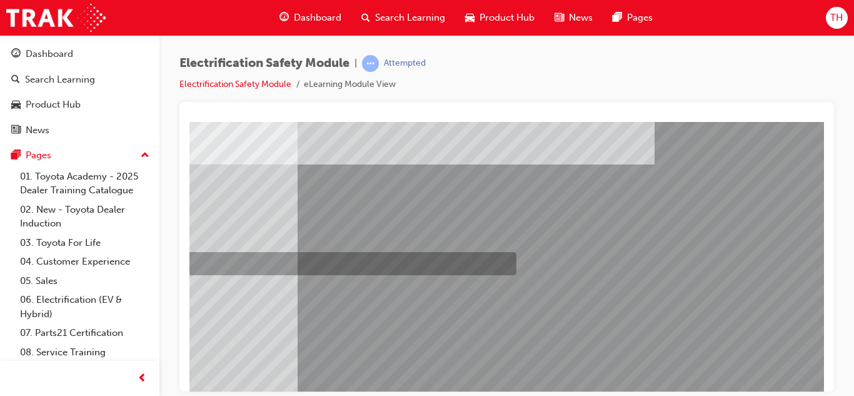
scroll to position [209, 214]
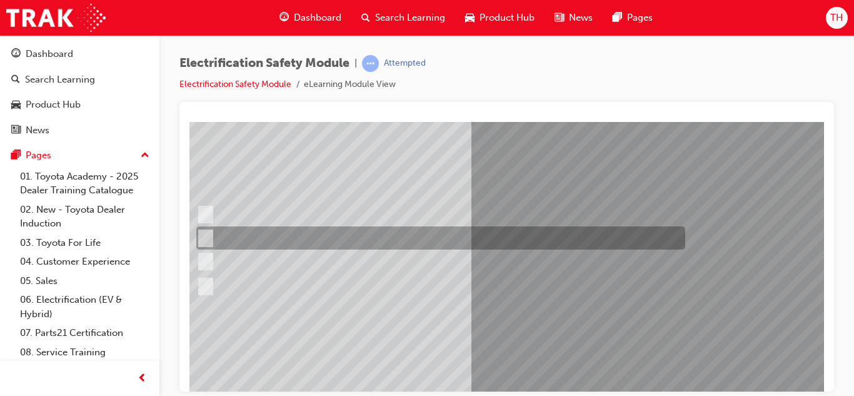
scroll to position [99, 39]
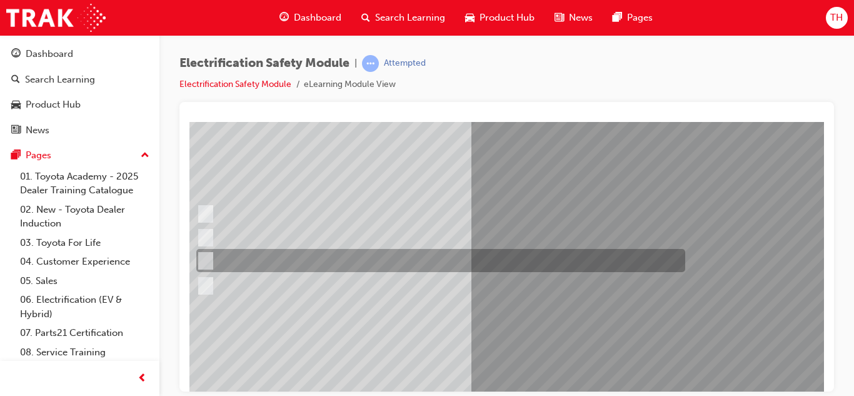
click at [438, 261] on div at bounding box center [437, 260] width 489 height 23
radio input "true"
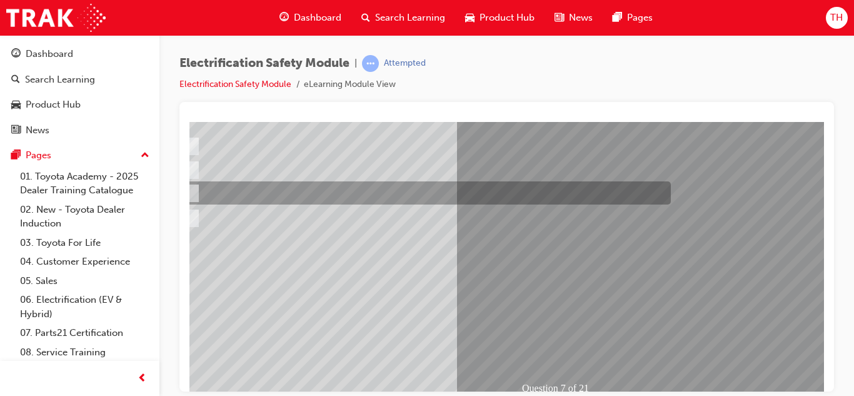
scroll to position [168, 54]
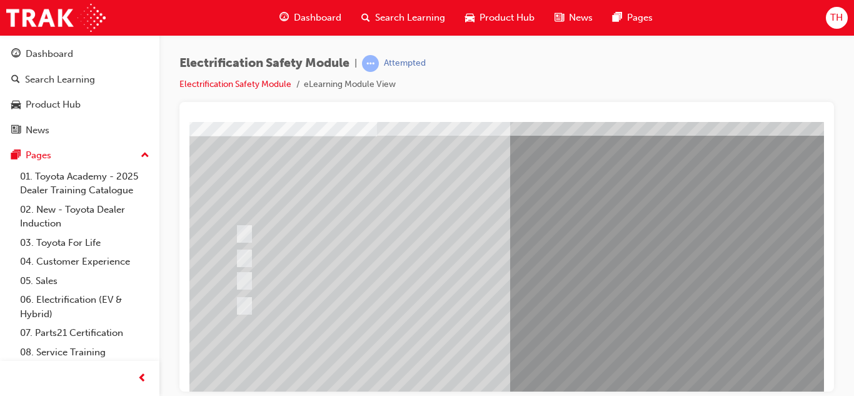
scroll to position [100, 0]
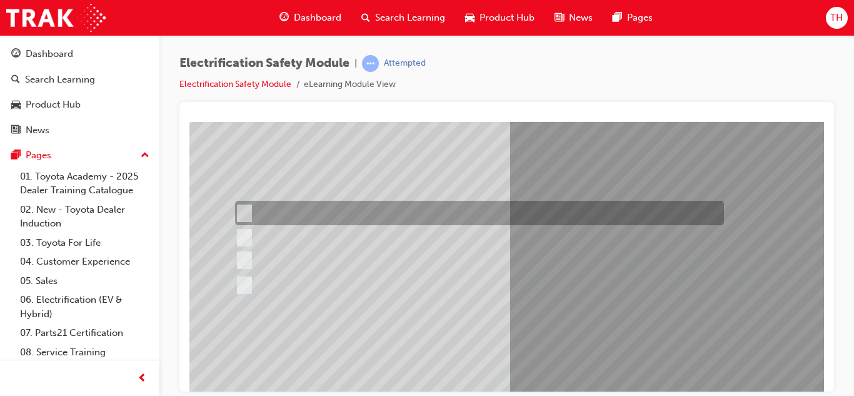
click at [352, 223] on div at bounding box center [476, 213] width 489 height 24
radio input "true"
click at [352, 223] on div at bounding box center [476, 213] width 489 height 24
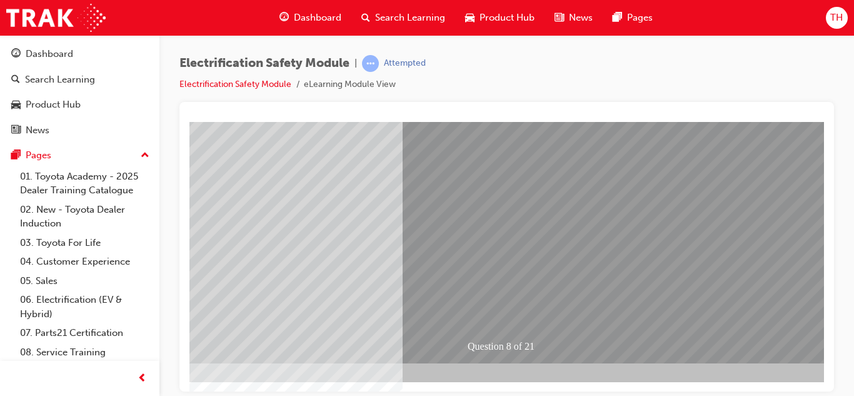
scroll to position [209, 108]
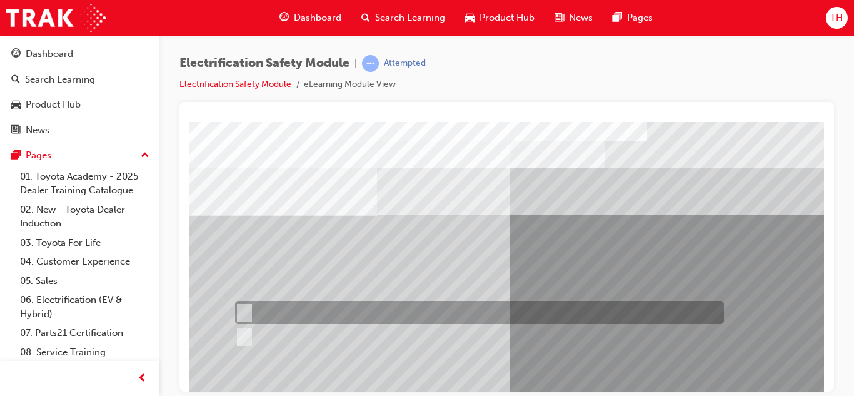
click at [301, 313] on div at bounding box center [476, 312] width 489 height 23
radio input "true"
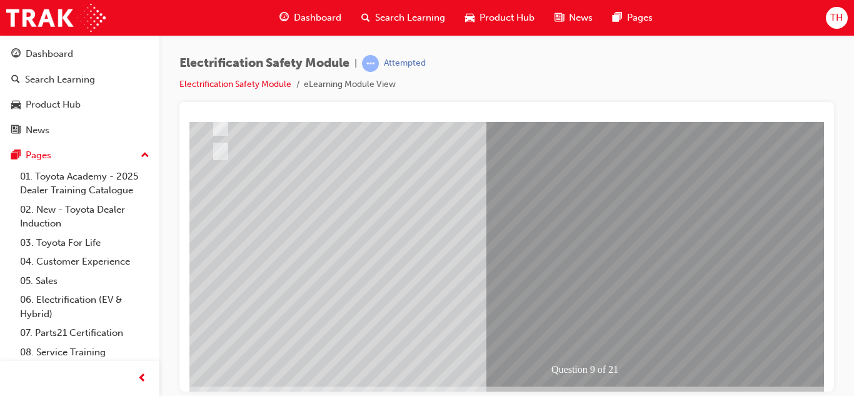
scroll to position [186, 24]
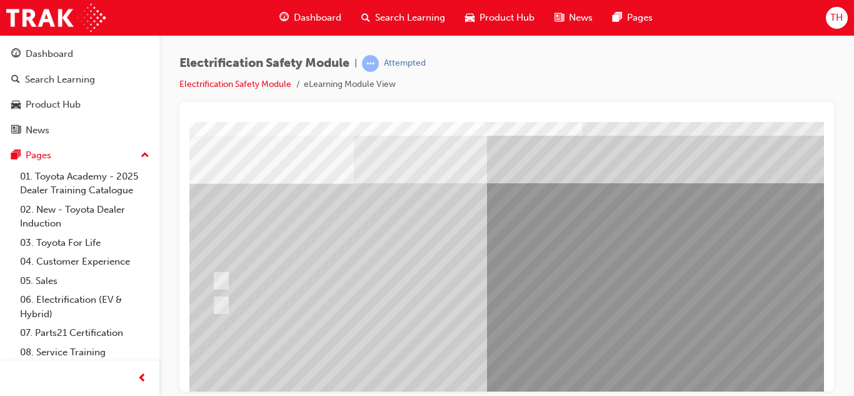
scroll to position [33, 24]
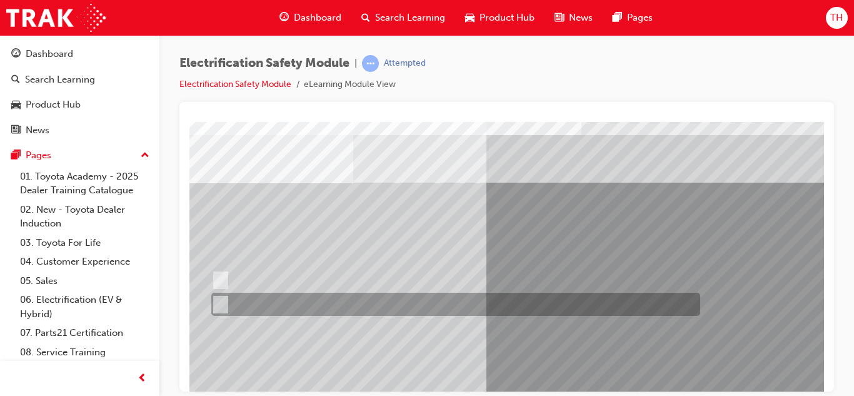
click at [260, 294] on div at bounding box center [452, 304] width 489 height 23
radio input "true"
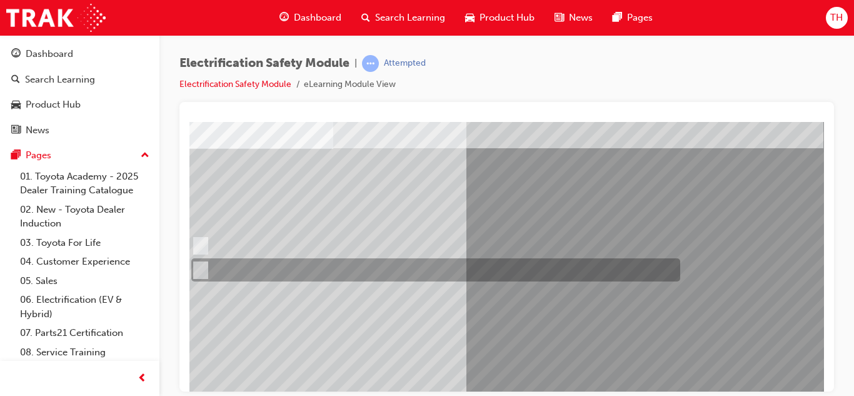
scroll to position [67, 44]
click at [323, 275] on div at bounding box center [432, 269] width 489 height 23
radio input "true"
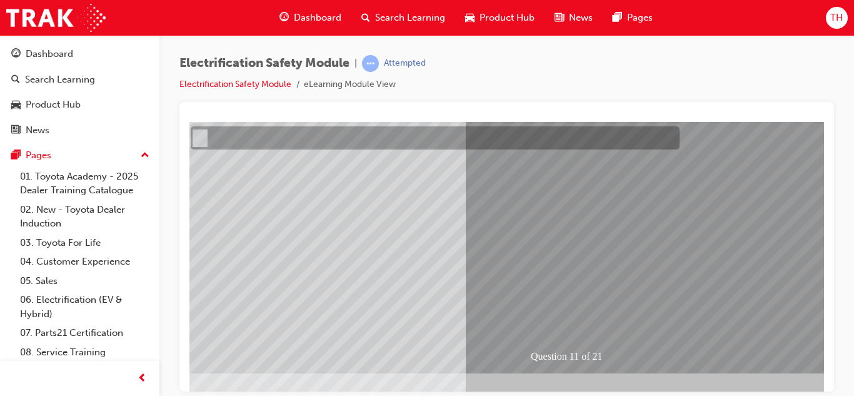
scroll to position [200, 44]
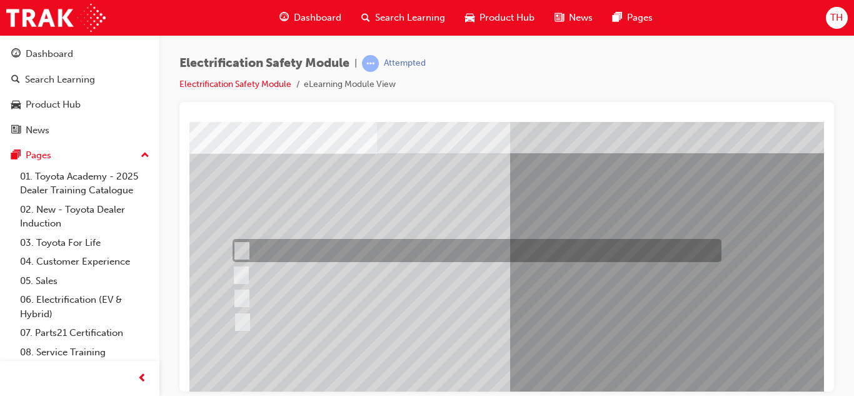
scroll to position [65, 0]
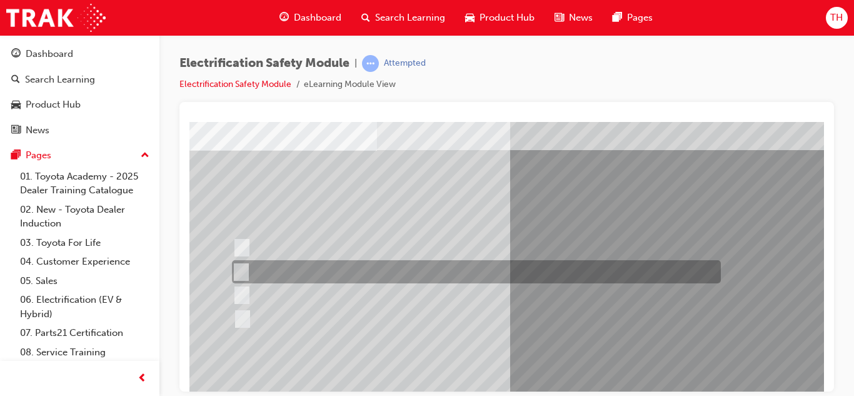
click at [379, 275] on div at bounding box center [473, 271] width 489 height 23
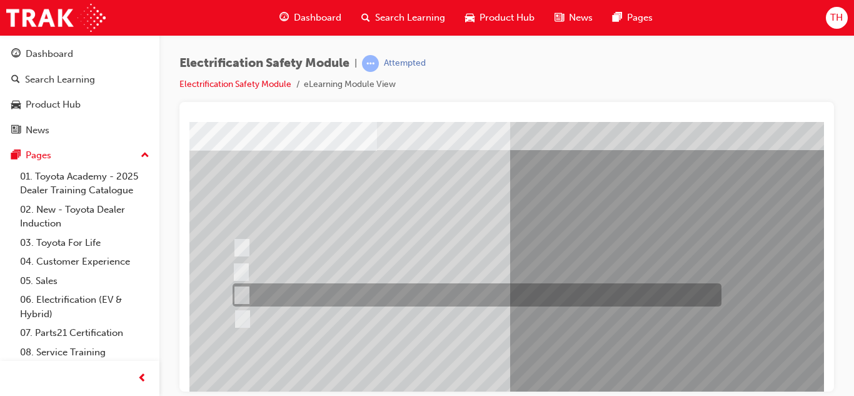
click at [420, 295] on div at bounding box center [474, 294] width 489 height 23
radio input "false"
radio input "true"
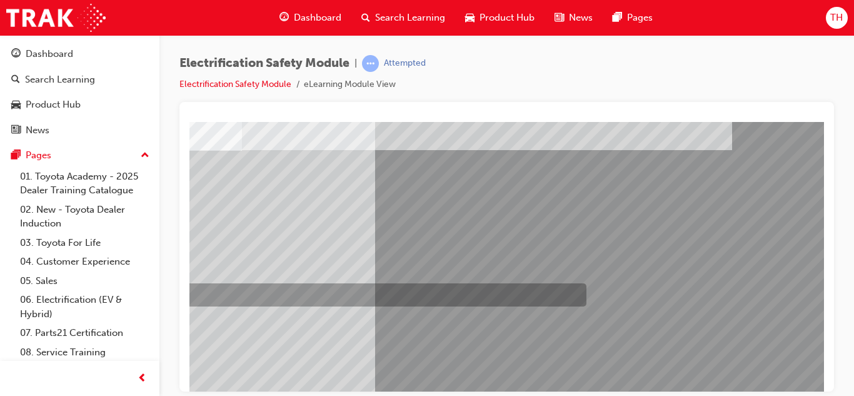
scroll to position [209, 135]
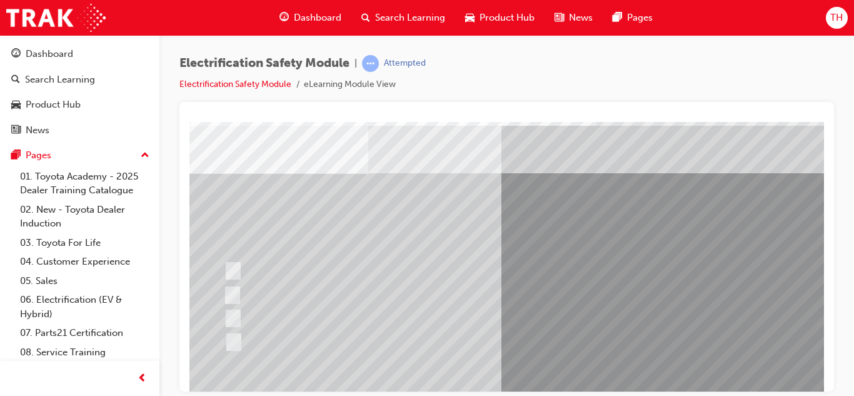
scroll to position [46, 11]
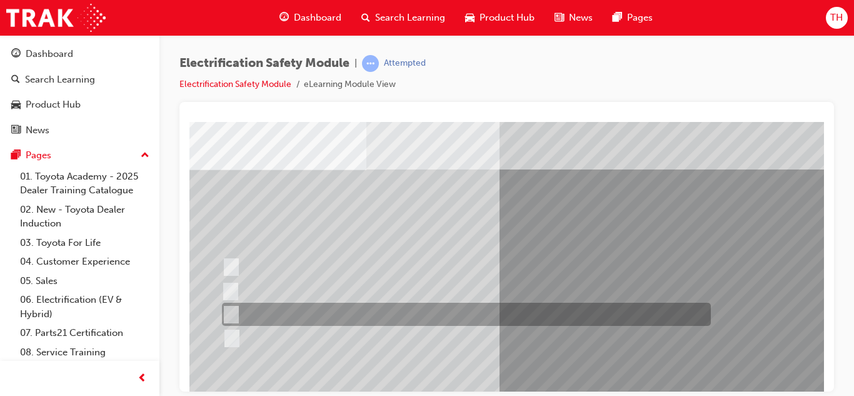
click at [431, 315] on div at bounding box center [463, 314] width 489 height 23
radio input "true"
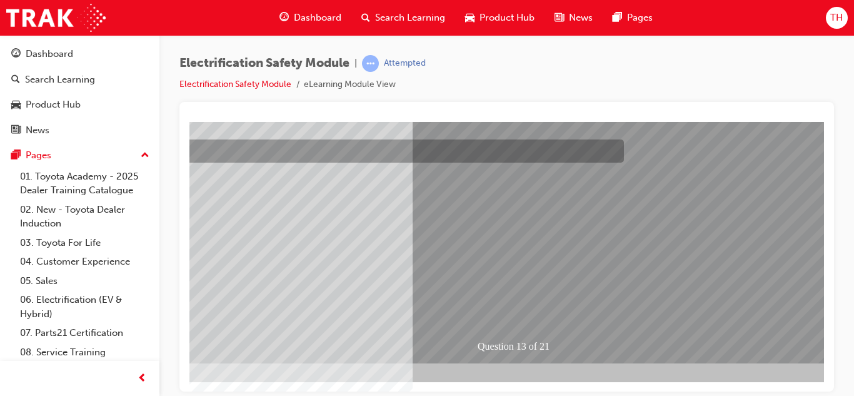
scroll to position [209, 116]
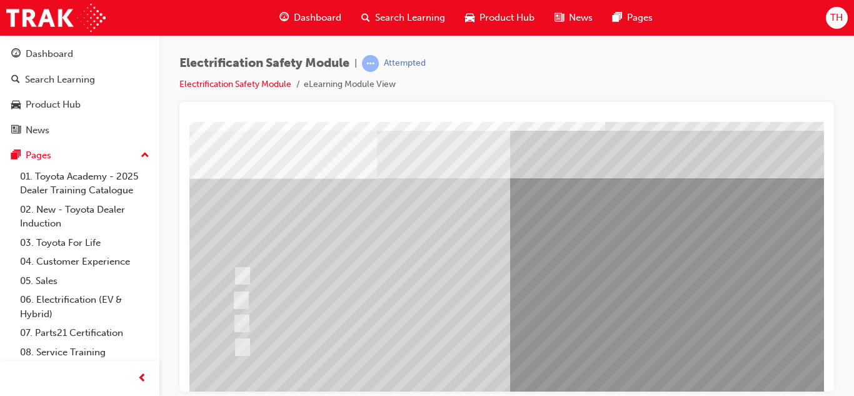
scroll to position [41, 0]
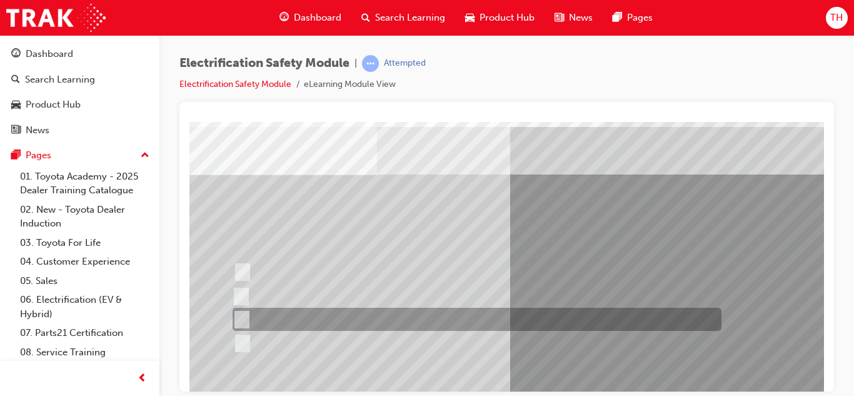
click at [474, 320] on div at bounding box center [474, 319] width 489 height 23
radio input "true"
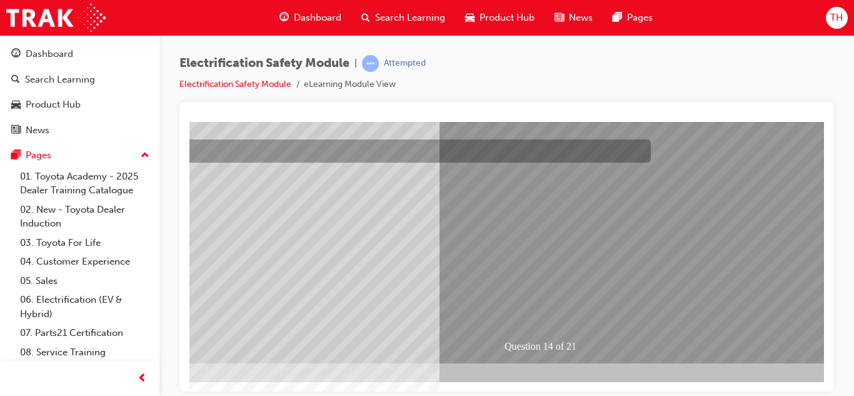
scroll to position [209, 72]
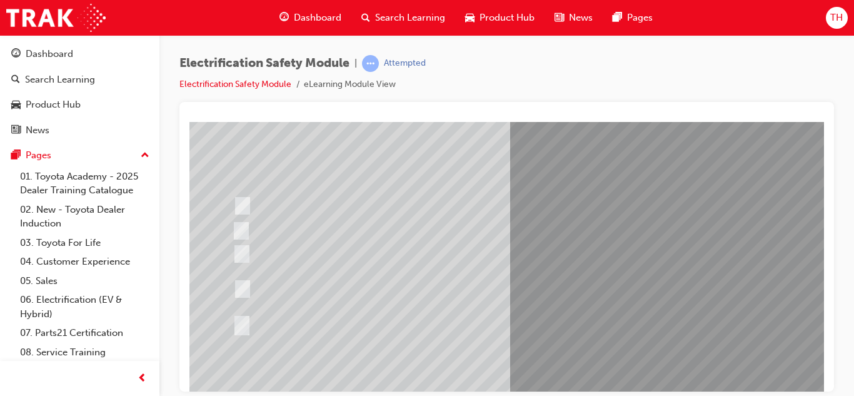
scroll to position [108, 0]
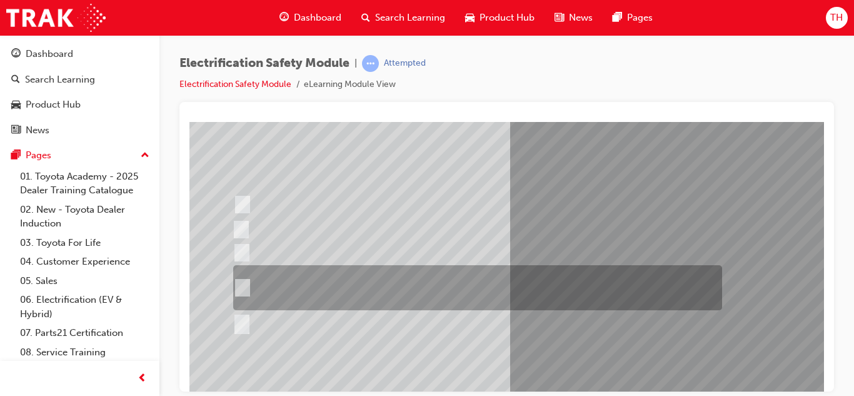
click at [573, 283] on div at bounding box center [474, 287] width 489 height 45
radio input "true"
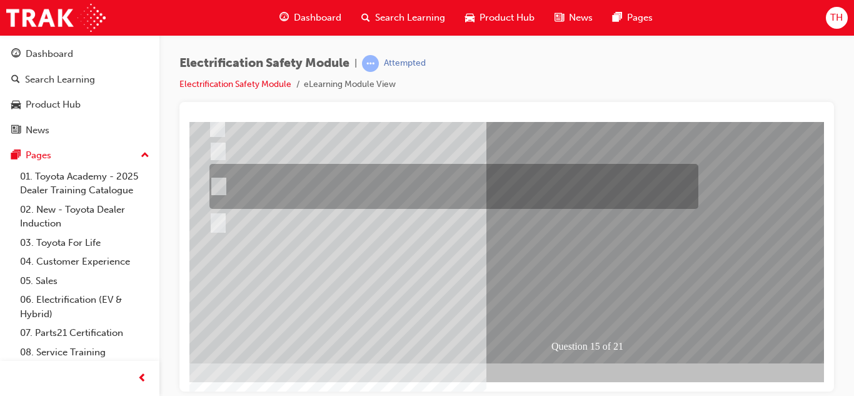
scroll to position [209, 24]
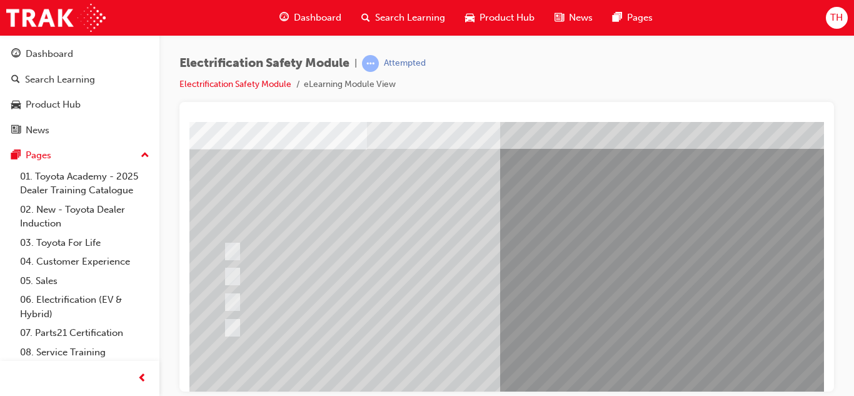
scroll to position [66, 7]
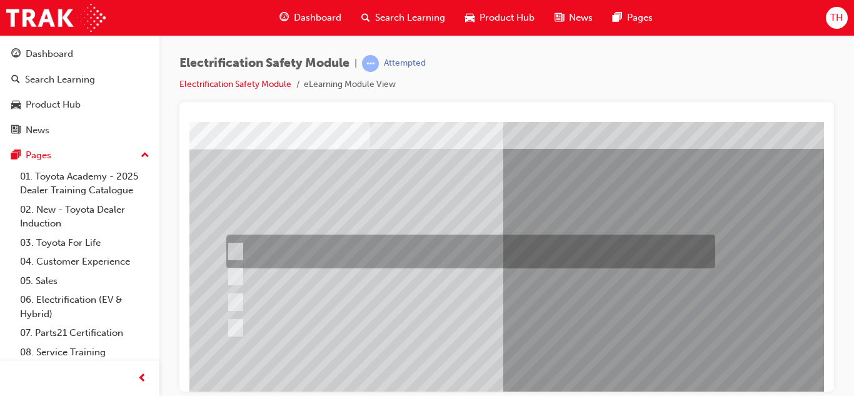
click at [473, 251] on div at bounding box center [467, 252] width 489 height 34
radio input "true"
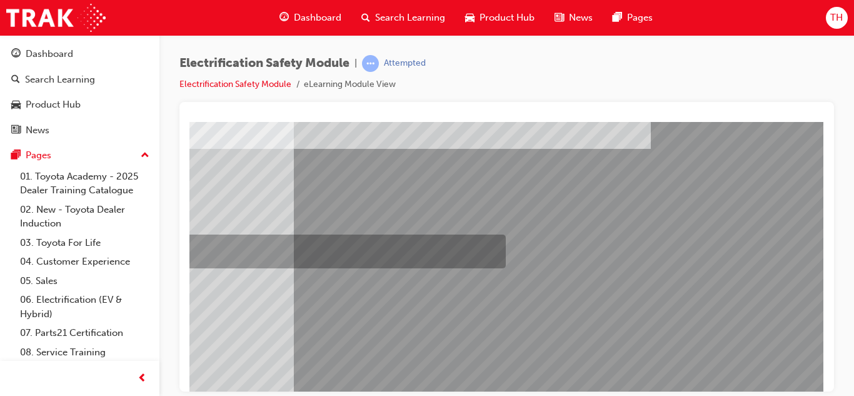
scroll to position [209, 225]
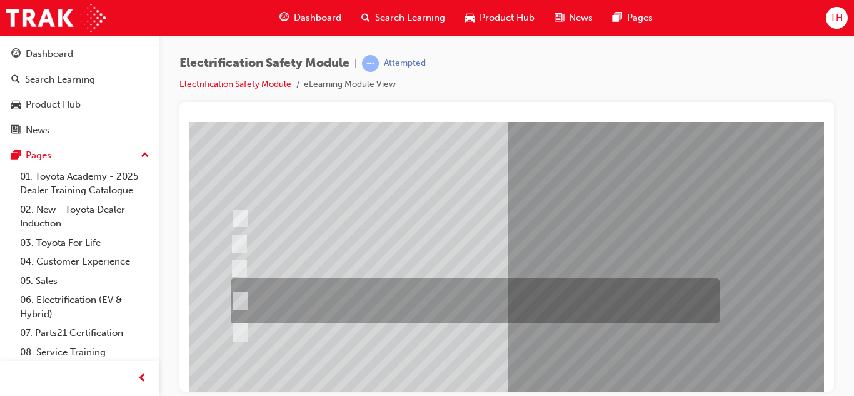
scroll to position [94, 3]
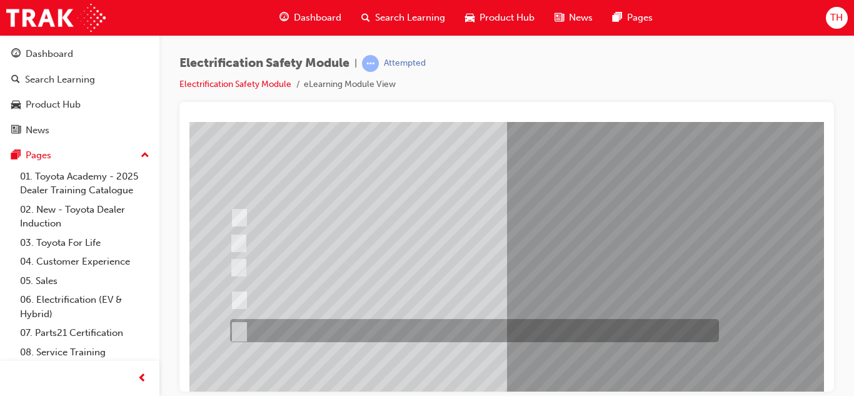
click at [358, 325] on div at bounding box center [471, 330] width 489 height 23
radio input "true"
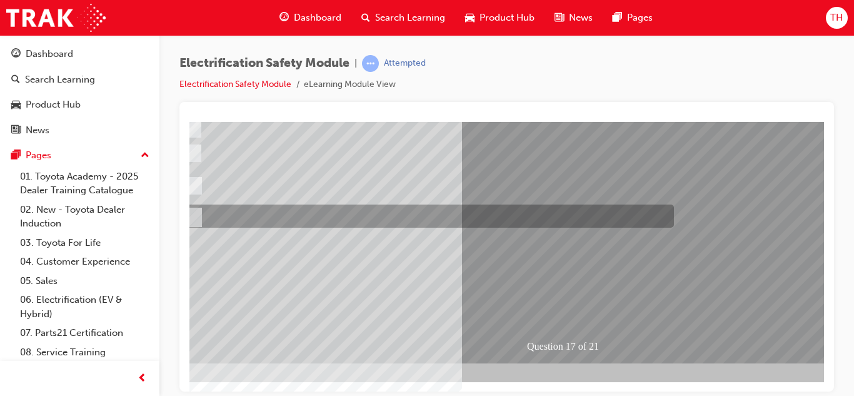
scroll to position [209, 49]
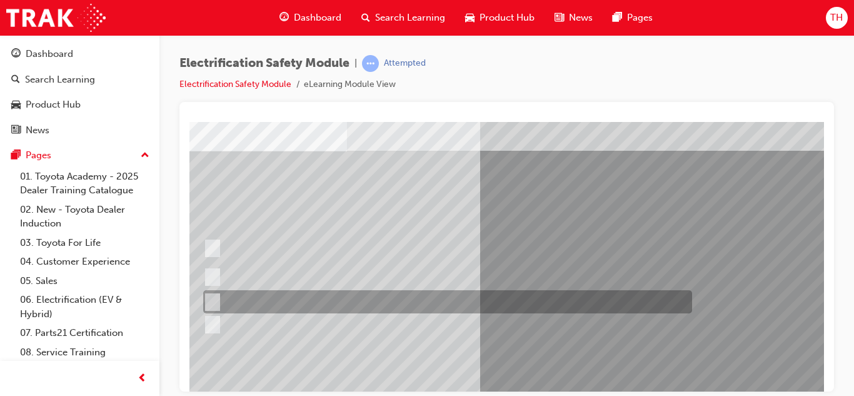
scroll to position [64, 29]
click at [288, 297] on div at bounding box center [445, 301] width 489 height 23
radio input "true"
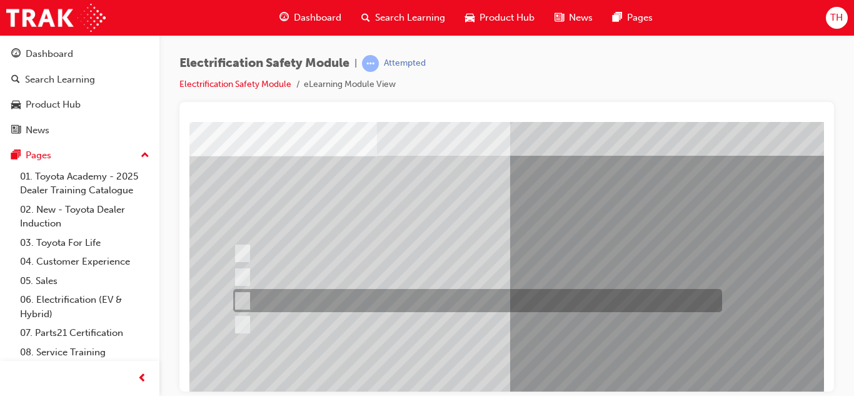
scroll to position [60, 0]
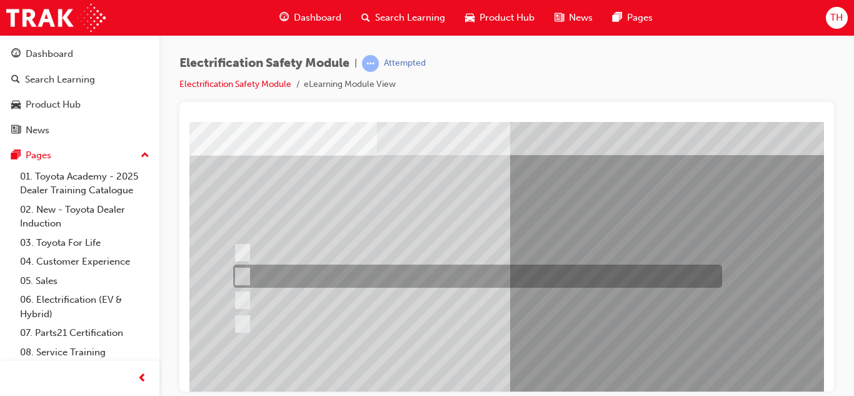
click at [431, 273] on div at bounding box center [474, 276] width 489 height 23
radio input "true"
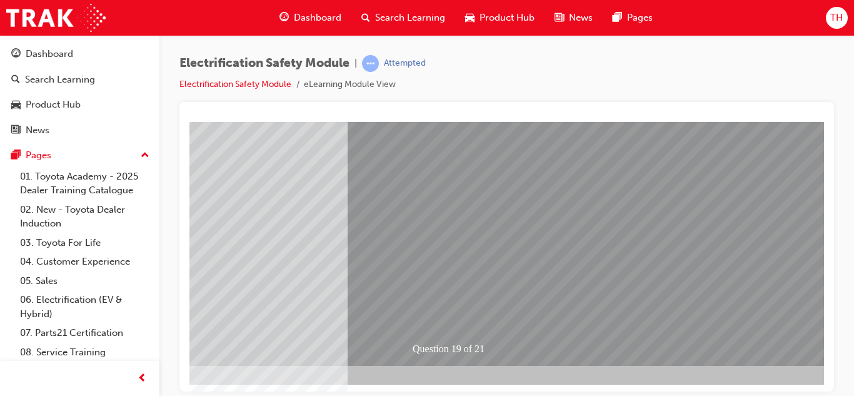
scroll to position [208, 163]
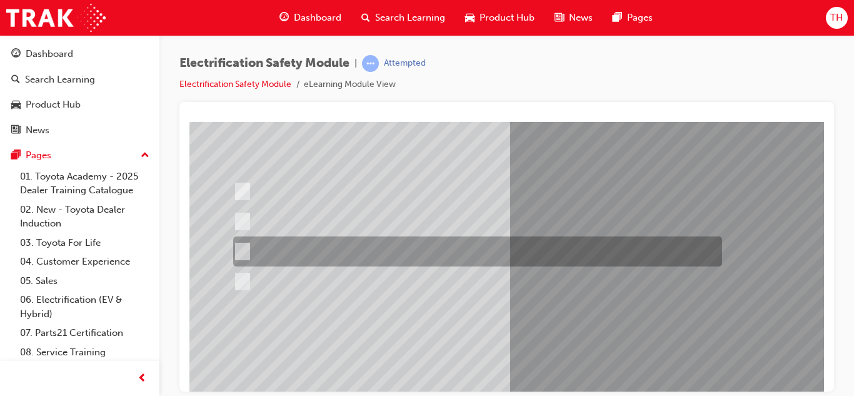
scroll to position [122, 0]
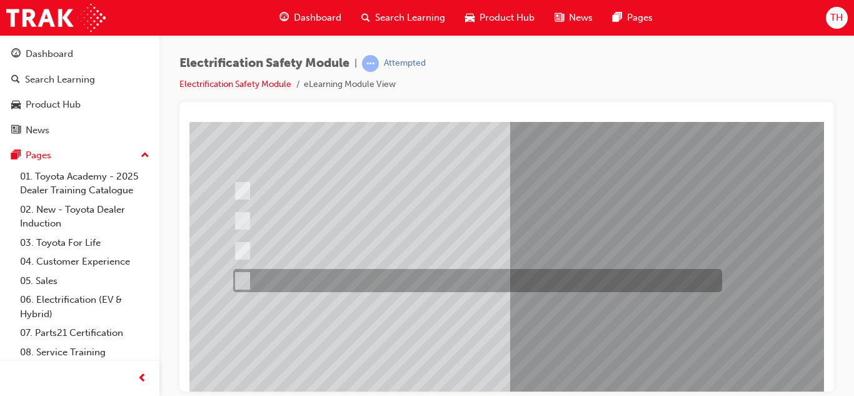
click at [509, 290] on div at bounding box center [474, 280] width 489 height 23
radio input "true"
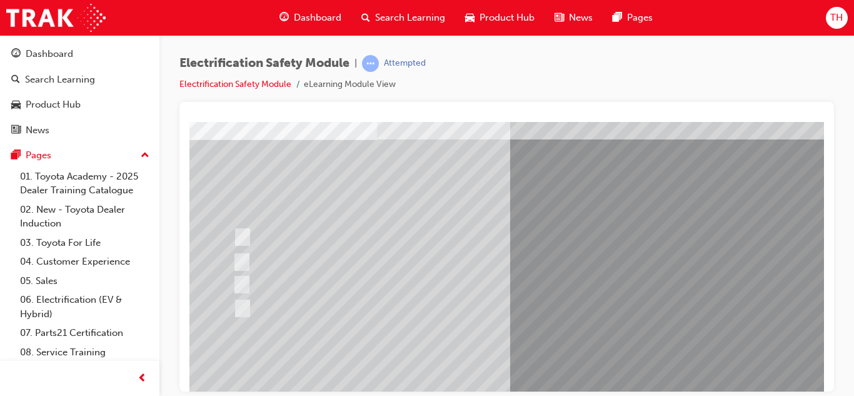
scroll to position [76, 0]
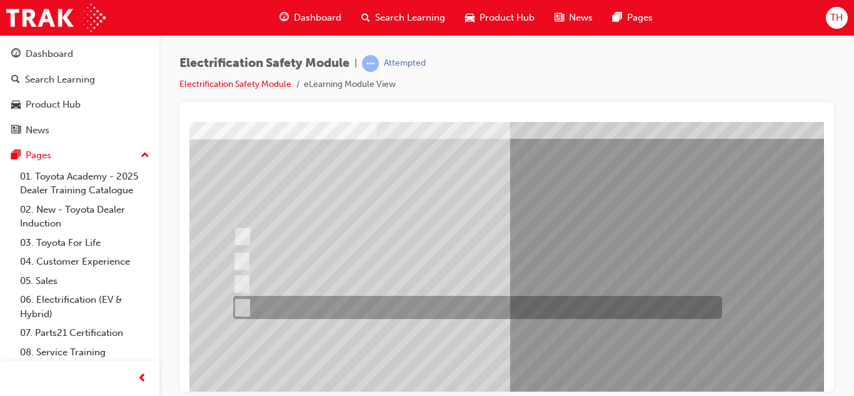
click at [417, 297] on div at bounding box center [474, 307] width 489 height 23
radio input "true"
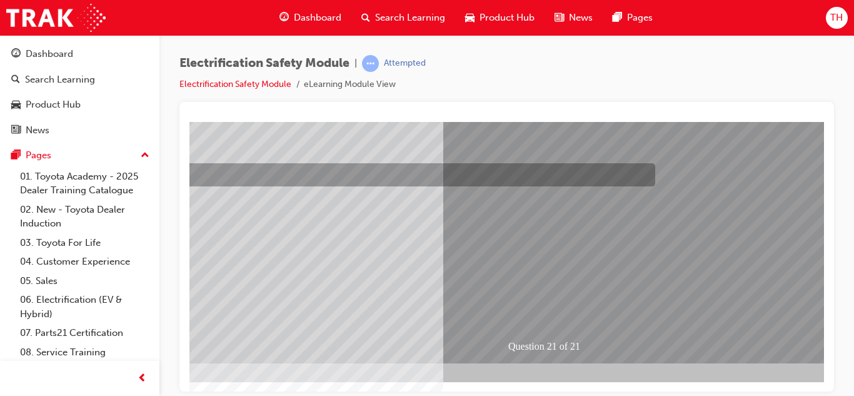
scroll to position [209, 74]
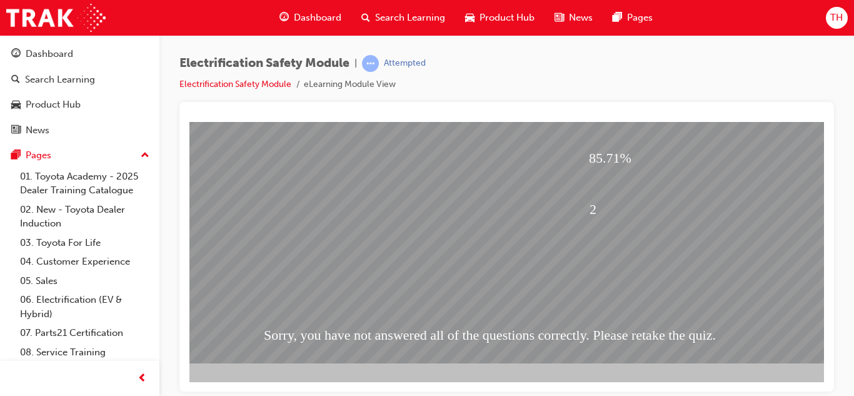
scroll to position [209, 225]
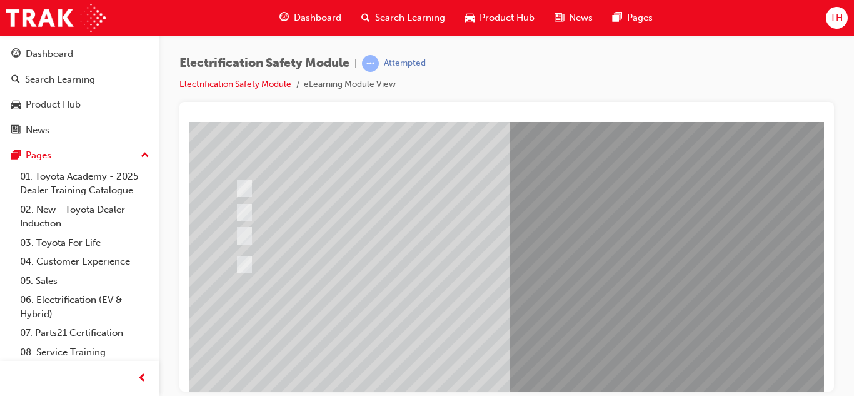
scroll to position [128, 0]
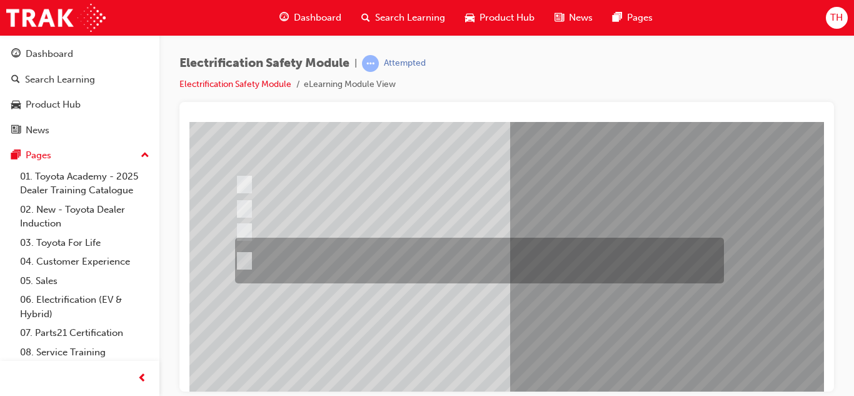
click at [400, 253] on div at bounding box center [476, 261] width 489 height 46
radio input "true"
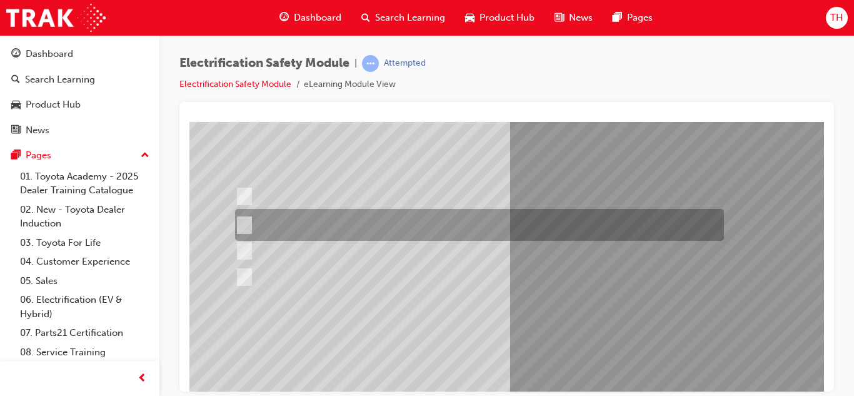
click at [428, 225] on div at bounding box center [476, 225] width 489 height 32
radio input "true"
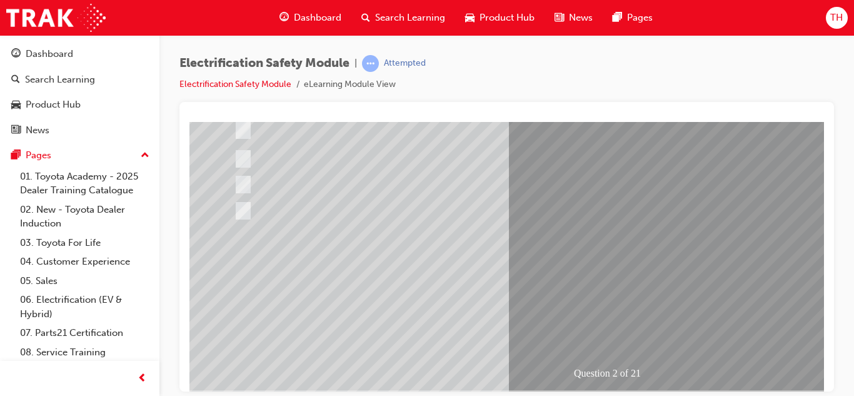
scroll to position [184, 2]
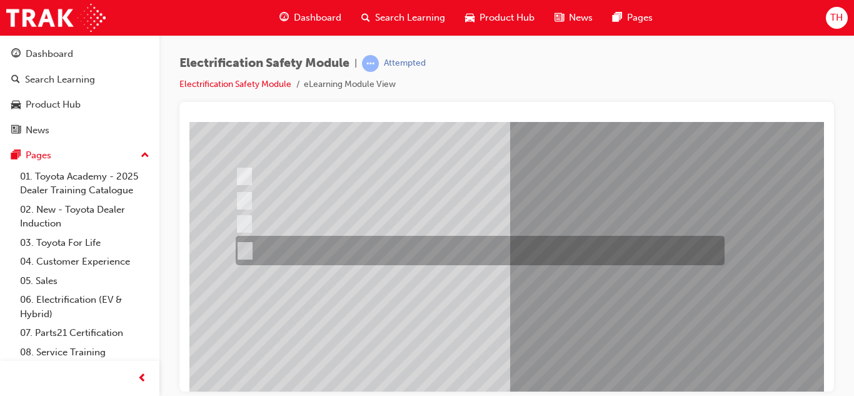
click at [417, 242] on div at bounding box center [477, 250] width 489 height 29
radio input "true"
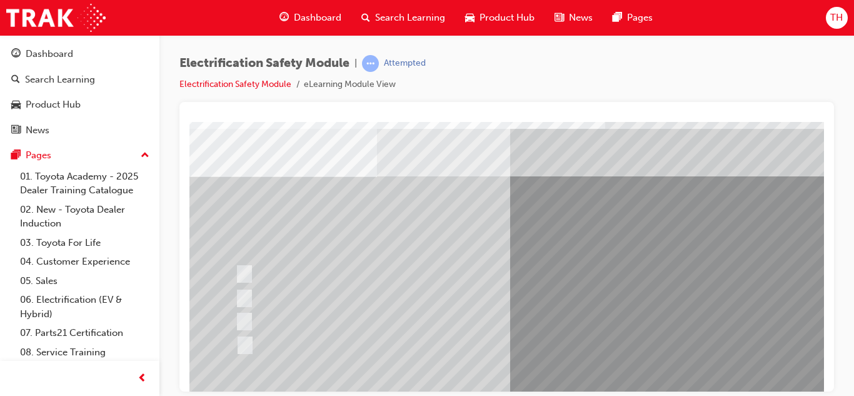
scroll to position [39, 0]
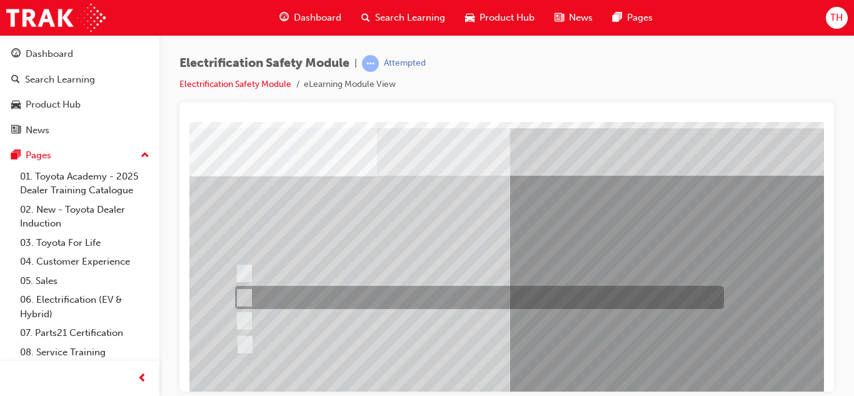
click at [340, 293] on div at bounding box center [476, 297] width 489 height 23
checkbox input "true"
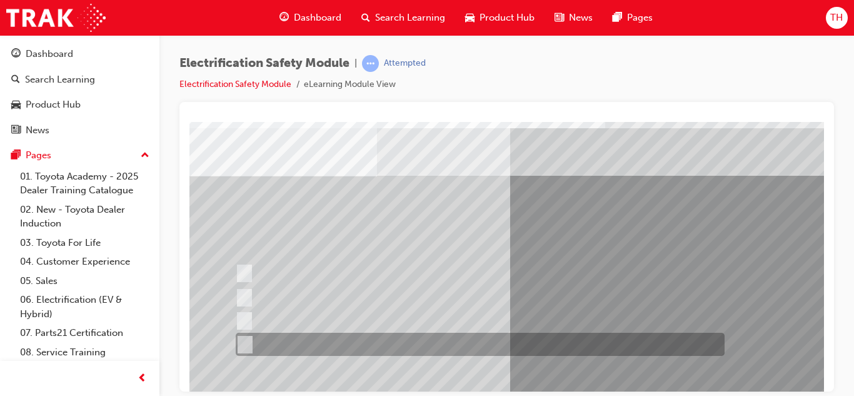
click at [335, 338] on div at bounding box center [477, 344] width 489 height 23
checkbox input "true"
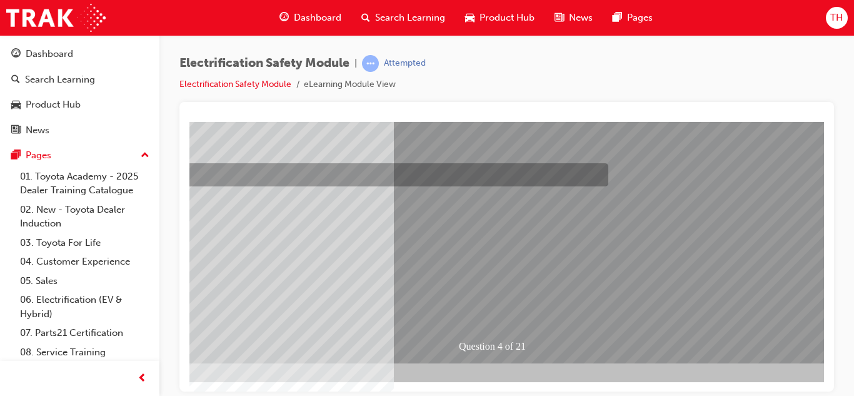
scroll to position [209, 119]
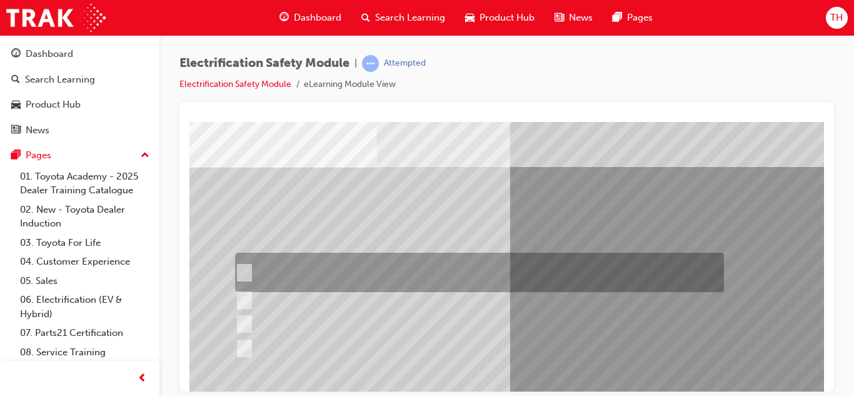
scroll to position [54, 0]
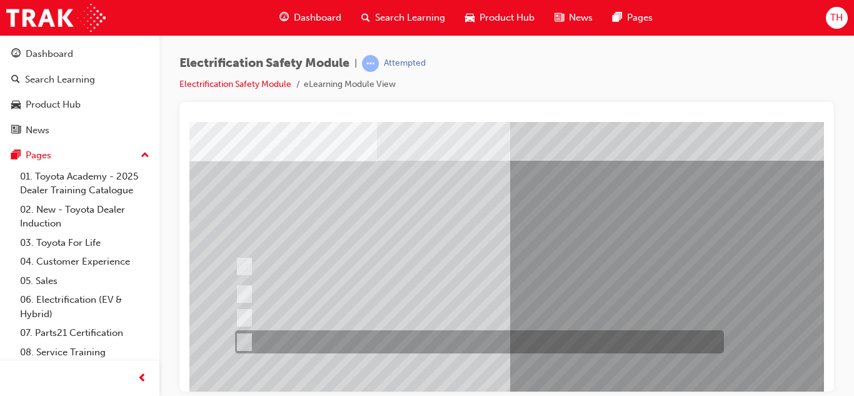
click at [307, 333] on div at bounding box center [476, 341] width 489 height 23
checkbox input "true"
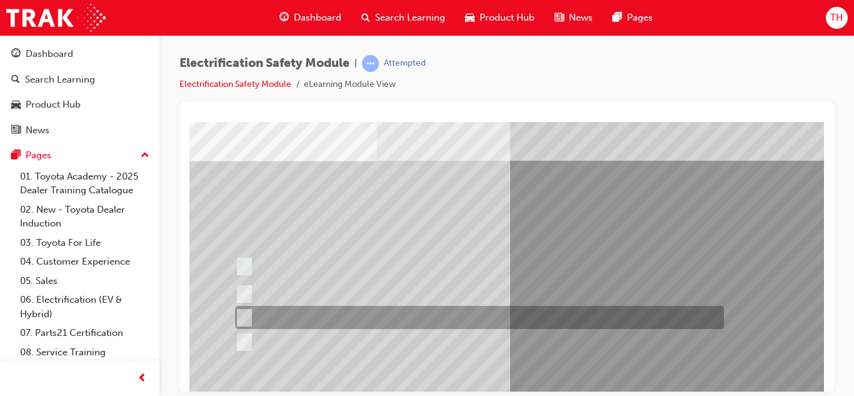
click at [306, 322] on div at bounding box center [476, 317] width 489 height 23
checkbox input "true"
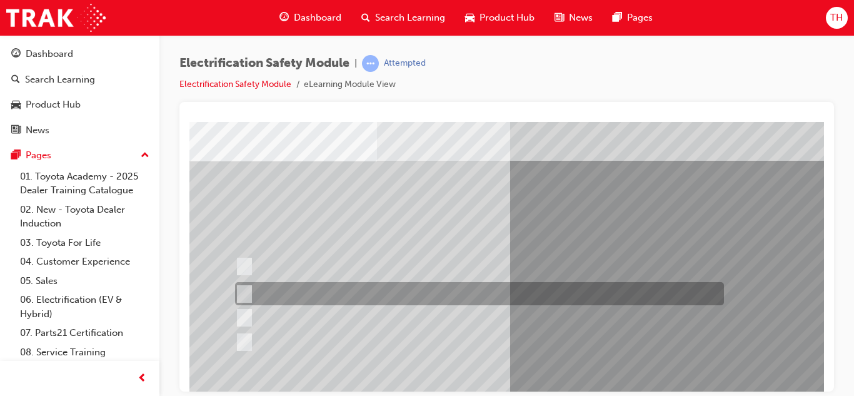
click at [310, 291] on div at bounding box center [476, 293] width 489 height 23
checkbox input "true"
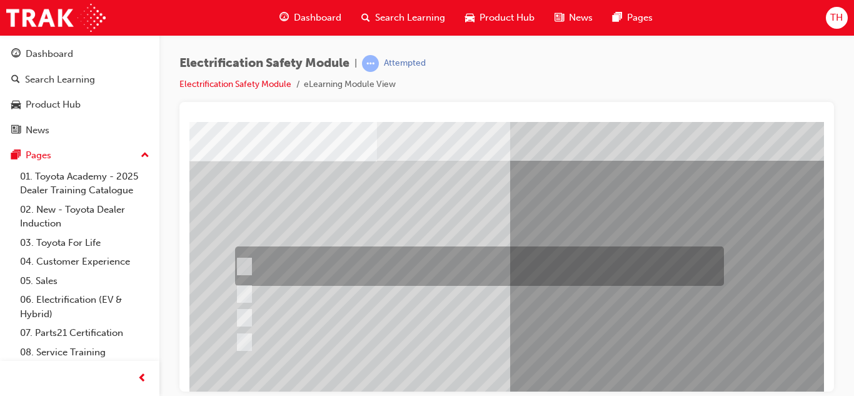
click at [309, 268] on div at bounding box center [476, 265] width 489 height 39
checkbox input "true"
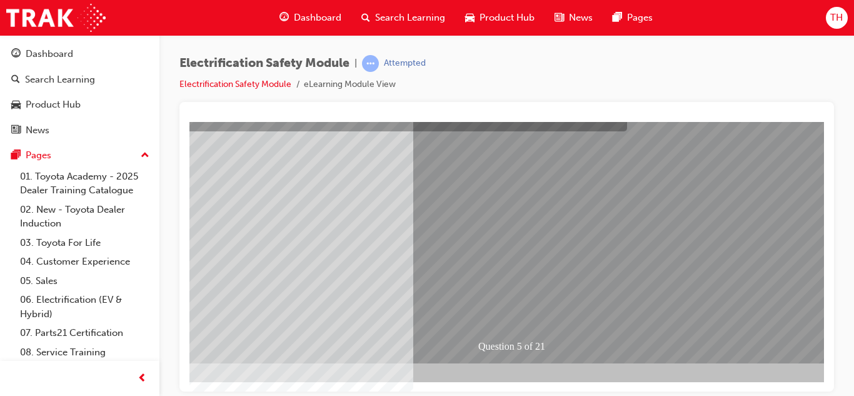
scroll to position [209, 98]
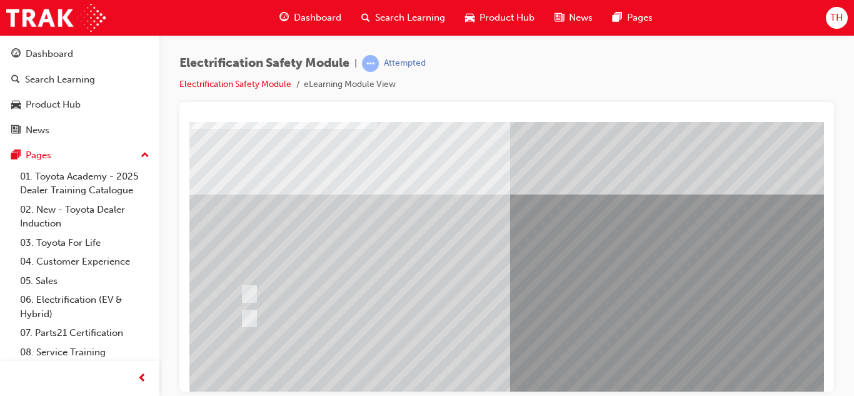
scroll to position [88, 0]
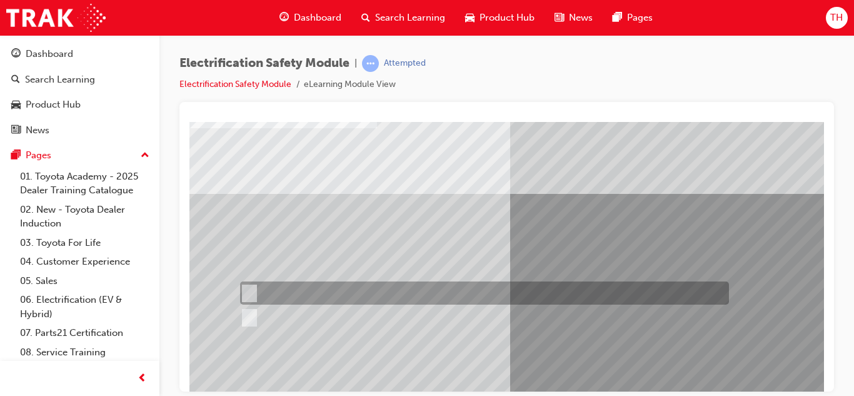
click at [287, 296] on div at bounding box center [481, 292] width 489 height 23
radio input "true"
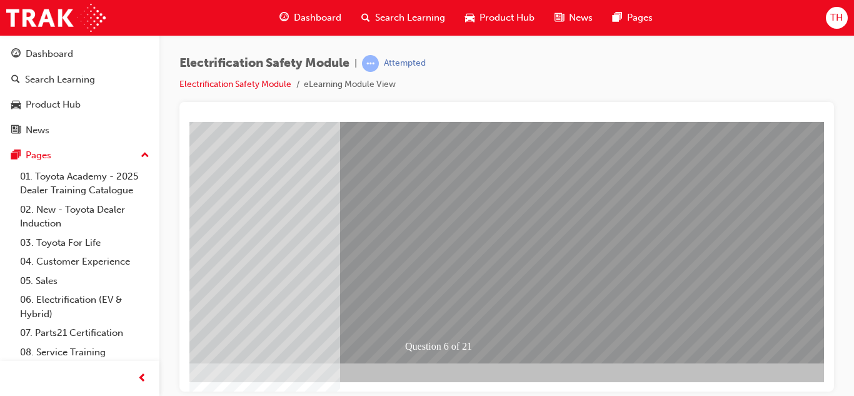
scroll to position [209, 173]
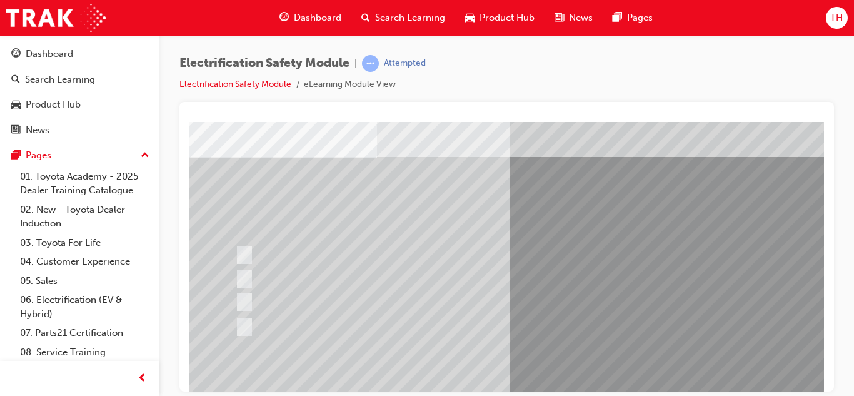
scroll to position [58, 0]
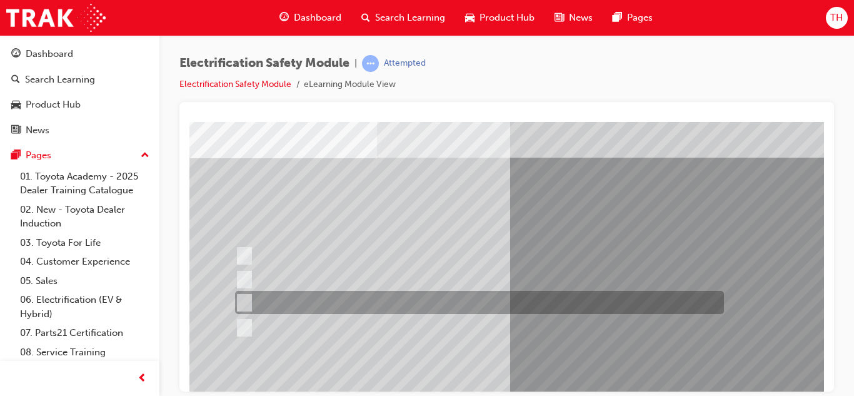
click at [437, 306] on div at bounding box center [476, 302] width 489 height 23
radio input "true"
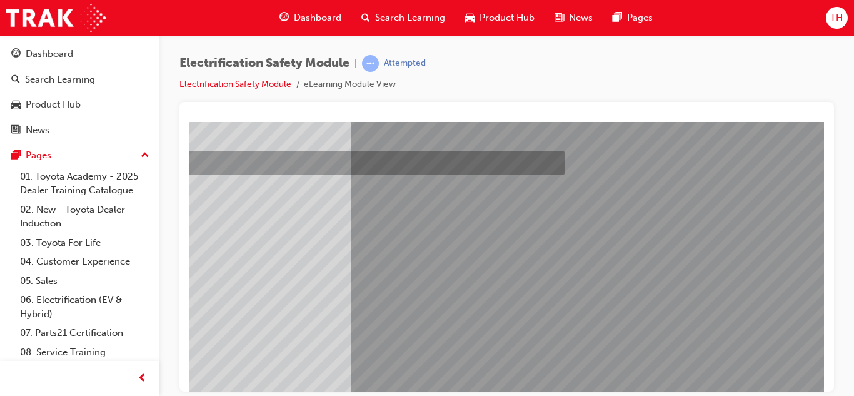
scroll to position [150, 161]
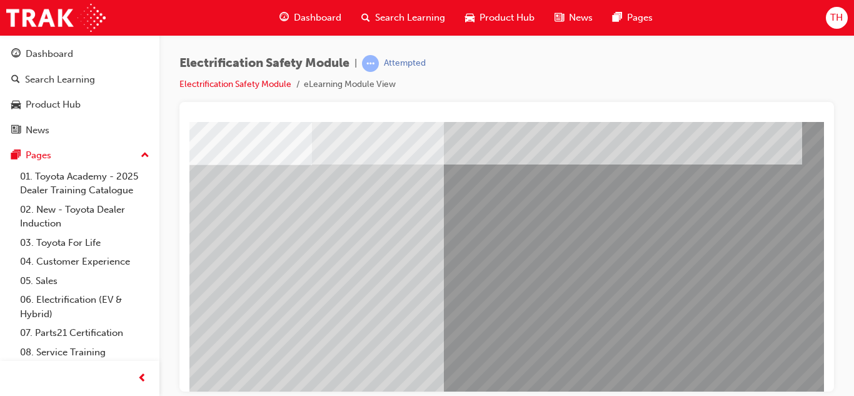
scroll to position [209, 65]
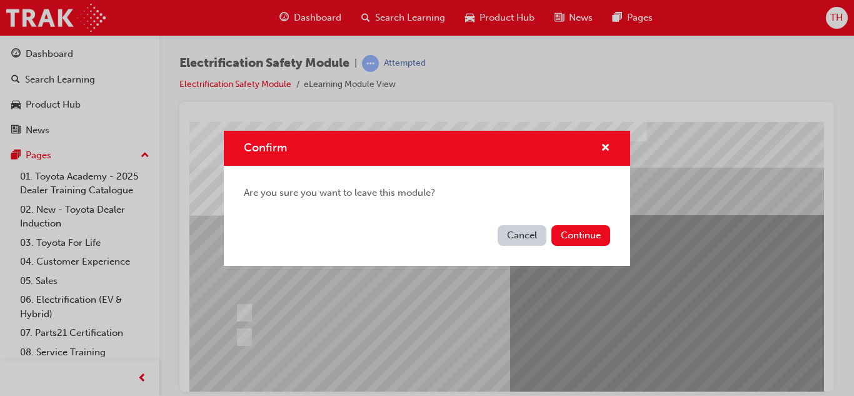
click at [536, 238] on button "Cancel" at bounding box center [522, 235] width 49 height 21
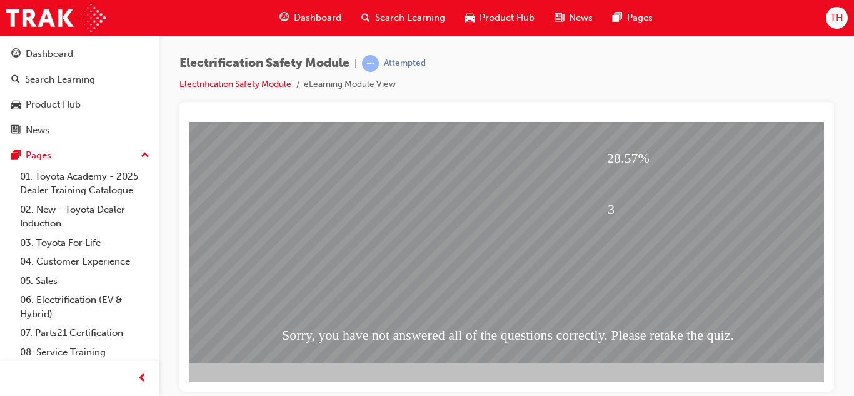
scroll to position [209, 51]
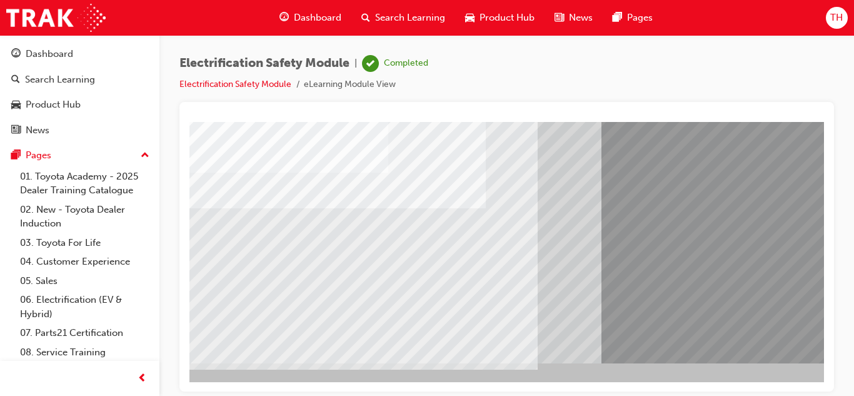
scroll to position [209, 0]
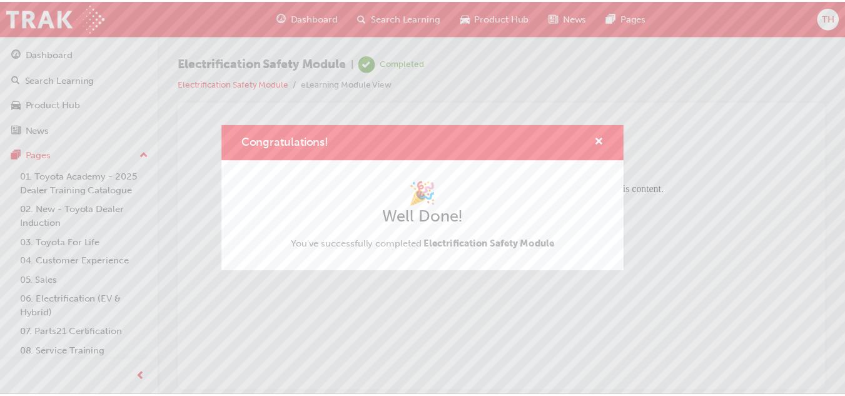
scroll to position [0, 0]
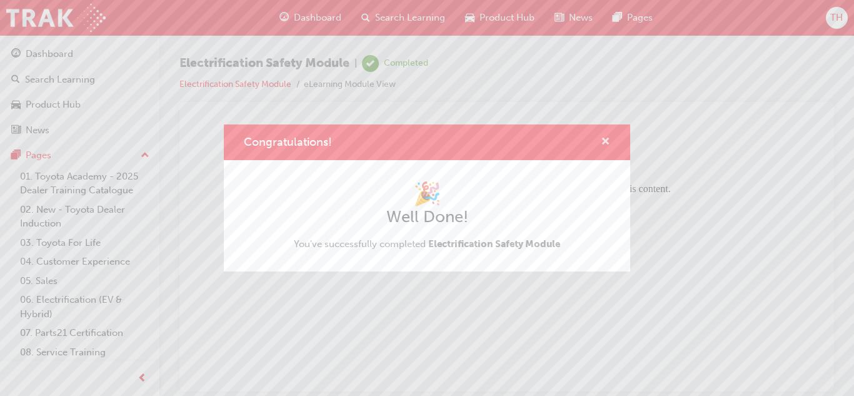
click at [601, 138] on span "cross-icon" at bounding box center [605, 142] width 9 height 11
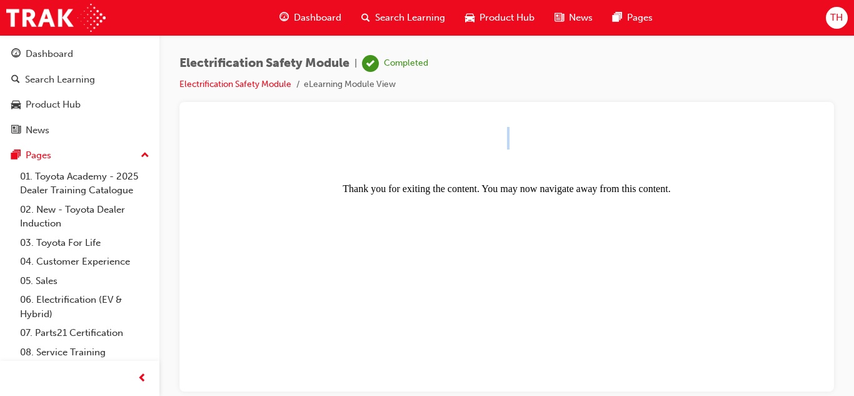
click at [601, 138] on center "Thank you for exiting the content. You may now navigate away from this content." at bounding box center [507, 160] width 625 height 68
click at [510, 157] on center "Thank you for exiting the content. You may now navigate away from this content." at bounding box center [507, 160] width 625 height 68
click at [312, 17] on span "Dashboard" at bounding box center [318, 18] width 48 height 14
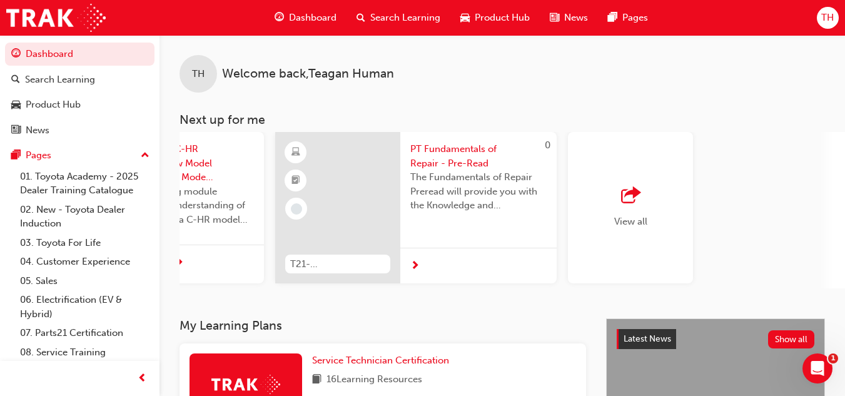
scroll to position [0, 1074]
click at [636, 205] on span "outbound-icon" at bounding box center [631, 196] width 19 height 18
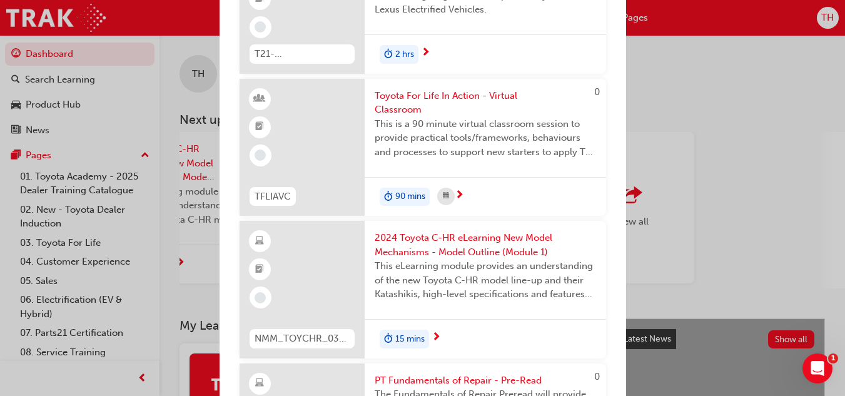
scroll to position [0, 0]
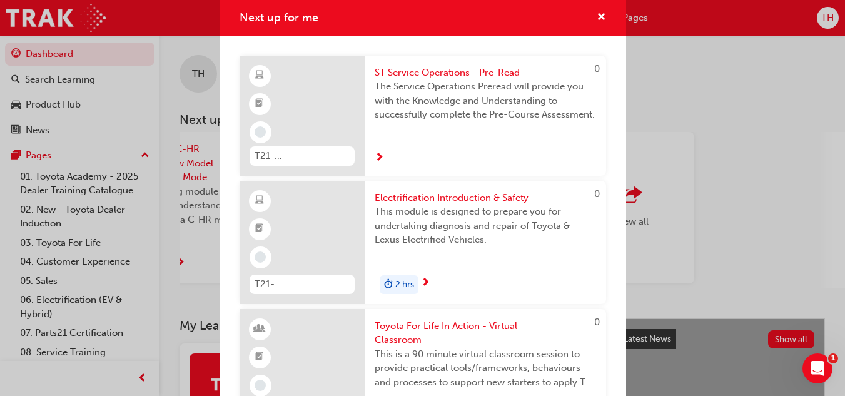
click at [756, 99] on div "Next up for me 0 T21-STSO_PRE_READ ST Service Operations - Pre-Read The Service…" at bounding box center [422, 198] width 845 height 396
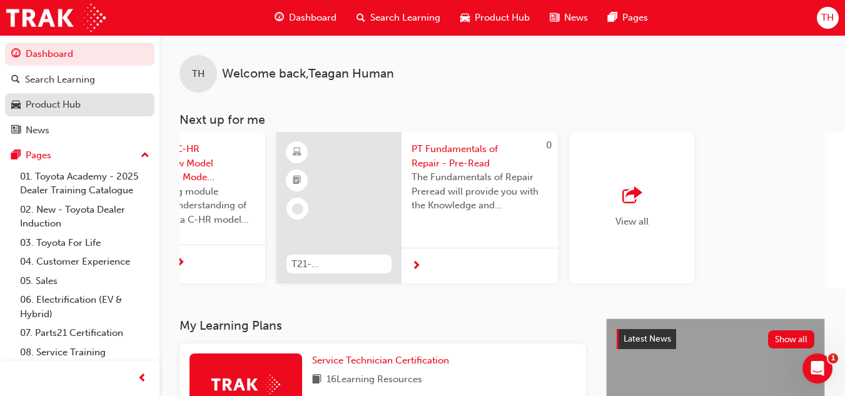
click at [55, 104] on div "Product Hub" at bounding box center [53, 105] width 55 height 14
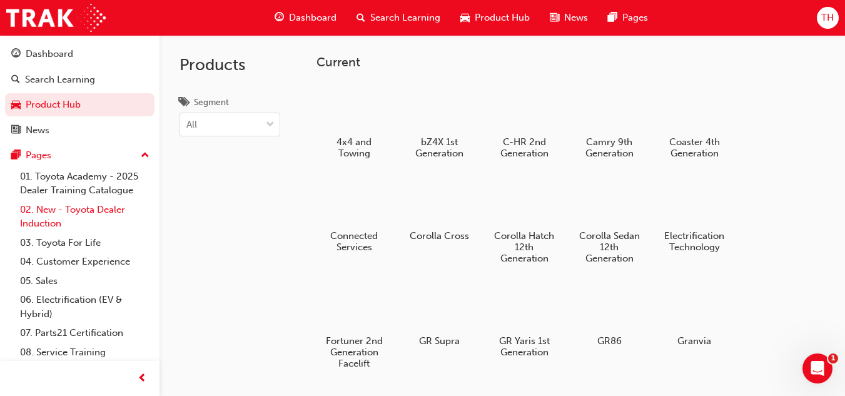
scroll to position [59, 0]
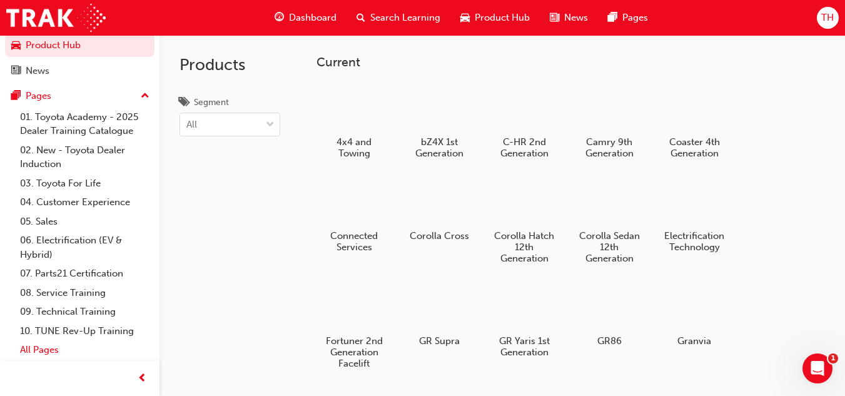
click at [39, 350] on link "All Pages" at bounding box center [84, 349] width 139 height 19
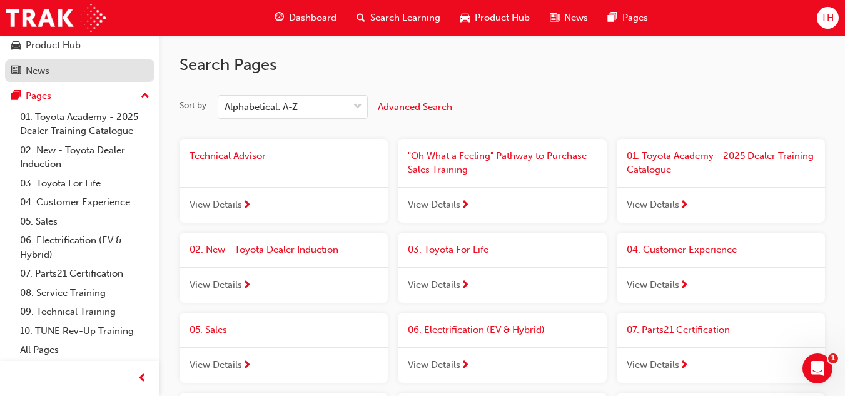
click at [39, 74] on div "News" at bounding box center [38, 71] width 24 height 14
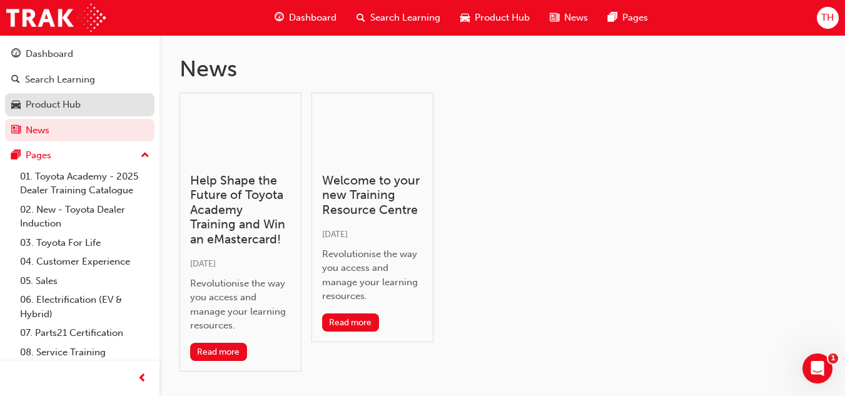
click at [78, 113] on link "Product Hub" at bounding box center [79, 104] width 149 height 23
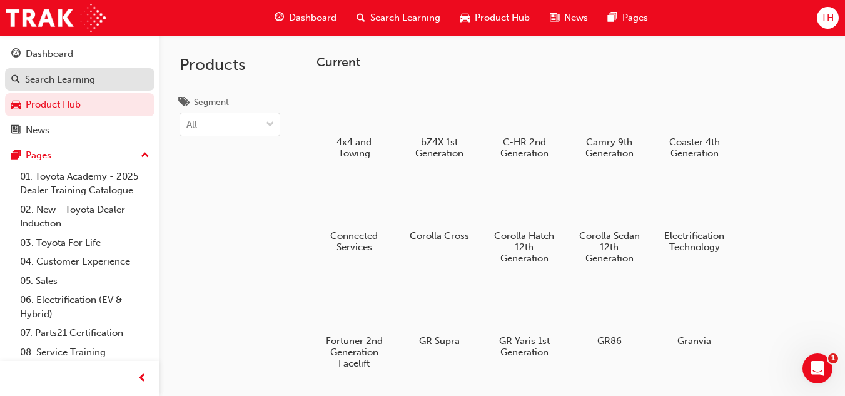
click at [78, 86] on div "Search Learning" at bounding box center [60, 80] width 70 height 14
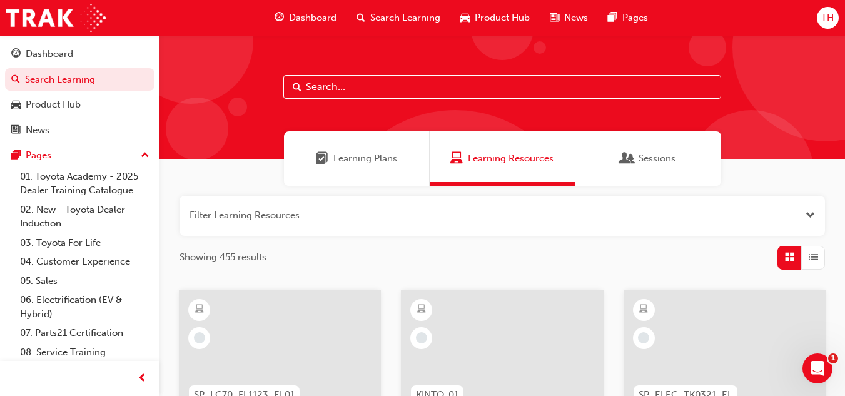
click at [746, 204] on button "button" at bounding box center [503, 216] width 646 height 40
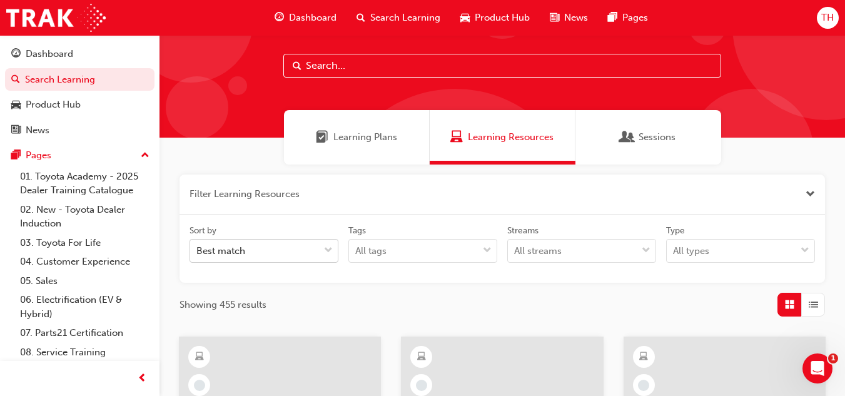
click at [325, 267] on div "Sort by Best match Tags All tags Streams All streams Type All types" at bounding box center [503, 249] width 636 height 49
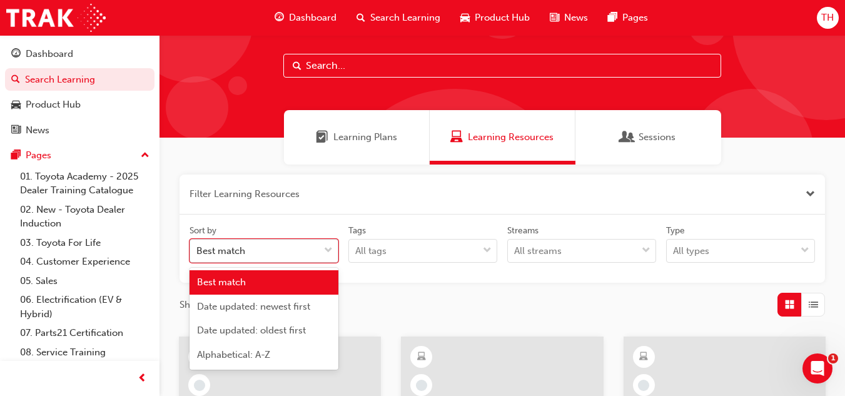
scroll to position [24, 0]
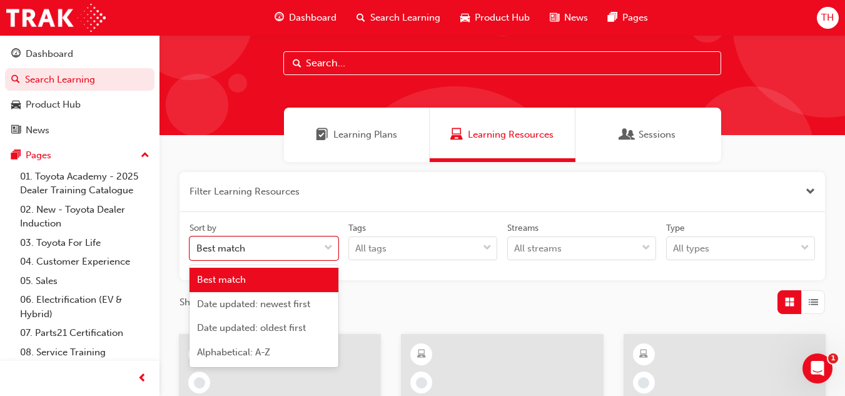
click at [295, 276] on div "Best match" at bounding box center [264, 280] width 149 height 24
click at [301, 255] on div "Best match" at bounding box center [254, 249] width 129 height 22
click at [198, 253] on input "Sort by option Best match, selected. option Best match focused, 1 of 5. 5 resul…" at bounding box center [196, 248] width 1 height 11
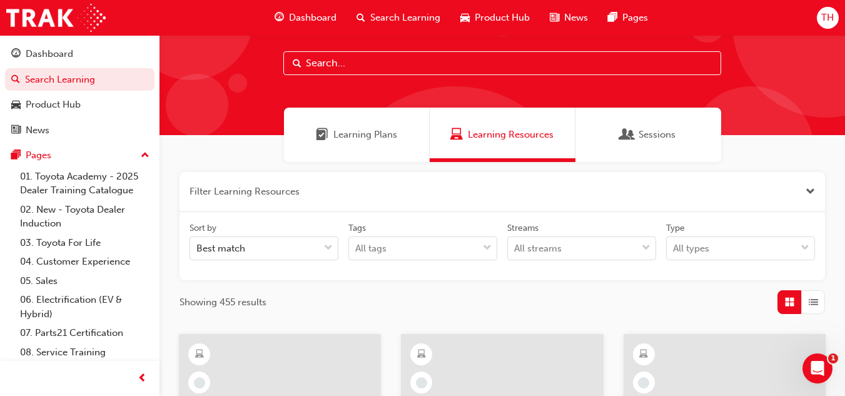
click at [316, 232] on div "Sort by" at bounding box center [264, 229] width 149 height 15
click at [198, 243] on input "Sort by Best match" at bounding box center [196, 248] width 1 height 11
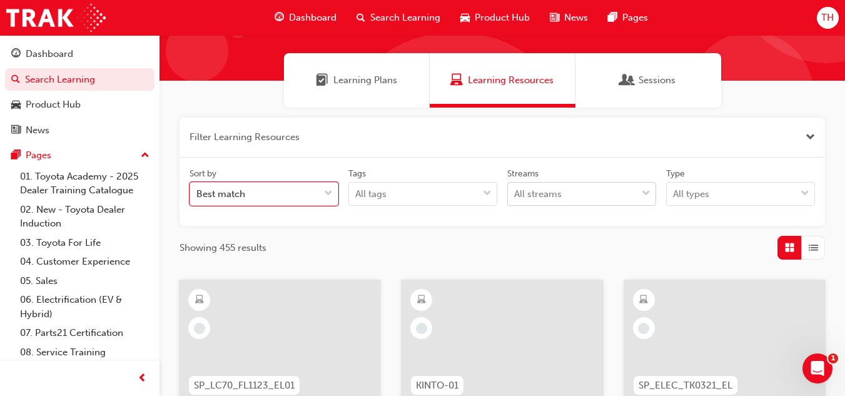
click at [586, 256] on body "Your version of Internet Explorer is outdated and not supported. Please upgrade…" at bounding box center [422, 120] width 845 height 396
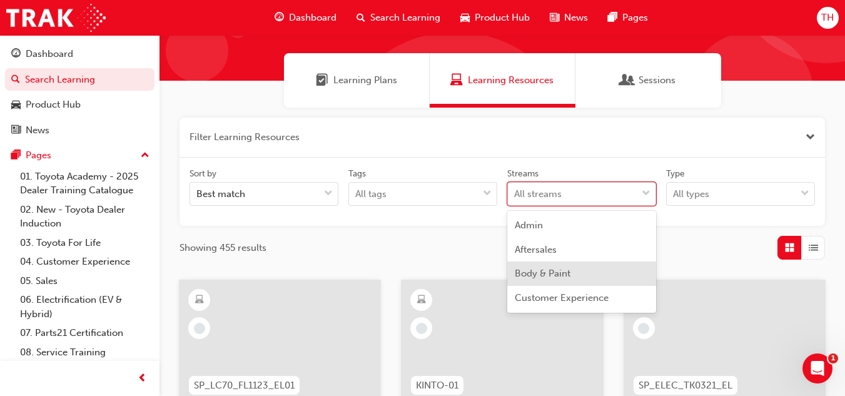
scroll to position [86, 0]
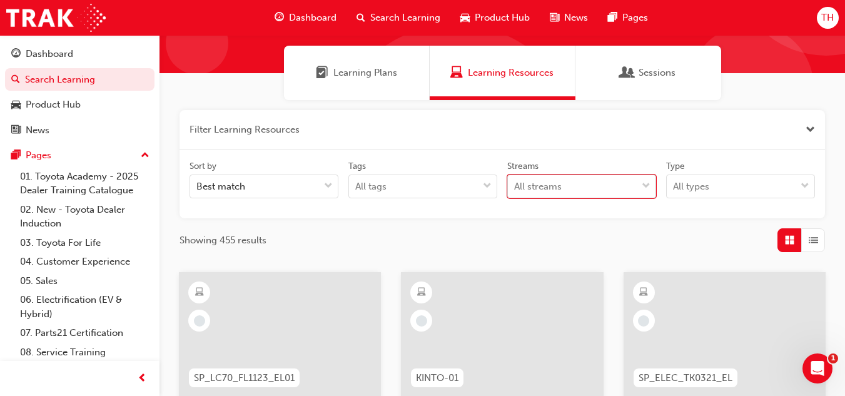
click at [629, 179] on div "All streams" at bounding box center [572, 187] width 129 height 22
click at [515, 181] on input "Streams 0 results available. Select is focused ,type to refine list, press Down…" at bounding box center [514, 186] width 1 height 11
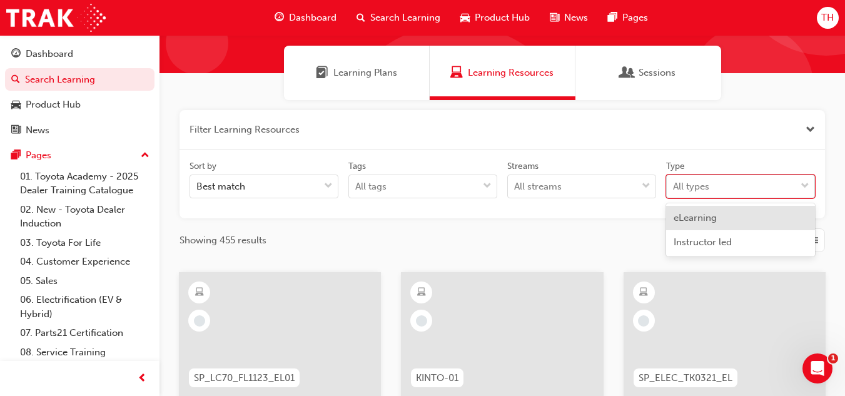
click at [698, 183] on div "All types" at bounding box center [691, 187] width 36 height 14
click at [674, 183] on input "Type option eLearning focused, 1 of 2. 2 results available. Use Up and Down to …" at bounding box center [673, 186] width 1 height 11
click at [736, 222] on div "eLearning" at bounding box center [740, 218] width 149 height 24
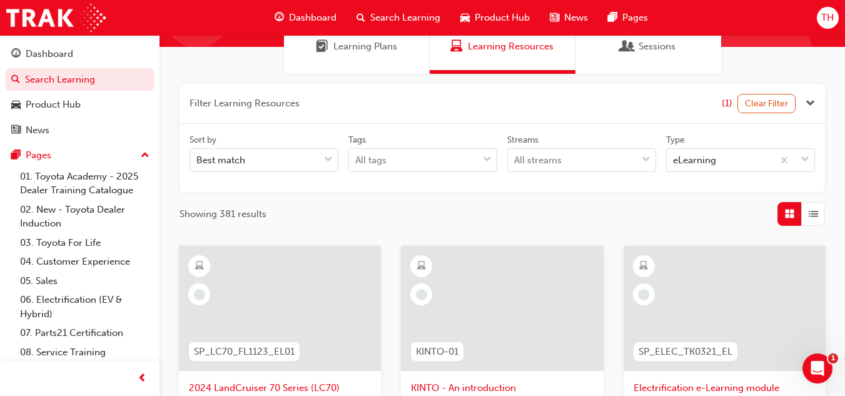
scroll to position [111, 0]
click at [460, 166] on div "All tags" at bounding box center [413, 161] width 129 height 22
click at [357, 166] on input "Tags All tags" at bounding box center [355, 160] width 1 height 11
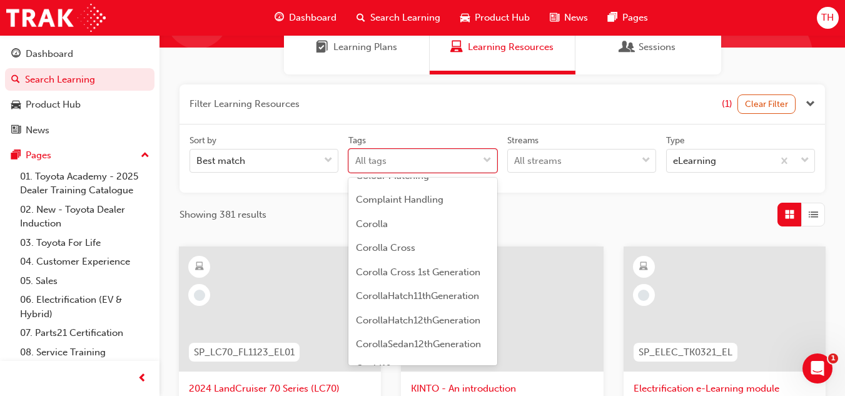
scroll to position [897, 0]
click at [556, 180] on div "Sort by Best match Tags option CorollaHatch11thGeneration focused, 42 of 189. 1…" at bounding box center [503, 158] width 636 height 49
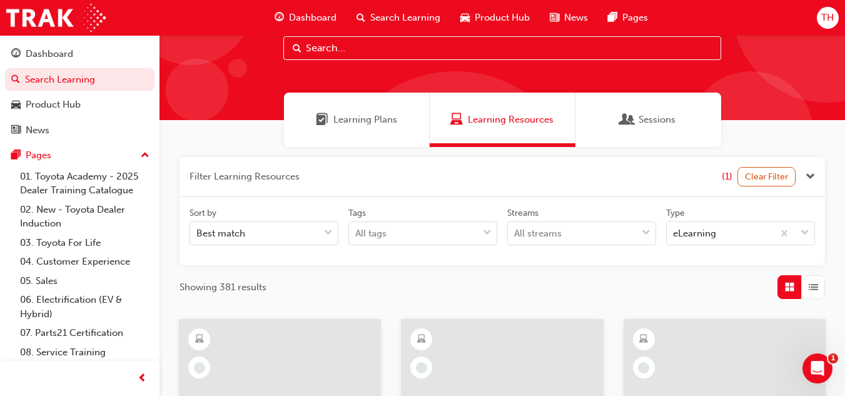
scroll to position [38, 0]
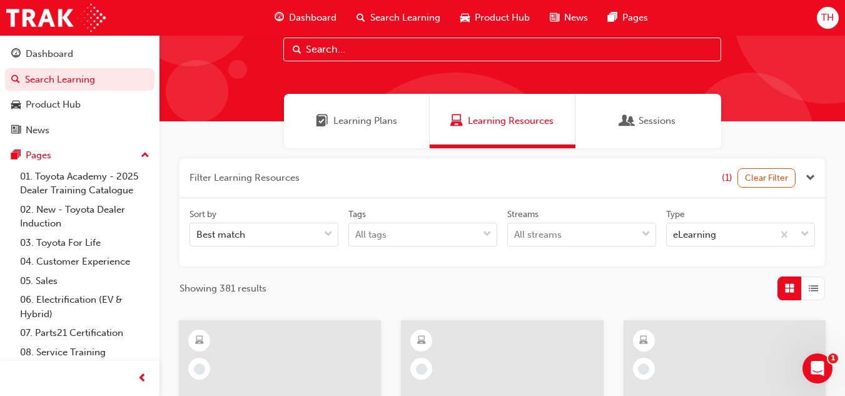
click at [387, 116] on span "Learning Plans" at bounding box center [365, 121] width 64 height 14
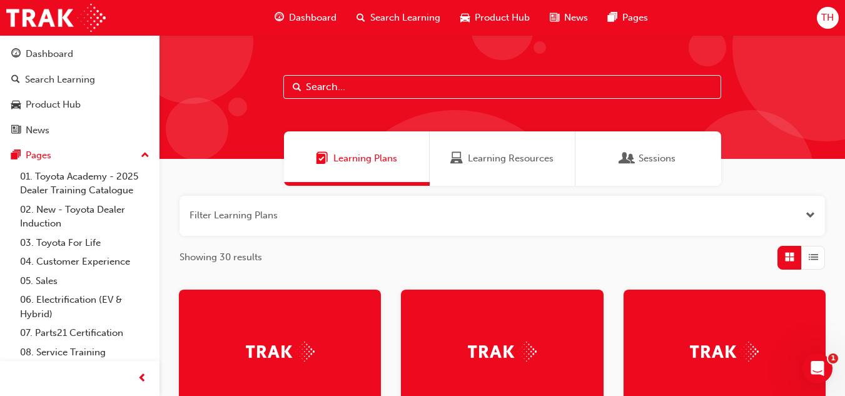
click at [660, 138] on div "Sessions" at bounding box center [648, 158] width 146 height 54
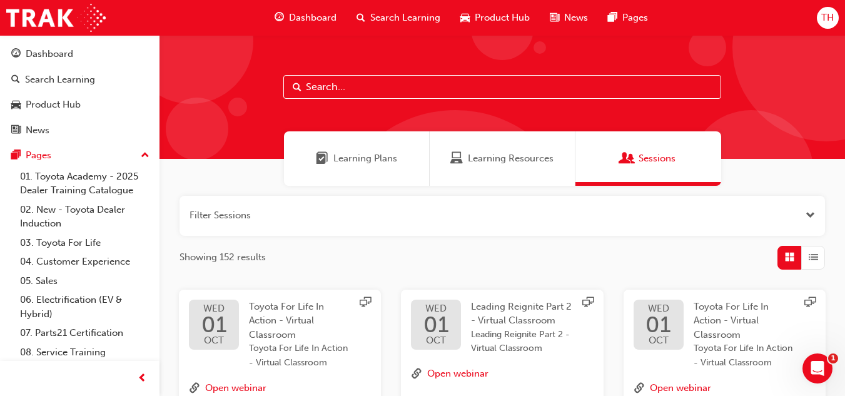
click at [311, 13] on span "Dashboard" at bounding box center [313, 18] width 48 height 14
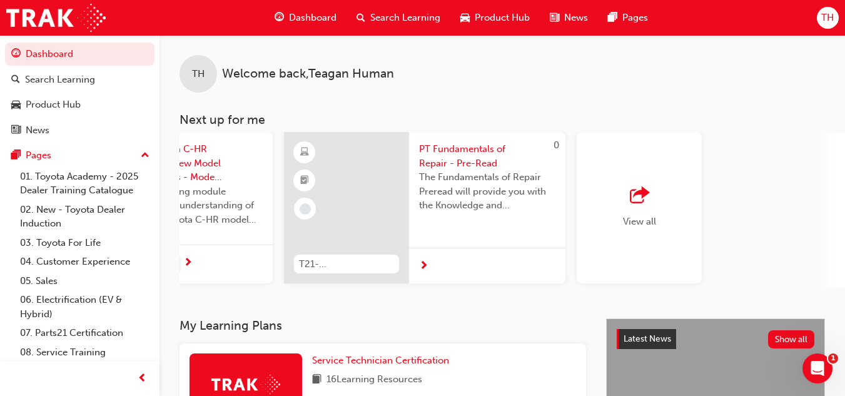
scroll to position [0, 1089]
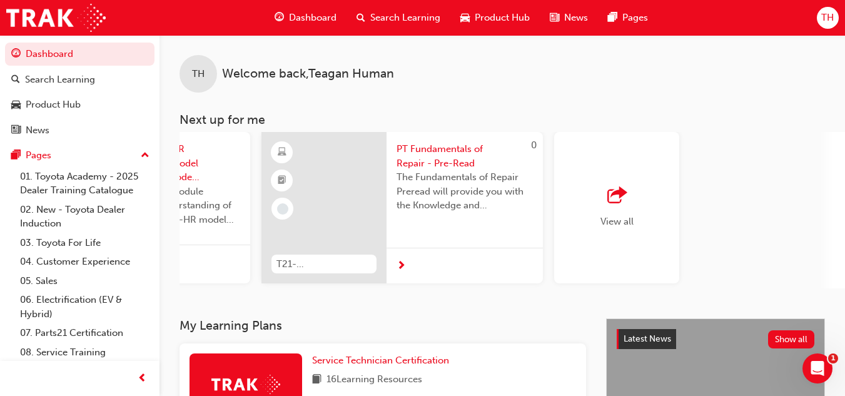
click at [597, 192] on div "View all" at bounding box center [616, 207] width 125 height 151
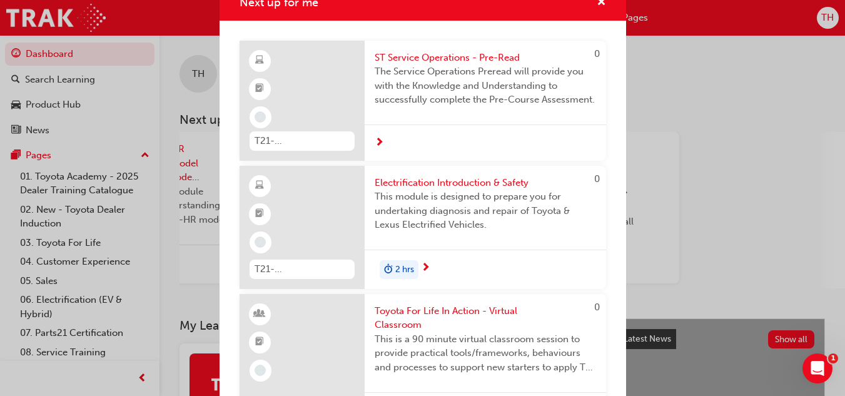
scroll to position [0, 0]
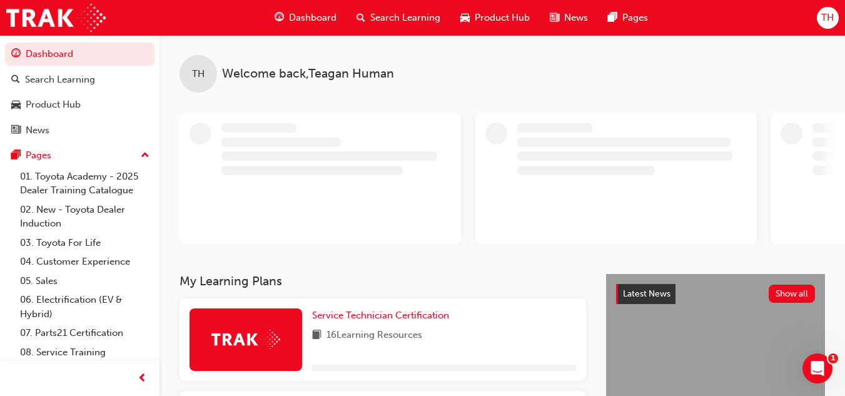
click at [831, 23] on span "TH" at bounding box center [827, 18] width 13 height 14
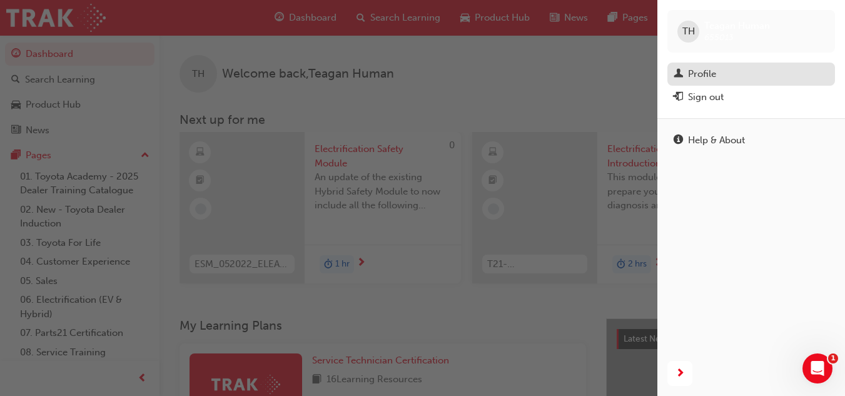
click at [718, 75] on div "Profile" at bounding box center [751, 74] width 155 height 16
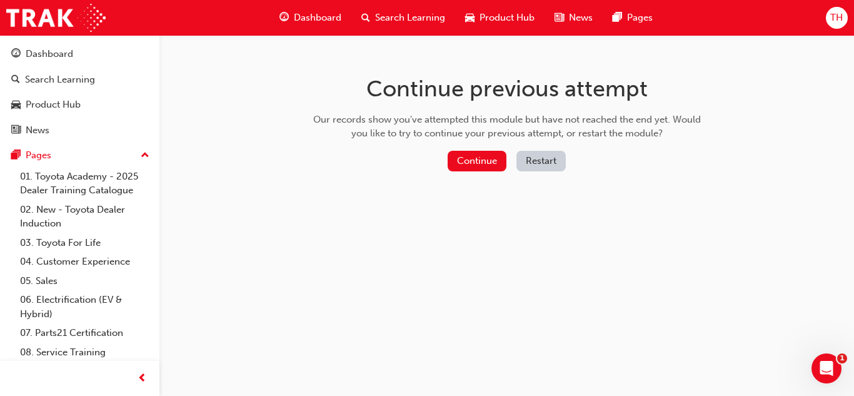
click at [326, 6] on div "Dashboard" at bounding box center [311, 18] width 82 height 26
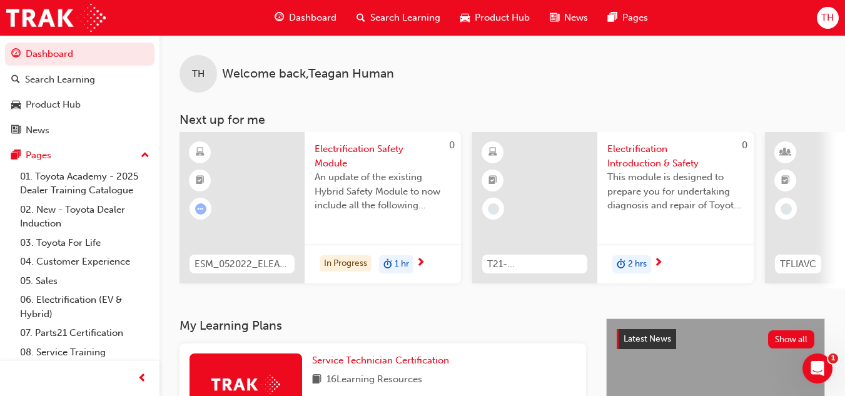
click at [319, 18] on span "Dashboard" at bounding box center [313, 18] width 48 height 14
click at [313, 18] on span "Dashboard" at bounding box center [313, 18] width 48 height 14
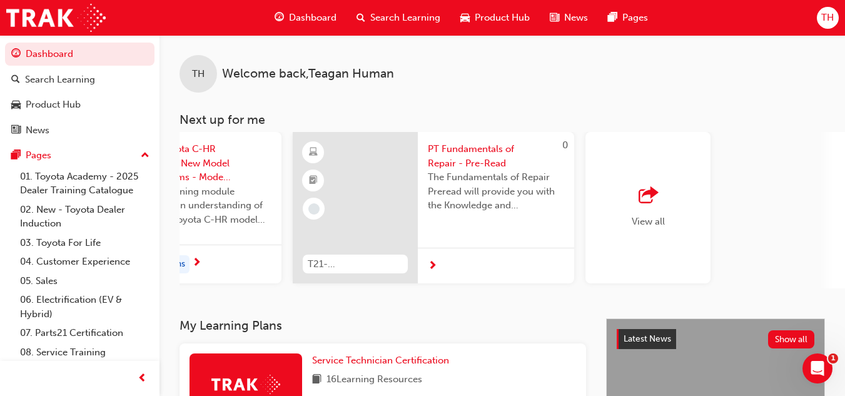
scroll to position [0, 1058]
click at [644, 194] on span "outbound-icon" at bounding box center [647, 196] width 19 height 18
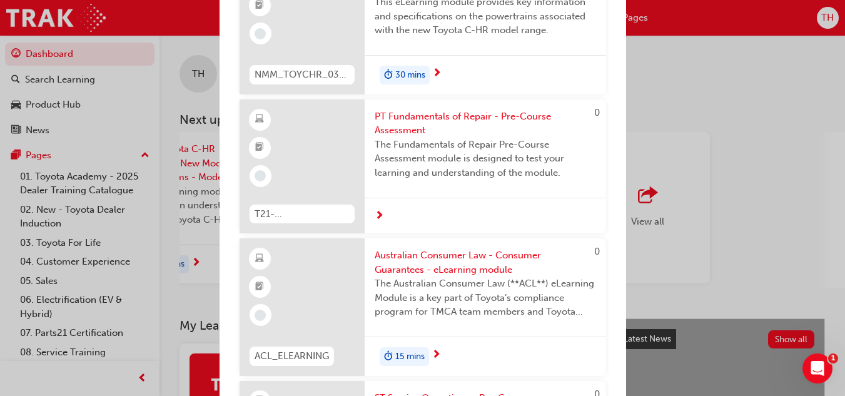
scroll to position [1160, 0]
click at [818, 117] on div "Next up for me 0 ESM_052022_ELEARN Electrification Safety Module An update of t…" at bounding box center [422, 198] width 845 height 396
